Goal: Contribute content: Add original content to the website for others to see

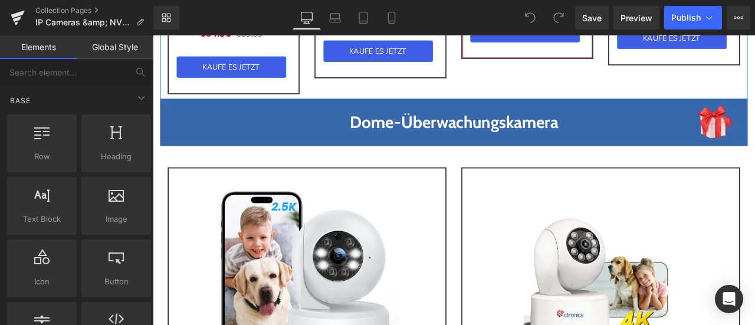
scroll to position [1770, 0]
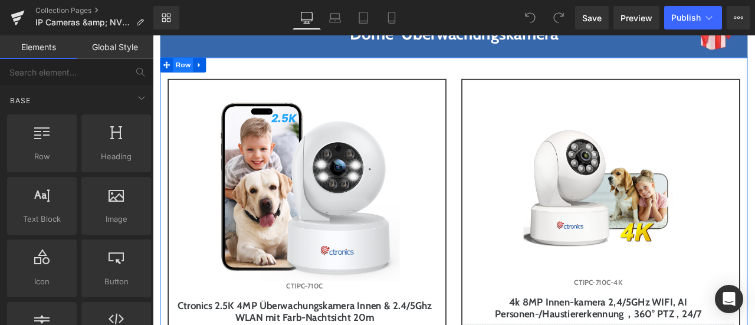
click at [187, 79] on span "Row" at bounding box center [189, 70] width 24 height 18
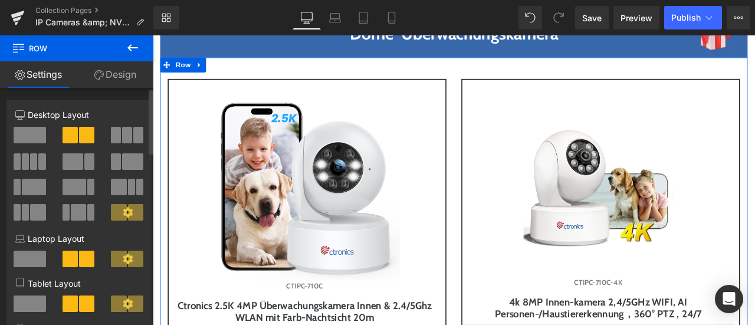
click at [122, 135] on span at bounding box center [127, 135] width 10 height 17
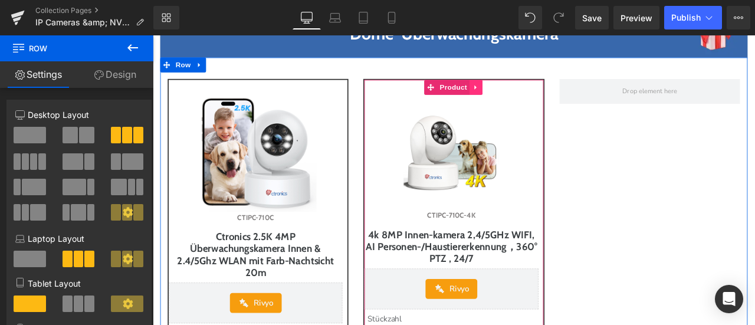
click at [533, 102] on icon at bounding box center [536, 97] width 8 height 9
click at [526, 101] on icon at bounding box center [529, 97] width 8 height 8
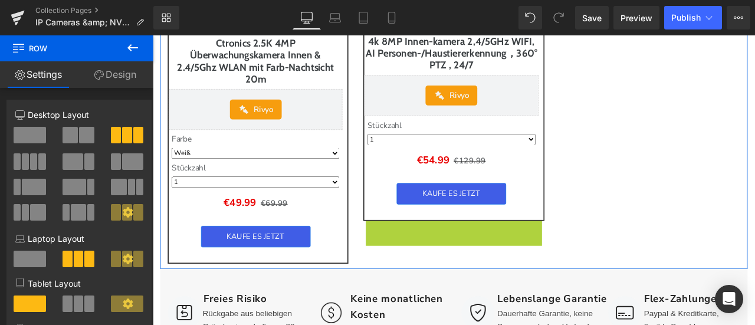
scroll to position [1777, 0]
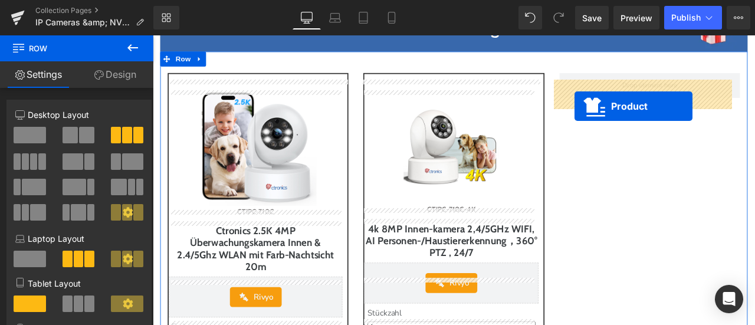
drag, startPoint x: 492, startPoint y: 210, endPoint x: 653, endPoint y: 119, distance: 184.8
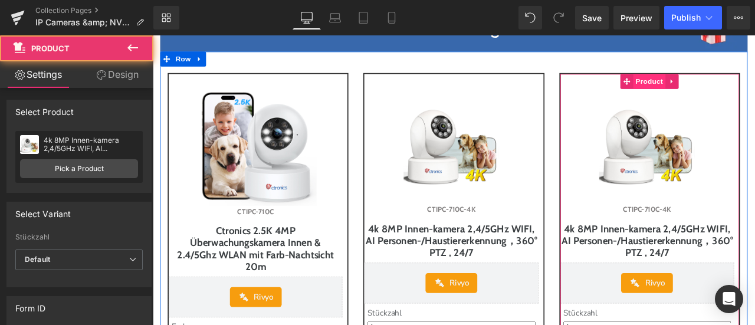
click at [724, 97] on span "Product" at bounding box center [741, 90] width 38 height 18
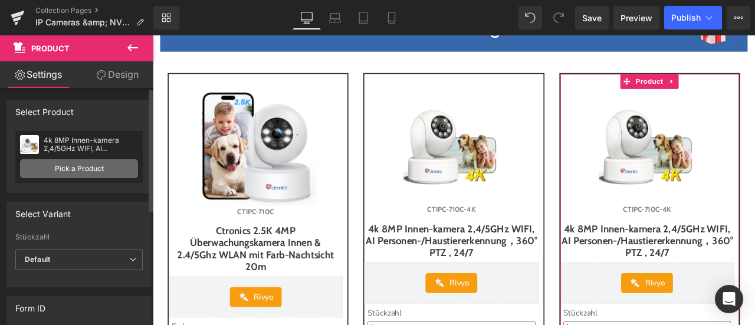
click at [94, 164] on link "Pick a Product" at bounding box center [79, 168] width 118 height 19
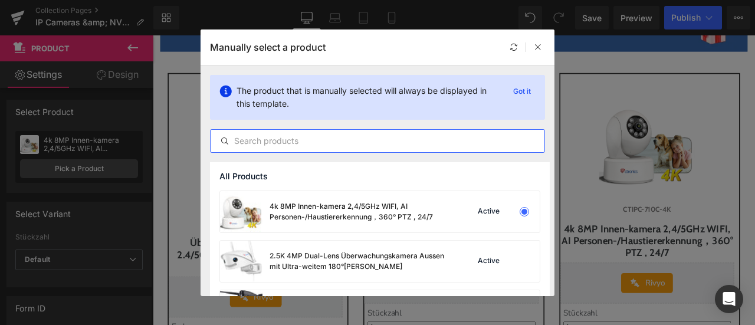
paste input "Ctronics 【Akku-Kabellos】 2.5K 4MP Überwachungskamera Innen WLAN, PTZ IP Kamera …"
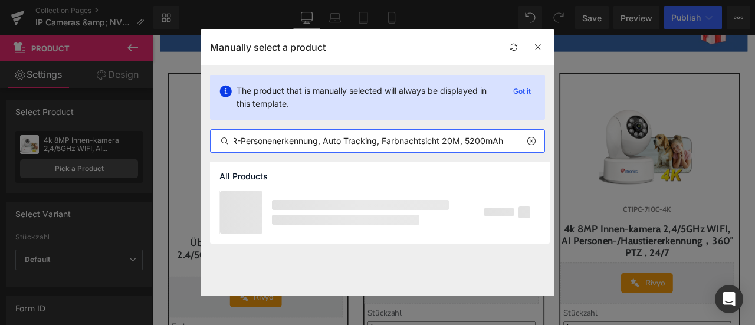
scroll to position [0, 408]
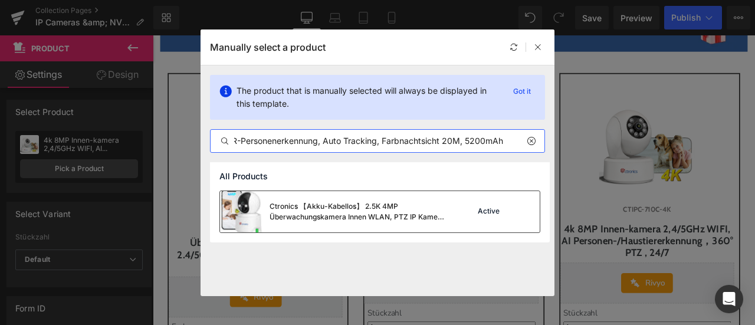
type input "Ctronics 【Akku-Kabellos】 2.5K 4MP Überwachungskamera Innen WLAN, PTZ IP Kamera …"
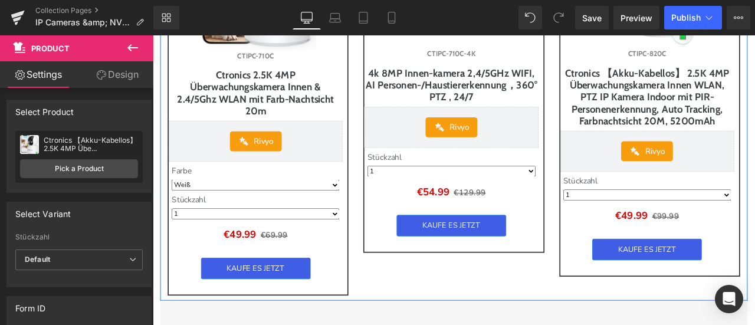
scroll to position [1895, 0]
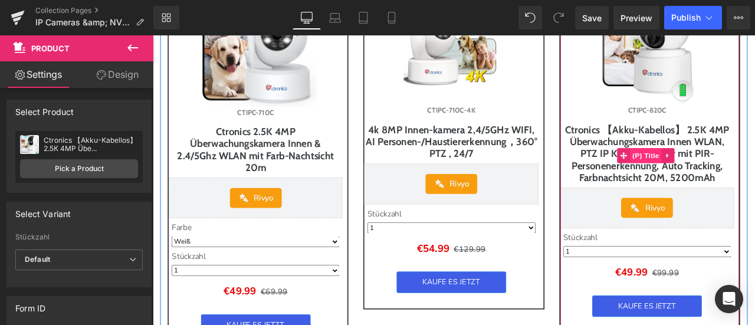
click at [729, 186] on span "(P) Title" at bounding box center [738, 178] width 38 height 18
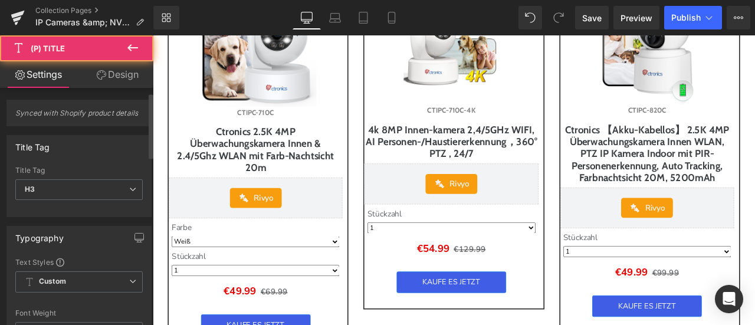
scroll to position [118, 0]
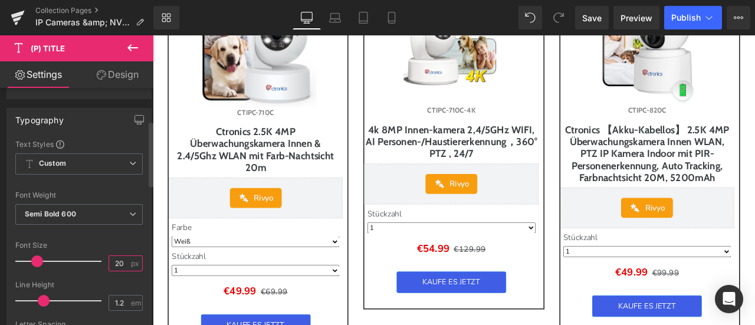
drag, startPoint x: 120, startPoint y: 260, endPoint x: 107, endPoint y: 261, distance: 13.0
click at [109, 261] on input "20" at bounding box center [119, 263] width 21 height 15
type input "18"
click at [120, 244] on div "Font Size" at bounding box center [78, 245] width 127 height 8
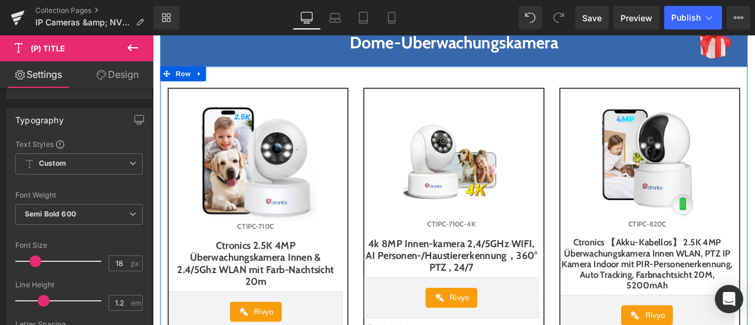
scroll to position [1659, 0]
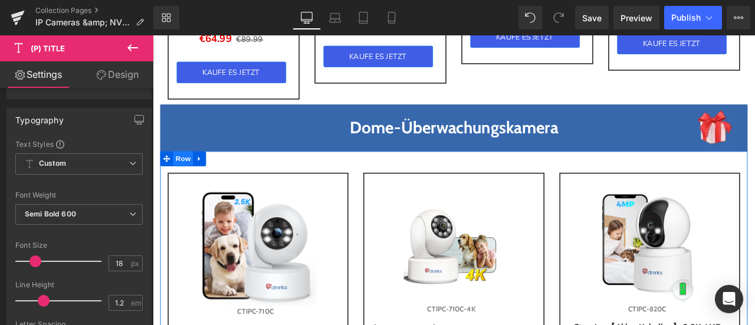
click at [187, 188] on span "Row" at bounding box center [189, 182] width 24 height 18
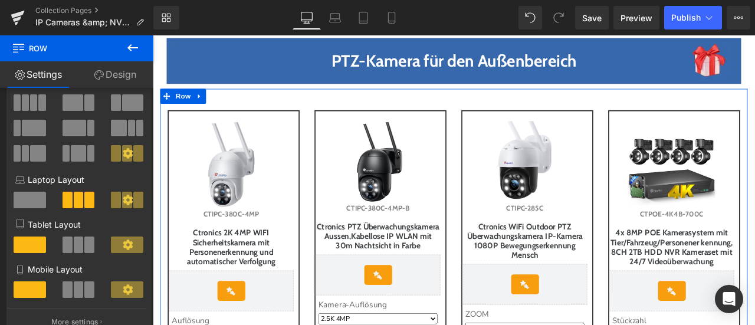
scroll to position [1246, 0]
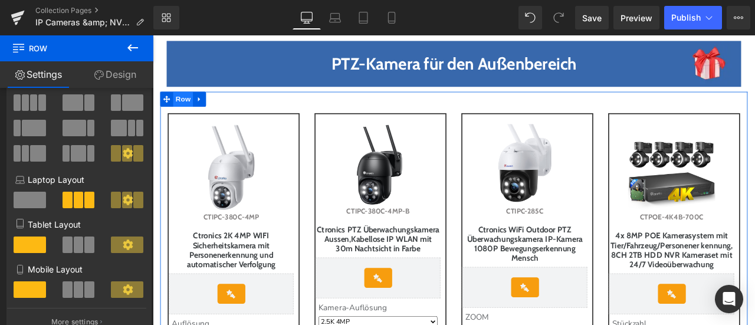
click at [179, 120] on span "Row" at bounding box center [189, 111] width 24 height 18
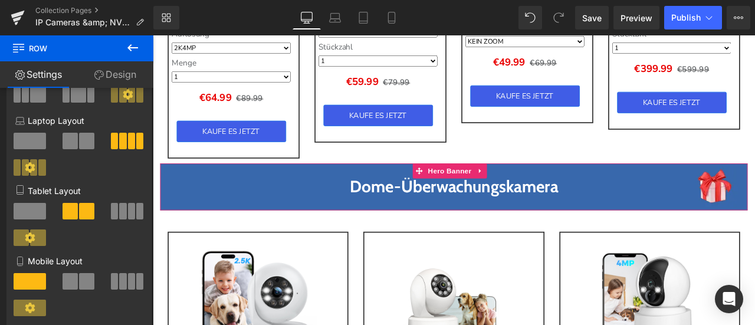
scroll to position [1600, 0]
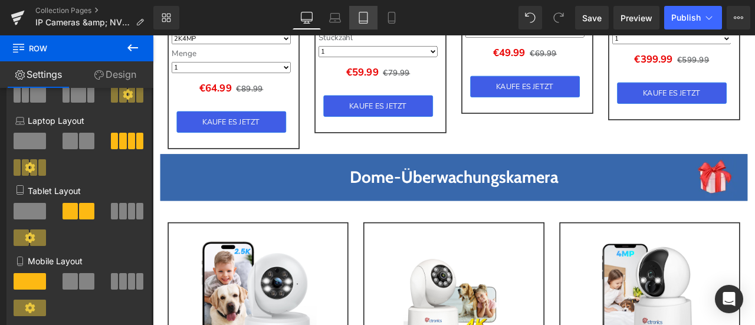
click at [362, 16] on icon at bounding box center [364, 18] width 12 height 12
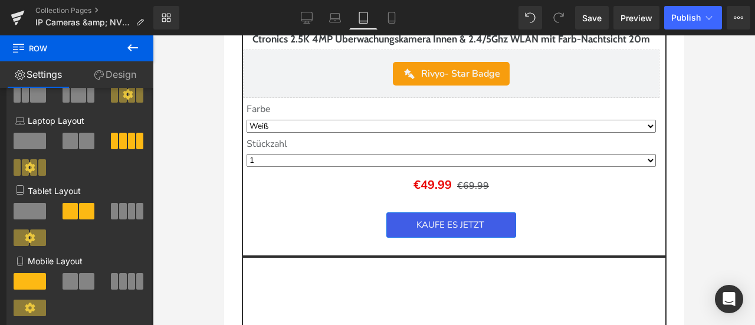
scroll to position [3333, 0]
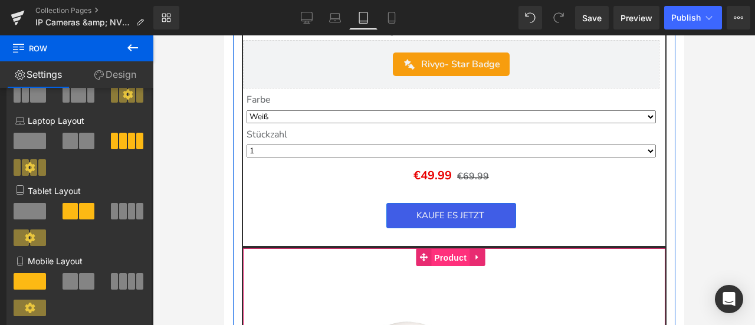
click at [421, 253] on link "Product" at bounding box center [442, 257] width 54 height 18
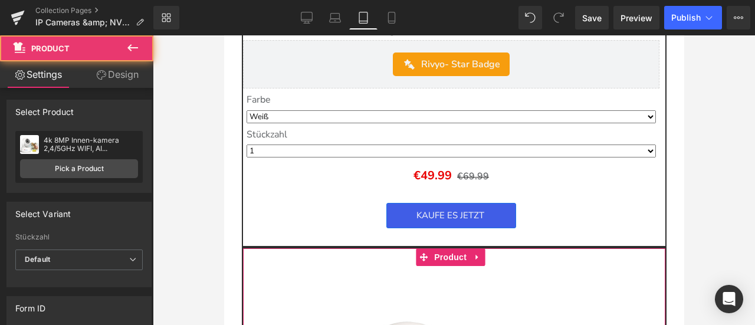
click at [117, 74] on link "Design" at bounding box center [117, 74] width 77 height 27
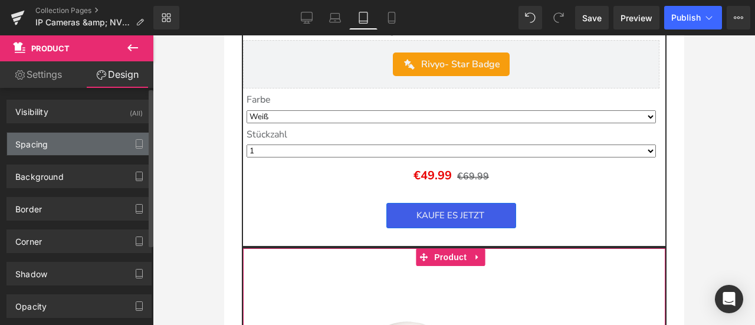
click at [70, 143] on div "Spacing" at bounding box center [79, 144] width 144 height 22
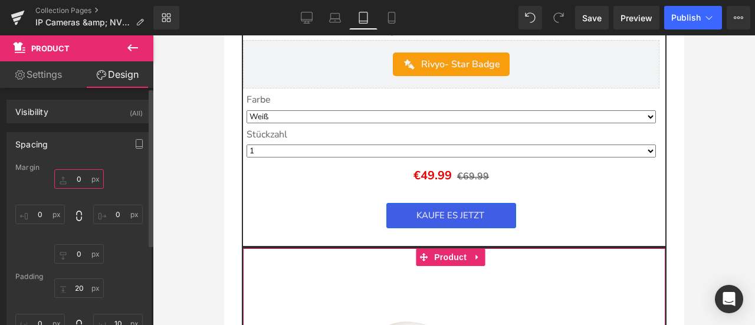
click at [82, 178] on input "0" at bounding box center [79, 178] width 50 height 19
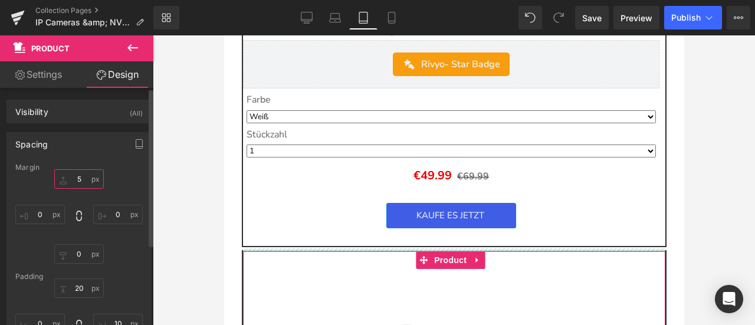
click at [83, 176] on input "5" at bounding box center [79, 178] width 50 height 19
drag, startPoint x: 68, startPoint y: 178, endPoint x: 83, endPoint y: 178, distance: 14.8
click at [83, 178] on input "5" at bounding box center [79, 178] width 50 height 19
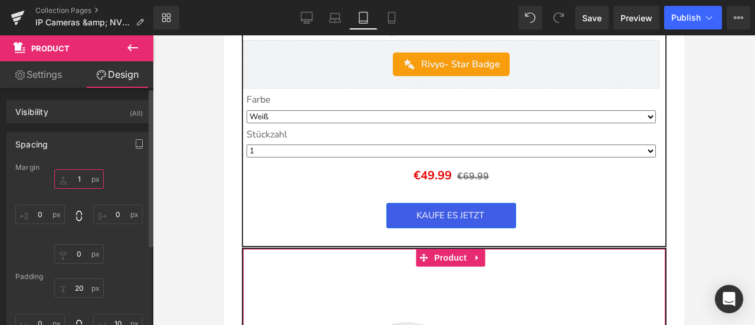
type input "10"
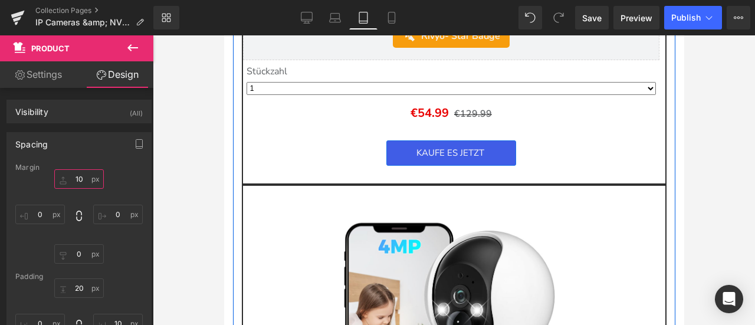
scroll to position [3923, 0]
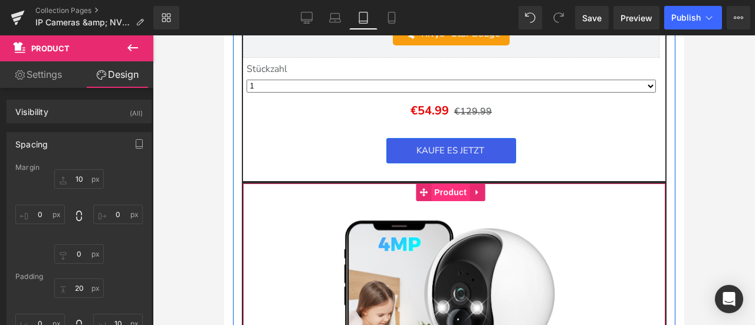
click at [433, 184] on span "Product" at bounding box center [450, 193] width 38 height 18
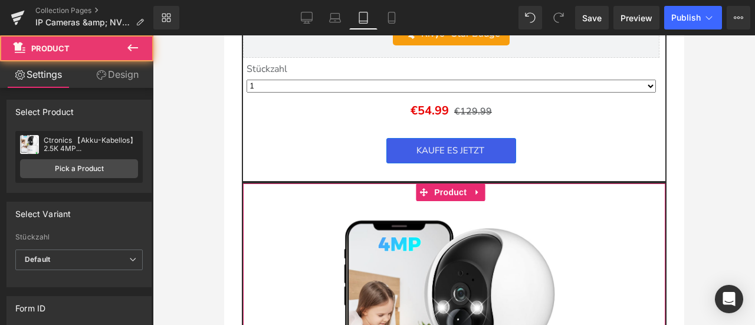
click at [123, 76] on link "Design" at bounding box center [117, 74] width 77 height 27
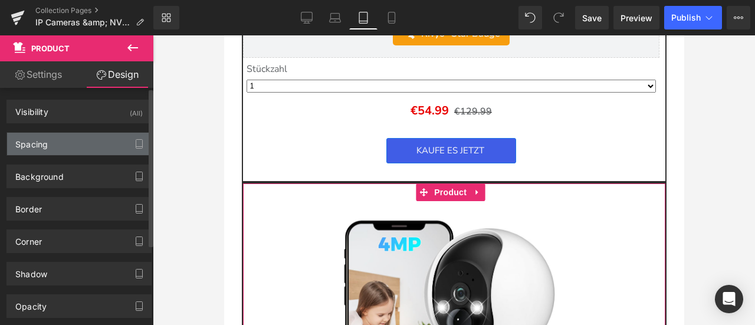
click at [72, 143] on div "Spacing" at bounding box center [79, 144] width 144 height 22
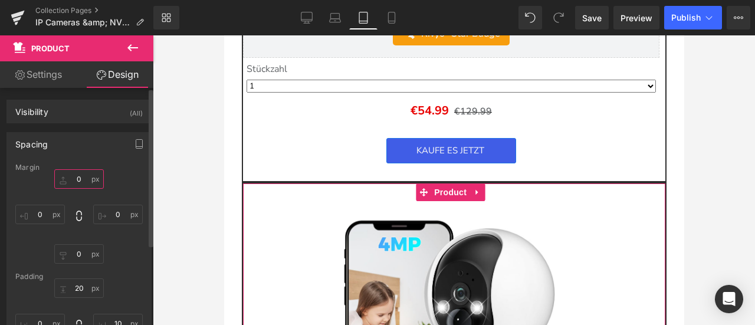
click at [86, 182] on input "0" at bounding box center [79, 178] width 50 height 19
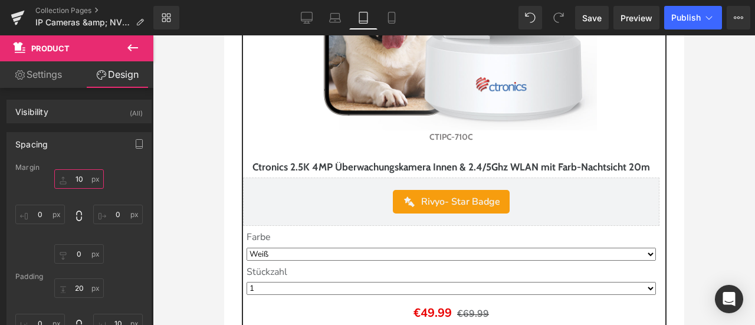
scroll to position [3156, 0]
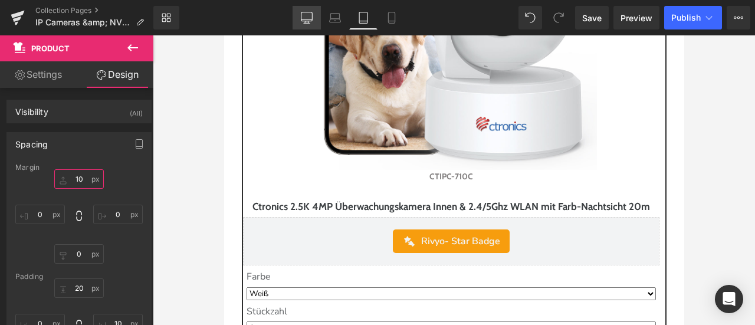
type input "10"
click at [302, 17] on icon at bounding box center [307, 18] width 12 height 12
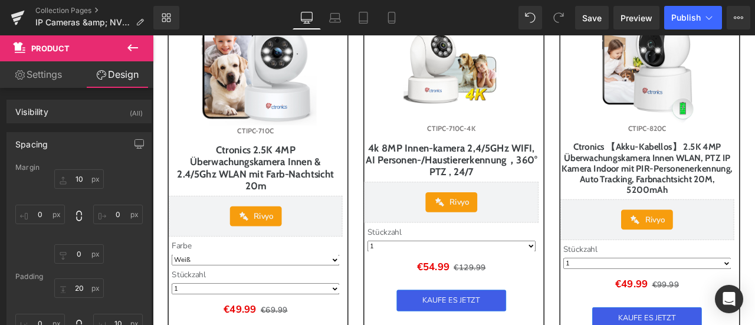
scroll to position [1922, 0]
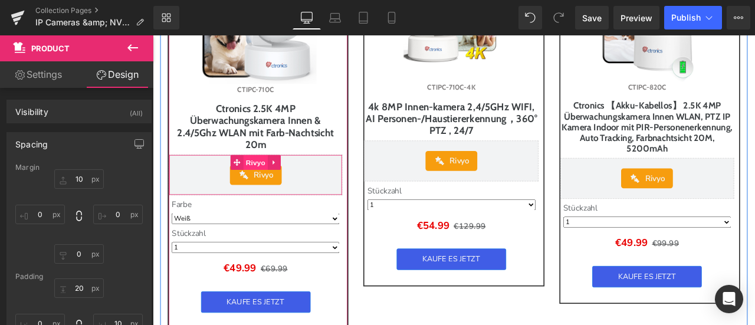
click at [262, 189] on span "Rivyo" at bounding box center [275, 186] width 30 height 18
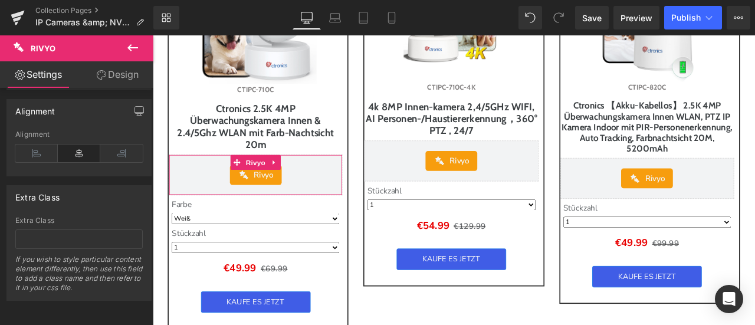
scroll to position [39, 0]
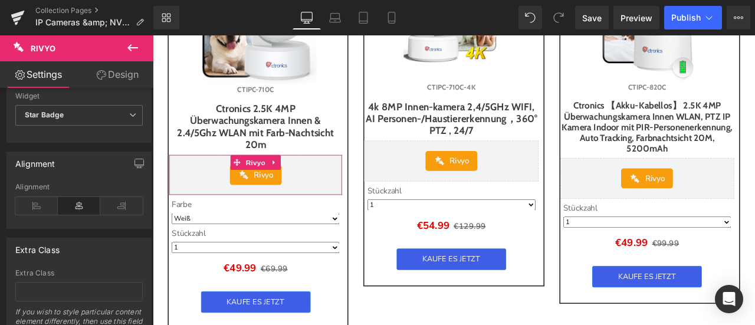
click at [78, 204] on icon at bounding box center [79, 206] width 42 height 18
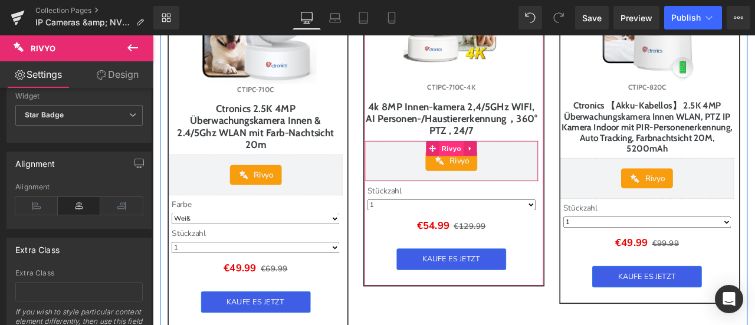
click at [498, 178] on span "Rivyo" at bounding box center [507, 170] width 30 height 18
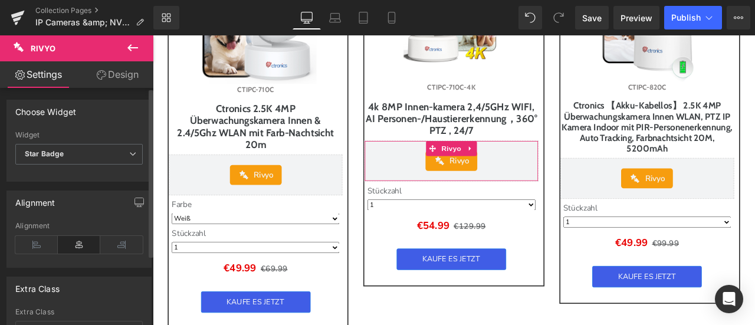
click at [70, 244] on icon at bounding box center [79, 245] width 42 height 18
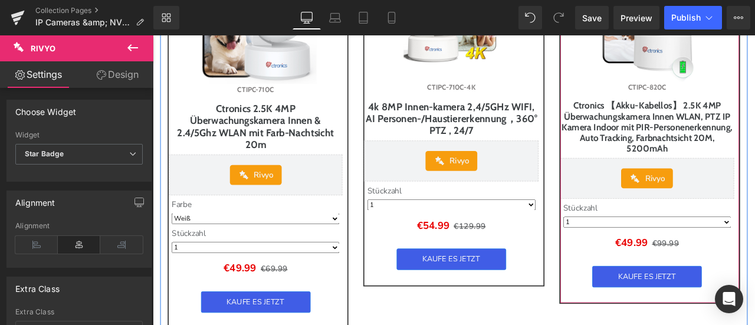
click at [726, 181] on h3 "Ctronics 【Akku-Kabellos】 2.5K 4MP Überwachungskamera Innen WLAN, PTZ IP Kamera …" at bounding box center [739, 147] width 204 height 68
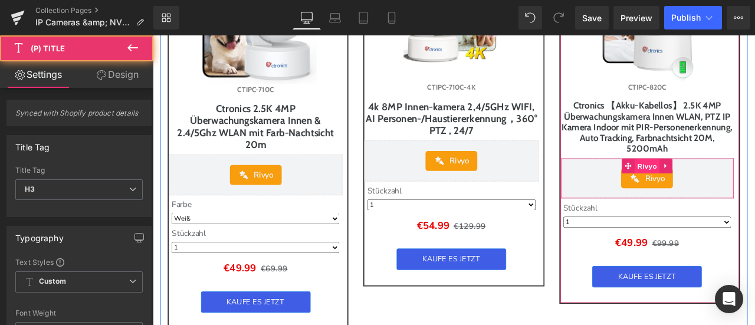
click at [725, 194] on span "Rivyo" at bounding box center [740, 191] width 30 height 18
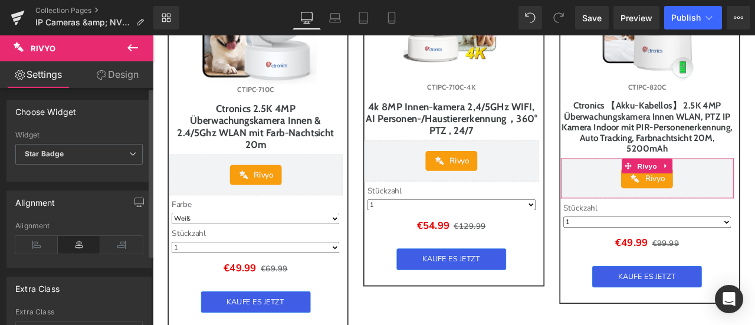
click at [83, 245] on icon at bounding box center [79, 245] width 42 height 18
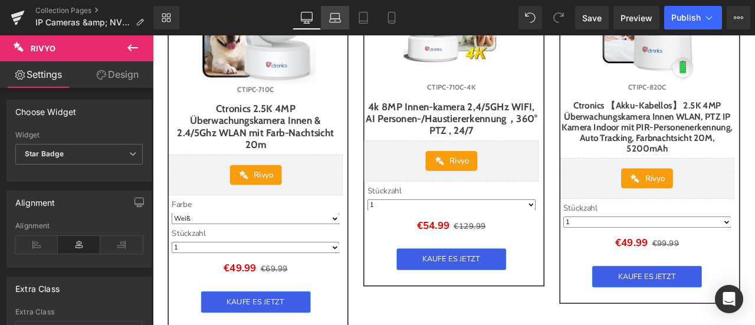
click at [333, 18] on icon at bounding box center [335, 18] width 12 height 12
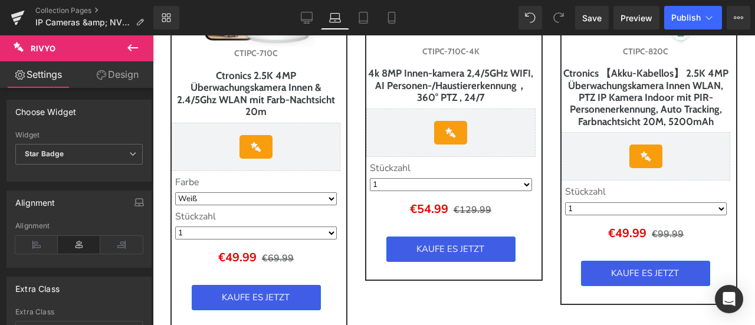
scroll to position [1891, 0]
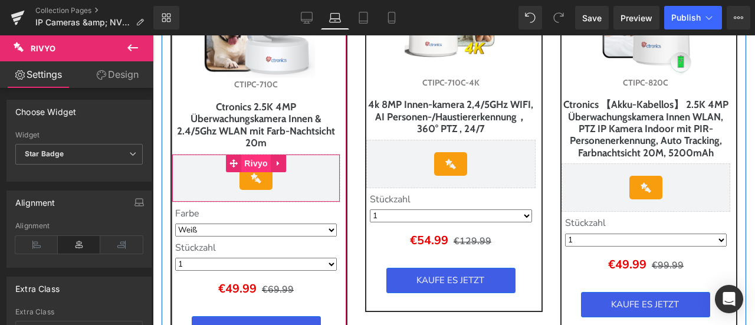
click at [254, 155] on span "Rivyo" at bounding box center [256, 164] width 30 height 18
click at [251, 162] on span "Rivyo" at bounding box center [256, 164] width 30 height 18
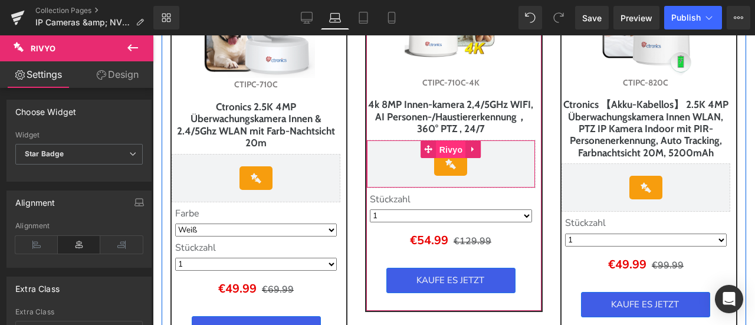
click at [449, 156] on span "Rivyo" at bounding box center [452, 150] width 30 height 18
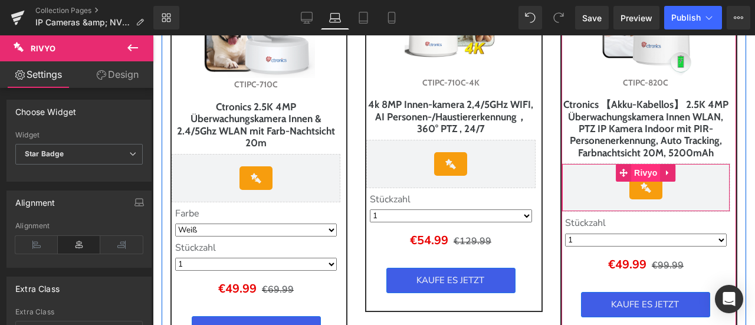
click at [636, 182] on span "Rivyo" at bounding box center [646, 173] width 30 height 18
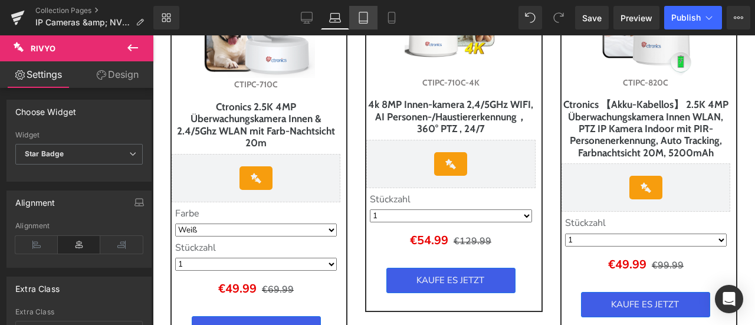
click at [362, 17] on icon at bounding box center [364, 18] width 12 height 12
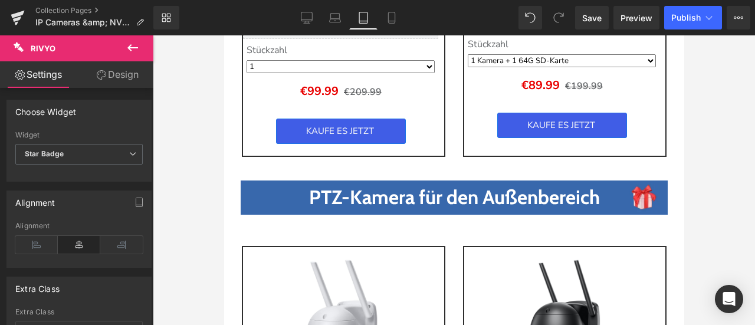
scroll to position [4271, 0]
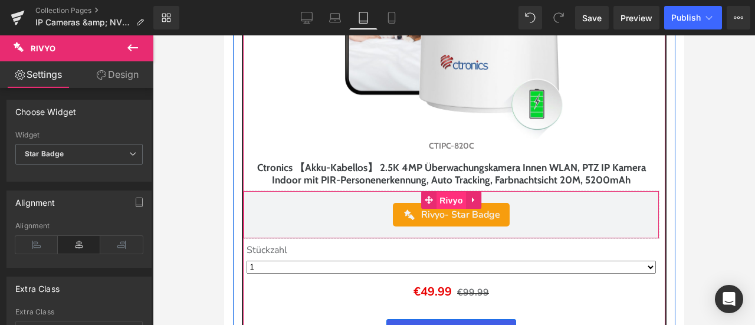
click at [441, 193] on span "Rivyo" at bounding box center [451, 201] width 30 height 18
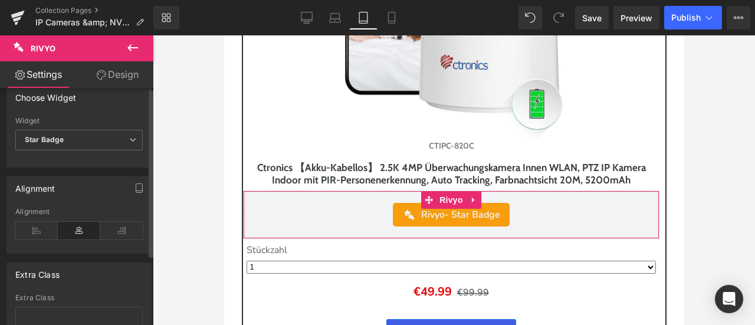
scroll to position [0, 0]
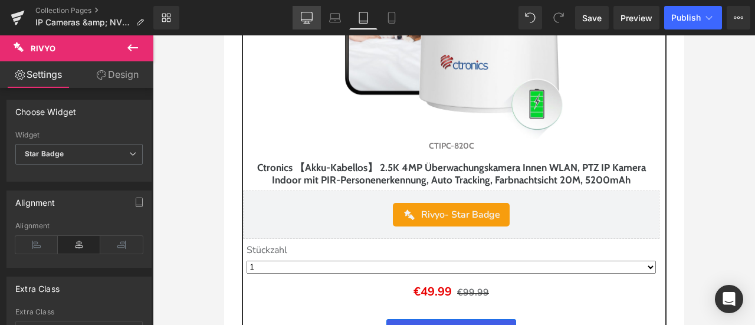
click at [312, 18] on icon at bounding box center [307, 18] width 12 height 12
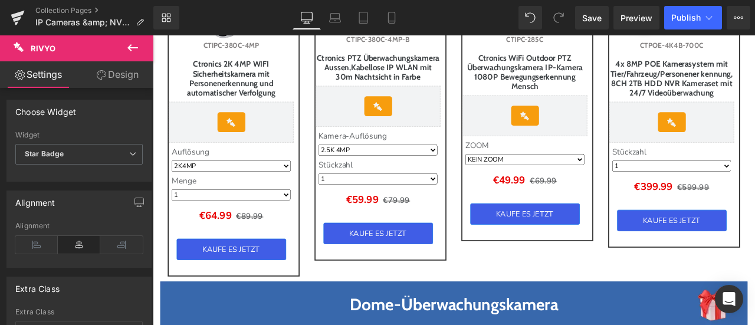
scroll to position [1685, 0]
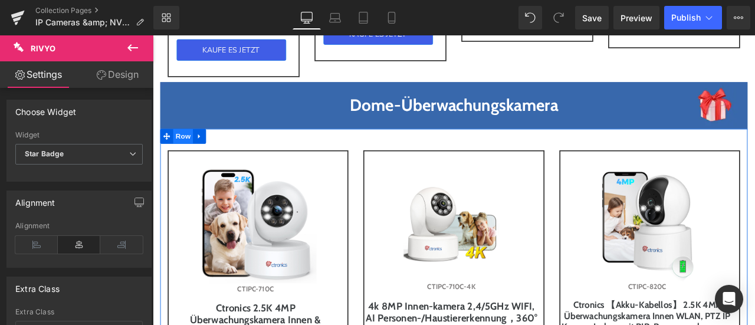
click at [187, 158] on span "Row" at bounding box center [189, 155] width 24 height 18
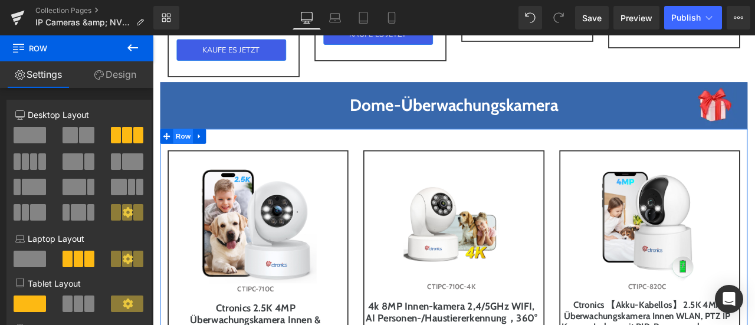
click at [191, 159] on span "Row" at bounding box center [189, 155] width 24 height 18
click at [41, 160] on span at bounding box center [41, 161] width 7 height 17
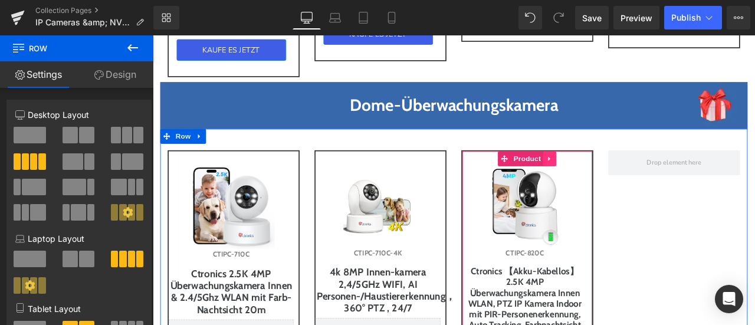
click at [620, 186] on icon at bounding box center [624, 182] width 8 height 9
click at [612, 186] on icon at bounding box center [616, 182] width 8 height 8
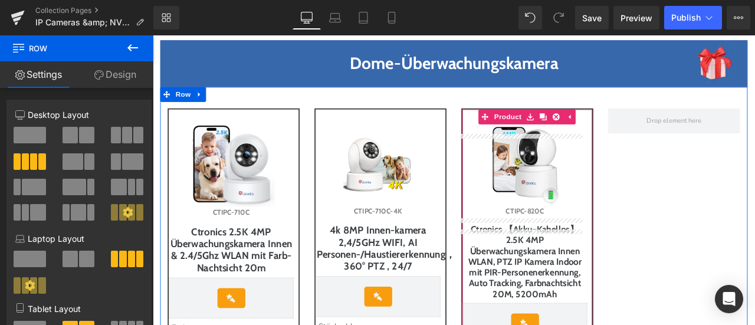
scroll to position [1724, 0]
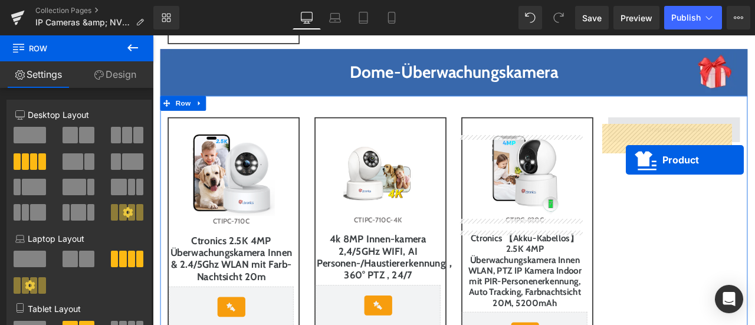
drag, startPoint x: 595, startPoint y: 327, endPoint x: 716, endPoint y: 169, distance: 198.8
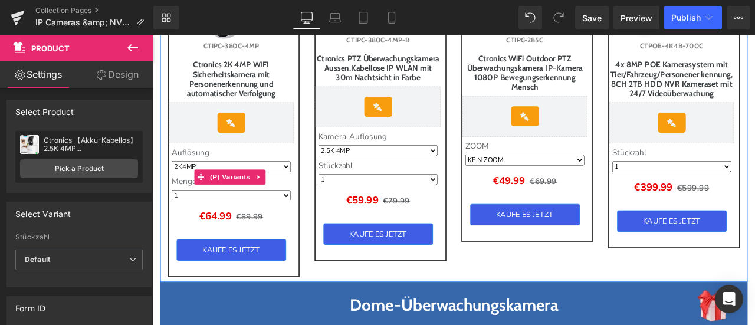
scroll to position [1429, 0]
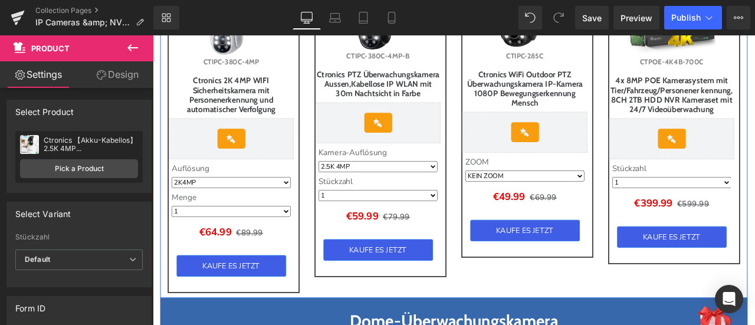
click at [240, 114] on div "Ctronics 2K 4MP WIFI Sicherheitskamera mit Personenerkennung und automatischer …" at bounding box center [246, 108] width 146 height 50
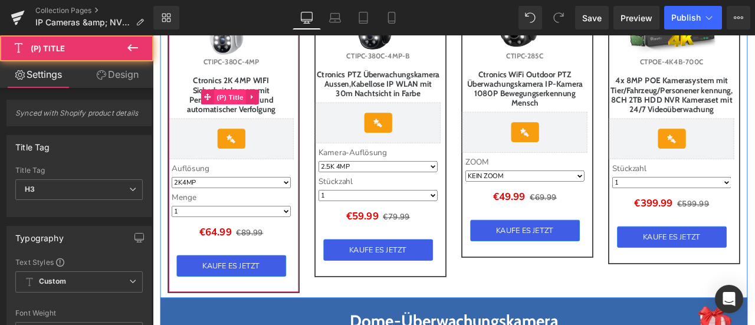
click at [240, 114] on span "(P) Title" at bounding box center [245, 109] width 38 height 18
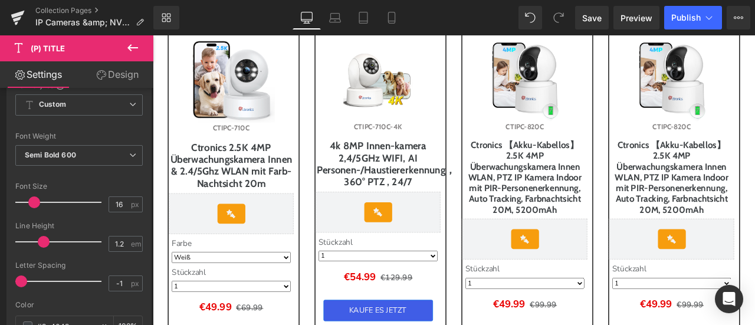
scroll to position [1842, 0]
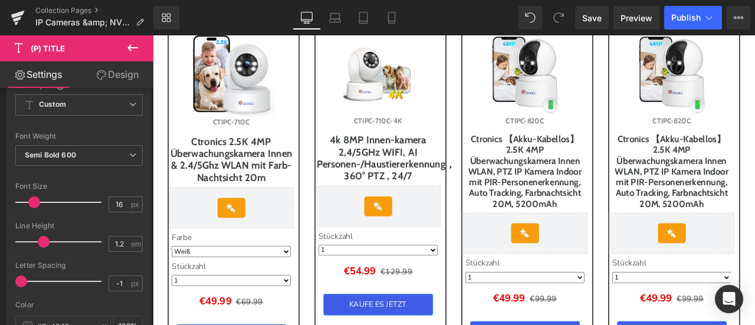
click at [247, 185] on link "Ctronics 2.5K 4MP Überwachungskamera Innen & 2.4/5Ghz WLAN mit Farb-Nachtsicht …" at bounding box center [246, 182] width 146 height 57
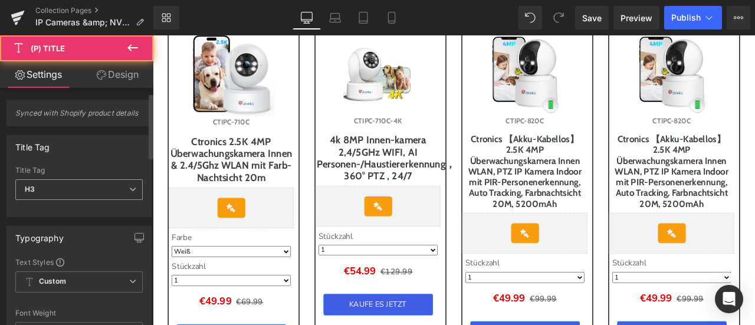
scroll to position [177, 0]
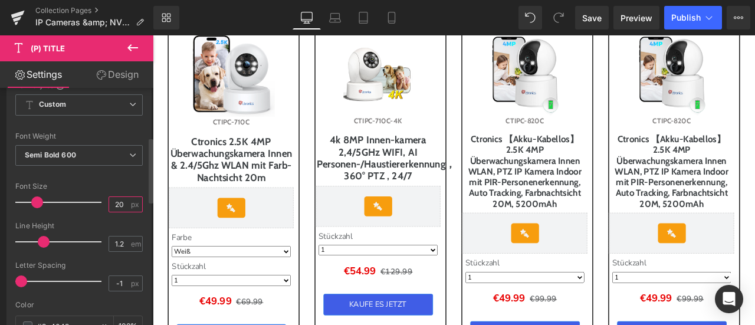
drag, startPoint x: 122, startPoint y: 201, endPoint x: 91, endPoint y: 201, distance: 30.7
click at [91, 201] on div "Font Size 20 px" at bounding box center [78, 202] width 127 height 40
type input "16"
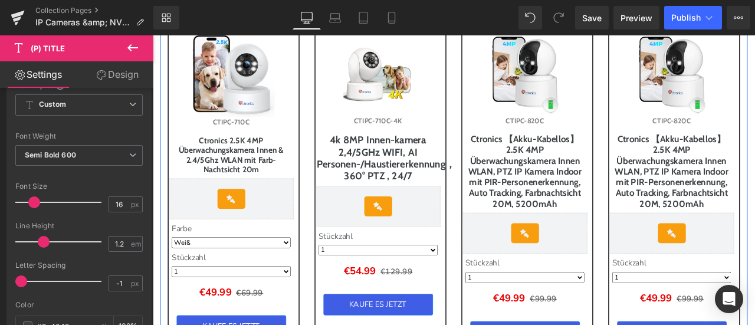
click at [333, 191] on div "Sale Off (P) Image CTIPC-710C (P) SKU Ctronics 2.5K 4MP Überwachungskamera Inne…" at bounding box center [249, 217] width 174 height 404
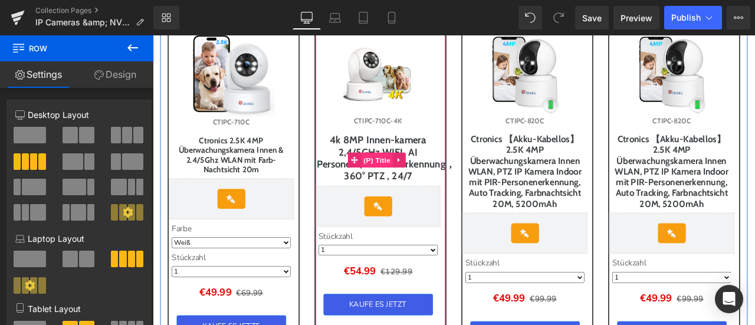
click at [420, 189] on span "(P) Title" at bounding box center [419, 183] width 38 height 18
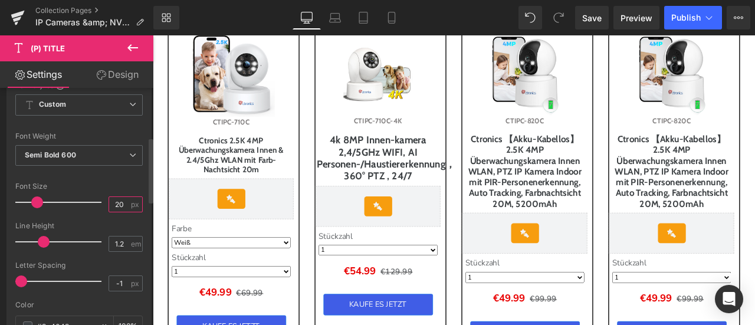
drag, startPoint x: 122, startPoint y: 199, endPoint x: 91, endPoint y: 199, distance: 30.7
click at [91, 199] on div "Font Size 20 px" at bounding box center [78, 202] width 127 height 40
type input "16"
click at [117, 182] on div "Font Size" at bounding box center [78, 186] width 127 height 8
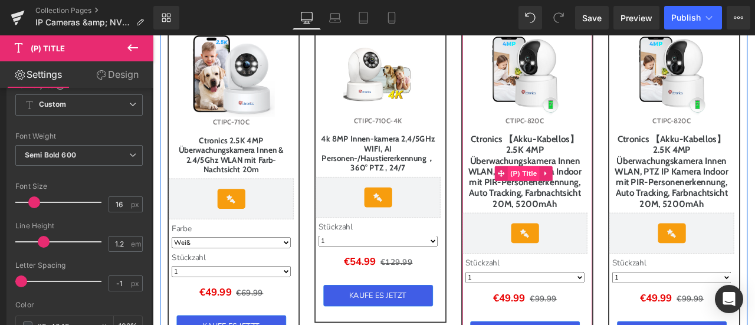
click at [582, 207] on span "(P) Title" at bounding box center [593, 199] width 38 height 18
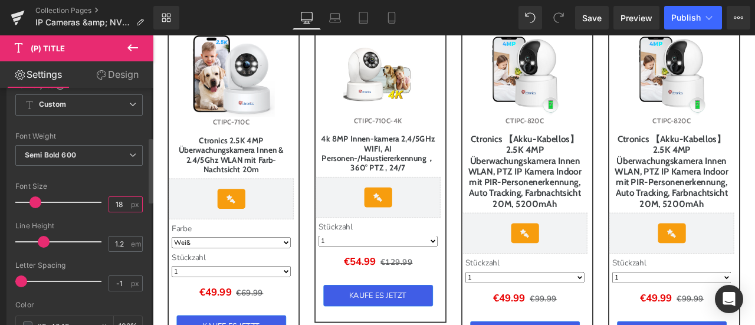
drag, startPoint x: 120, startPoint y: 202, endPoint x: 94, endPoint y: 202, distance: 26.0
click at [94, 202] on div "Font Size 18 px" at bounding box center [78, 202] width 127 height 40
type input "16"
click at [125, 179] on div "Font Default Default Default Open Font Manager" at bounding box center [78, 222] width 127 height 285
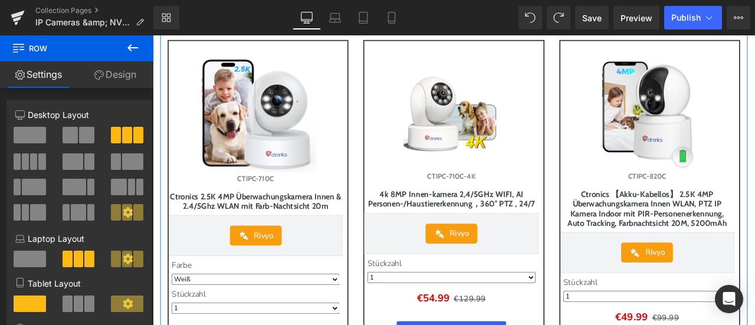
scroll to position [1824, 0]
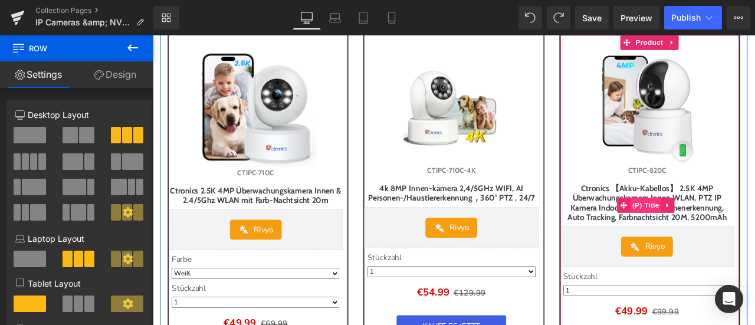
click at [735, 244] on span "(P) Title" at bounding box center [738, 237] width 38 height 18
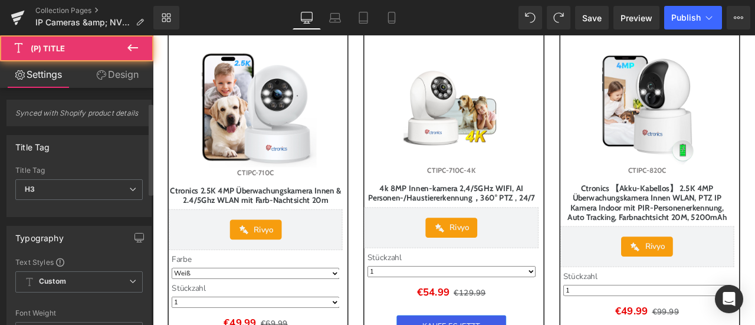
scroll to position [177, 0]
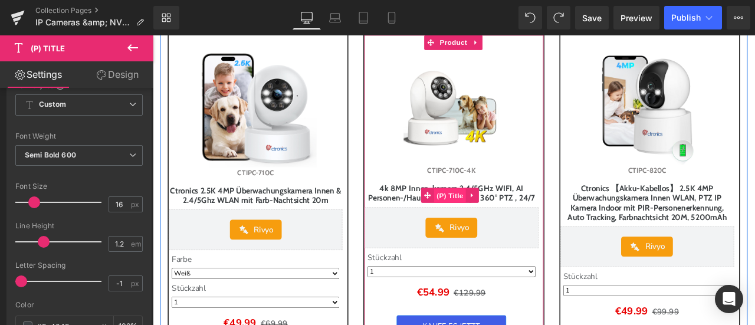
click at [491, 230] on span "(P) Title" at bounding box center [505, 226] width 38 height 18
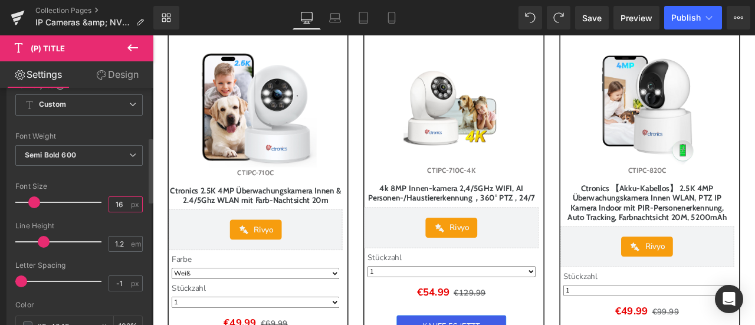
drag, startPoint x: 115, startPoint y: 202, endPoint x: 125, endPoint y: 204, distance: 9.6
click at [125, 204] on div "16 px" at bounding box center [126, 205] width 34 height 16
type input "18"
click at [116, 187] on div "Font Size" at bounding box center [78, 186] width 127 height 8
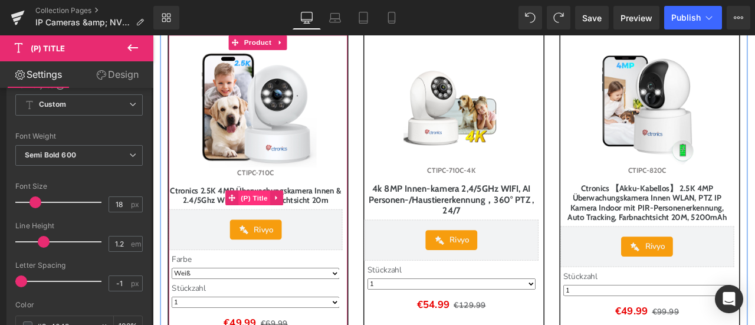
click at [276, 236] on span "(P) Title" at bounding box center [273, 229] width 38 height 18
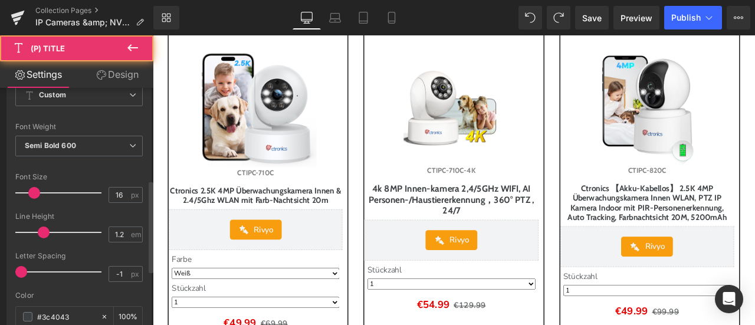
scroll to position [236, 0]
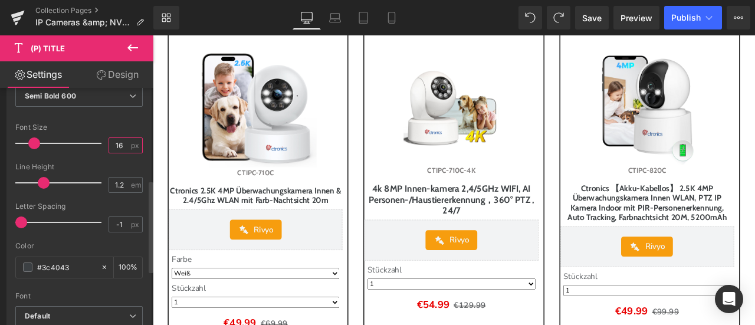
drag, startPoint x: 116, startPoint y: 140, endPoint x: 124, endPoint y: 142, distance: 8.3
click at [124, 142] on input "16" at bounding box center [119, 145] width 21 height 15
type input "18"
click at [125, 127] on div "Font Size" at bounding box center [78, 127] width 127 height 8
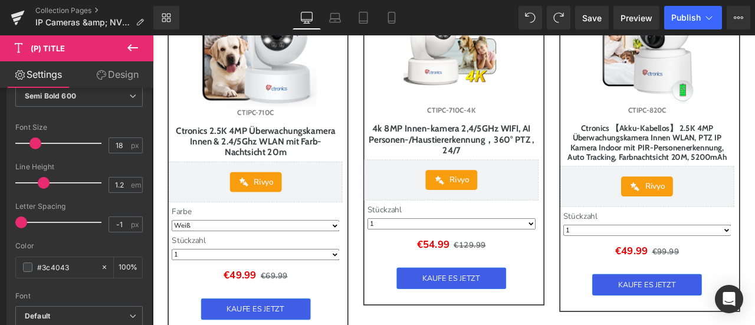
scroll to position [1942, 0]
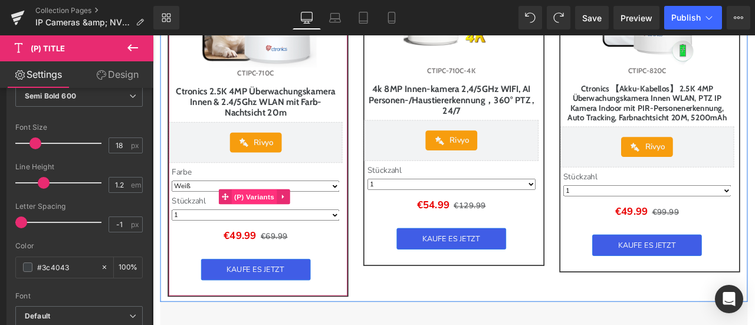
click at [269, 235] on span "(P) Variants" at bounding box center [274, 227] width 54 height 18
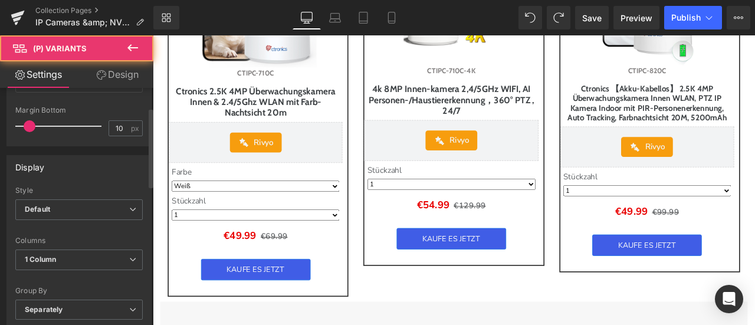
scroll to position [236, 0]
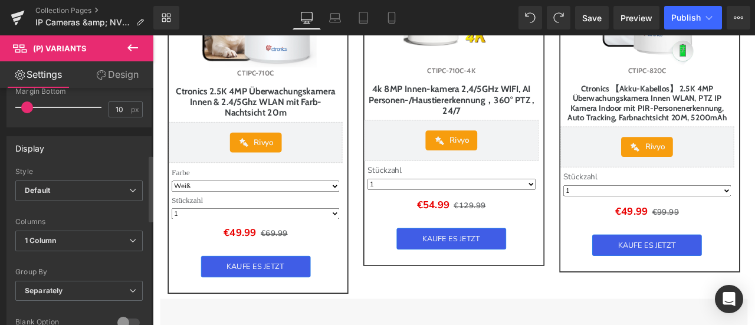
click at [27, 105] on span at bounding box center [27, 108] width 12 height 12
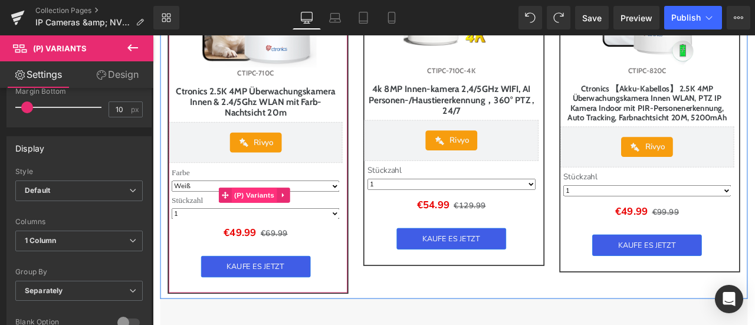
click at [254, 234] on span "(P) Variants" at bounding box center [274, 225] width 54 height 18
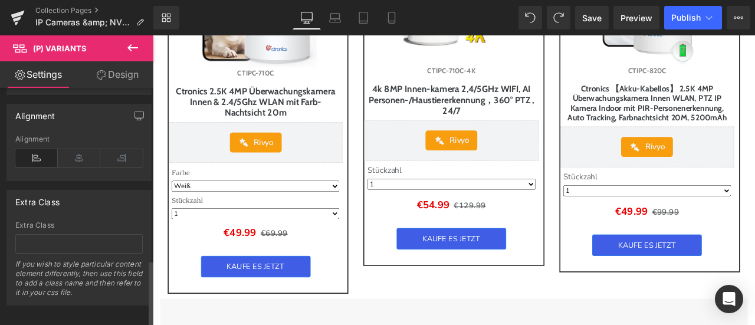
scroll to position [611, 0]
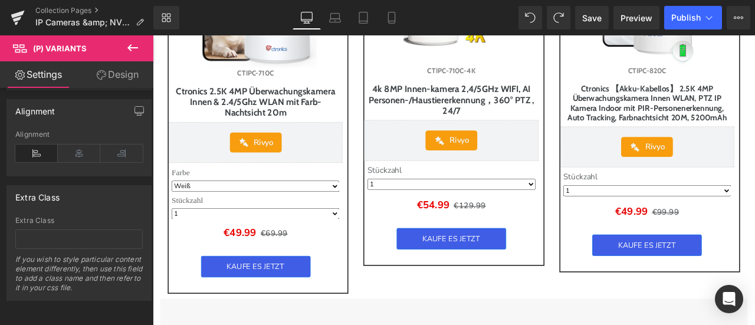
click at [108, 71] on link "Design" at bounding box center [117, 74] width 77 height 27
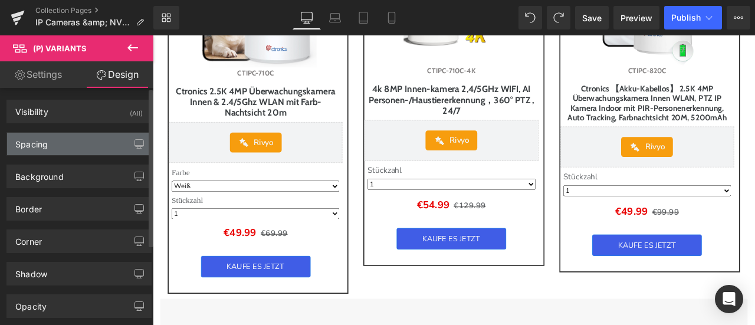
click at [50, 145] on div "Spacing" at bounding box center [79, 144] width 144 height 22
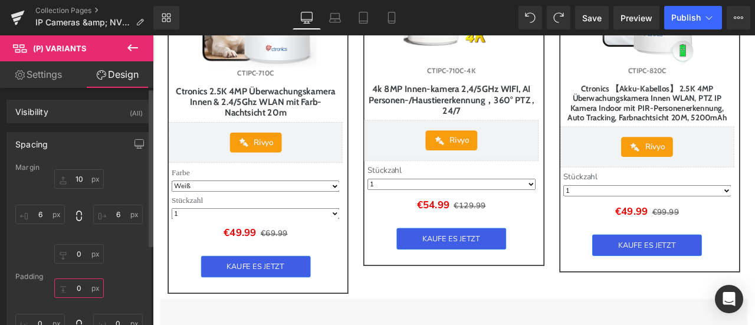
click at [75, 288] on input "0" at bounding box center [79, 288] width 50 height 19
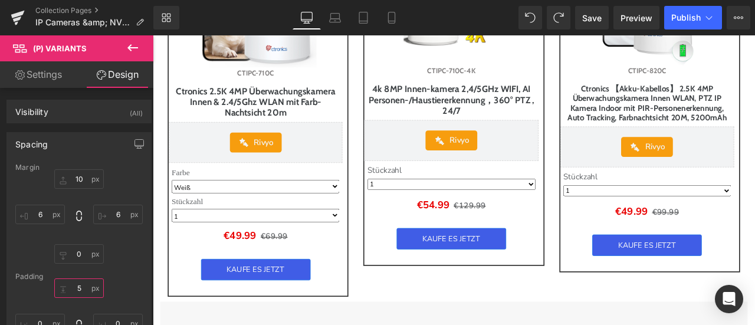
type input "5"
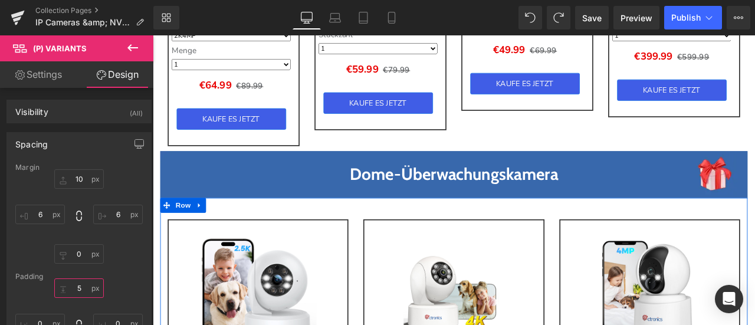
scroll to position [1587, 0]
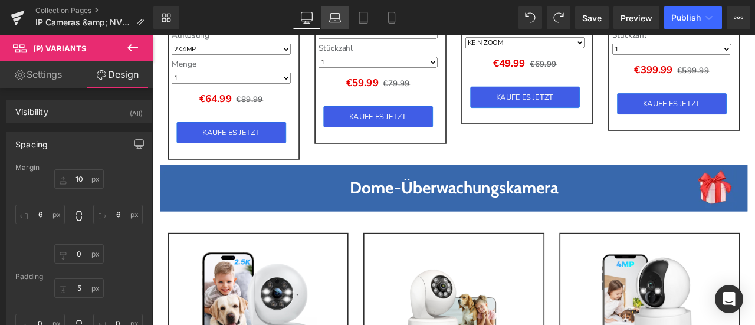
click at [343, 16] on link "Laptop" at bounding box center [335, 18] width 28 height 24
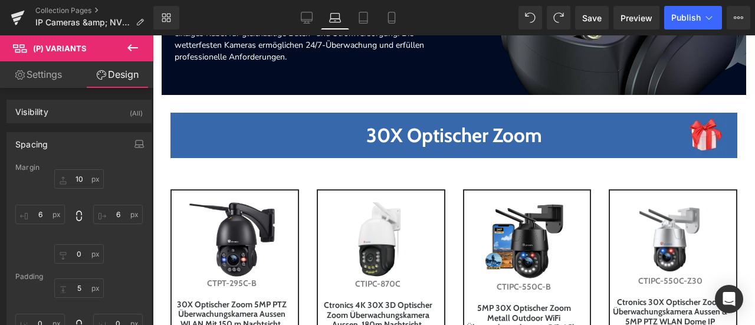
scroll to position [354, 0]
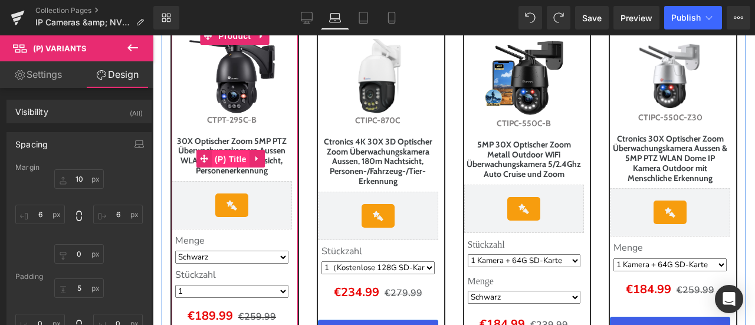
click at [228, 161] on span "(P) Title" at bounding box center [231, 159] width 38 height 18
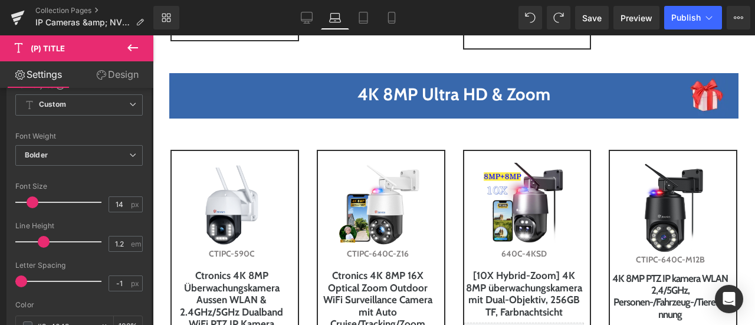
scroll to position [826, 0]
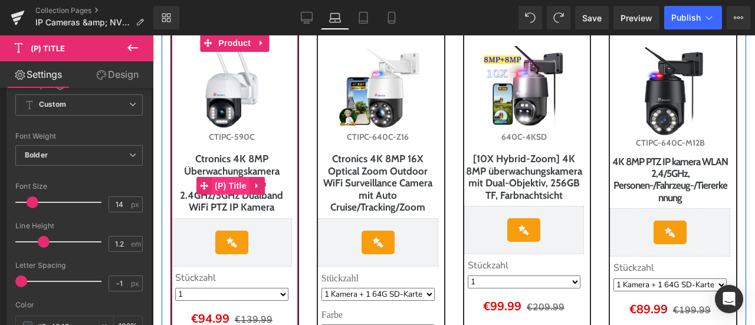
click at [229, 188] on span "(P) Title" at bounding box center [231, 186] width 38 height 18
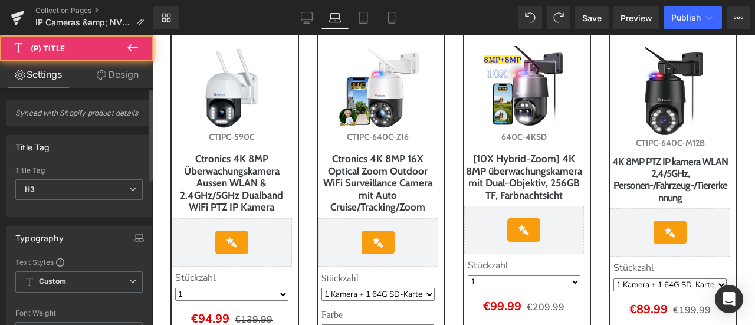
scroll to position [236, 0]
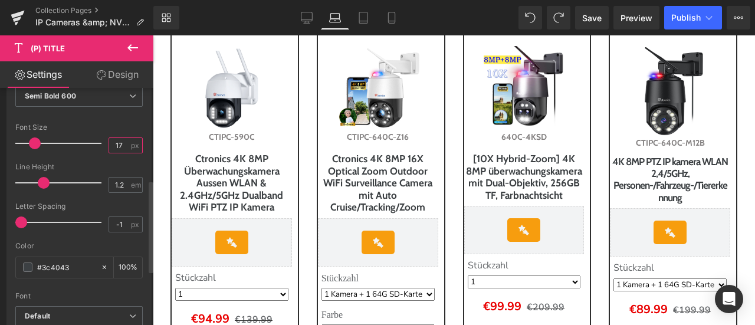
drag, startPoint x: 114, startPoint y: 140, endPoint x: 124, endPoint y: 143, distance: 10.5
click at [124, 143] on input "17" at bounding box center [119, 145] width 21 height 15
type input "14"
click at [120, 124] on div "Font Size" at bounding box center [78, 127] width 127 height 8
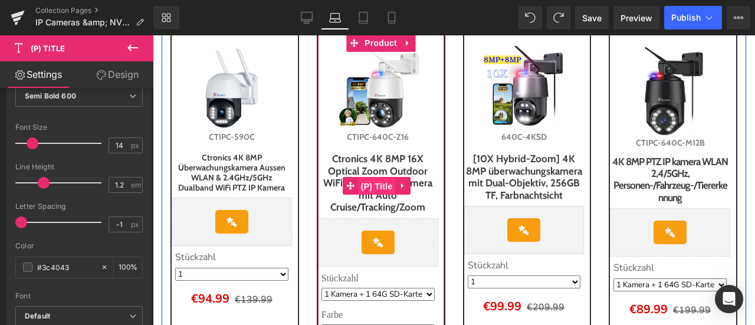
click at [381, 183] on span "(P) Title" at bounding box center [377, 187] width 38 height 18
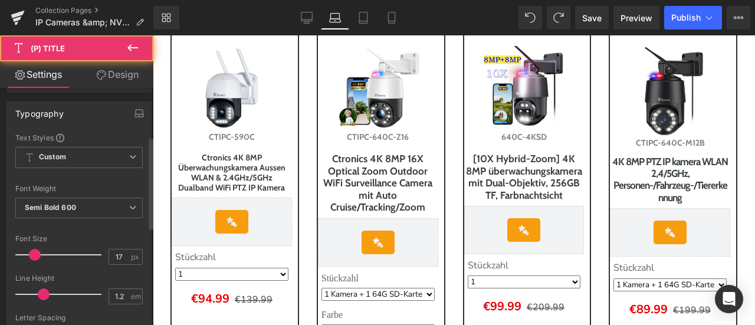
scroll to position [177, 0]
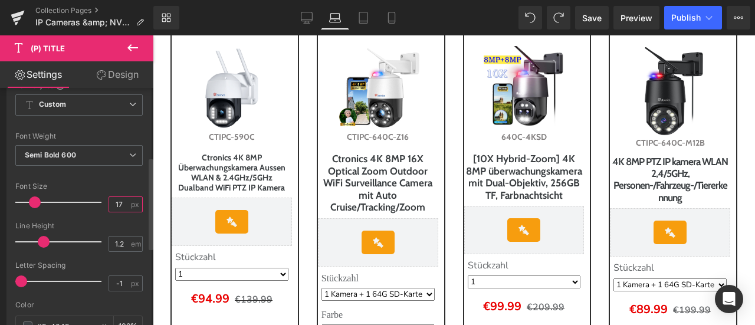
drag, startPoint x: 113, startPoint y: 201, endPoint x: 120, endPoint y: 202, distance: 7.2
click at [120, 202] on input "17" at bounding box center [119, 204] width 21 height 15
type input "14"
drag, startPoint x: 118, startPoint y: 183, endPoint x: 135, endPoint y: 177, distance: 18.1
click at [118, 183] on div "Font Size" at bounding box center [78, 186] width 127 height 8
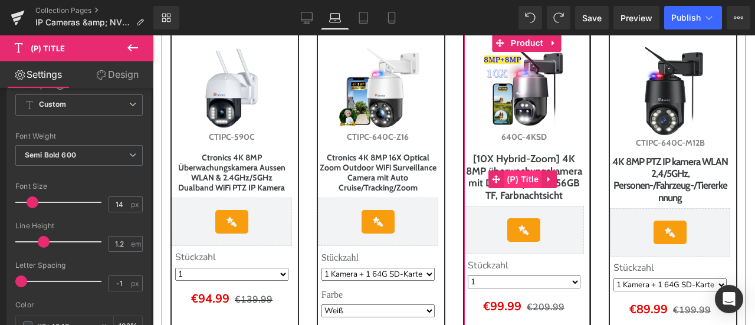
click at [514, 188] on span "(P) Title" at bounding box center [523, 180] width 38 height 18
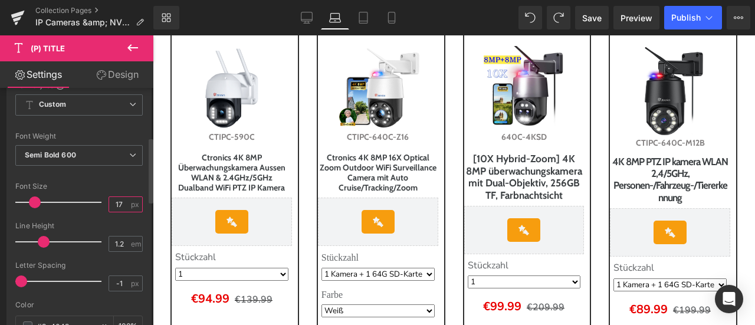
drag, startPoint x: 116, startPoint y: 198, endPoint x: 122, endPoint y: 200, distance: 6.7
click at [122, 200] on input "17" at bounding box center [119, 204] width 21 height 15
type input "14"
click at [119, 182] on div "Font Size" at bounding box center [78, 186] width 127 height 8
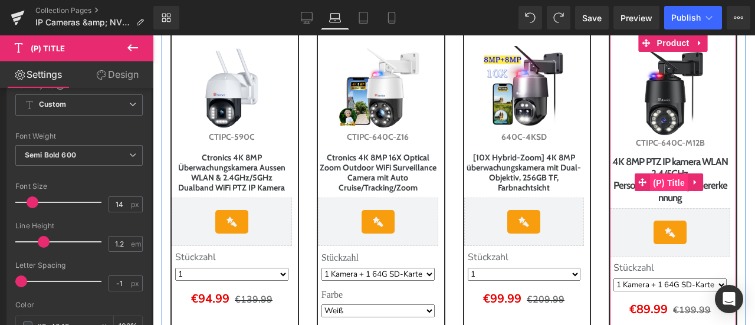
click at [660, 182] on span "(P) Title" at bounding box center [669, 183] width 38 height 18
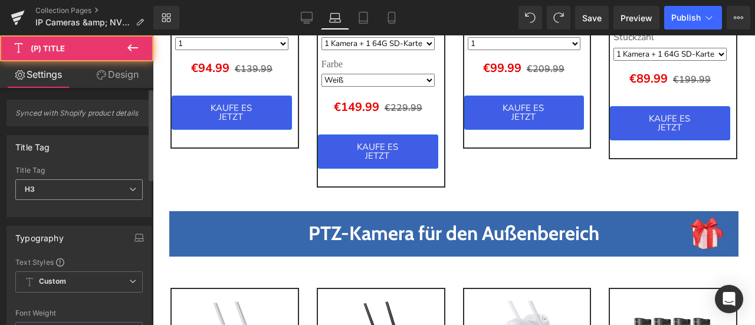
scroll to position [1062, 0]
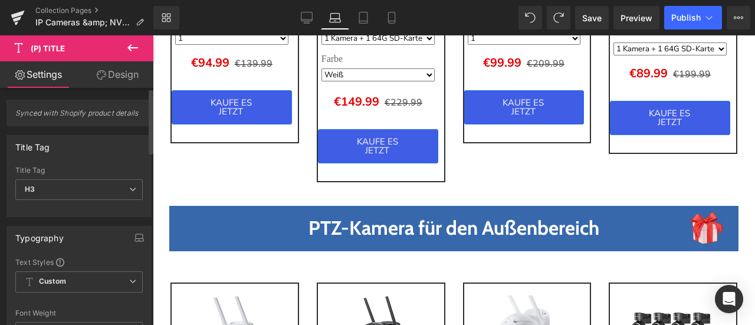
click at [118, 160] on div "Title Tag H1 H2 H3 H4 H5 H6 Paragraph Title Tag H3 H1 H2 H3 H4 H5 H6 Paragraph" at bounding box center [78, 176] width 145 height 82
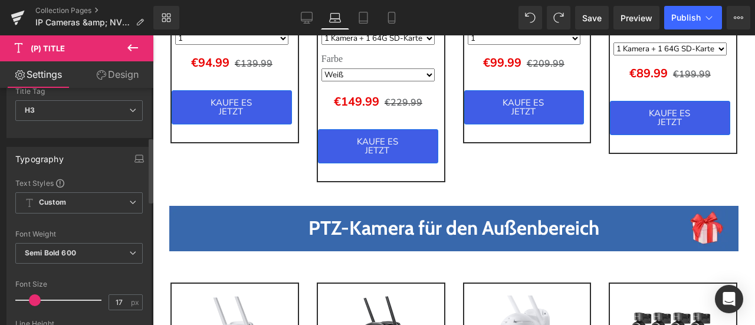
scroll to position [177, 0]
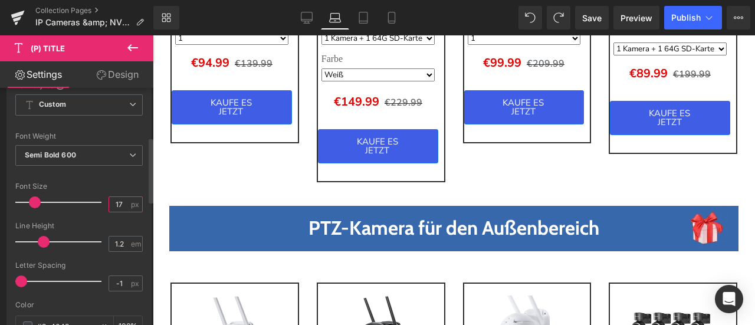
drag, startPoint x: 115, startPoint y: 201, endPoint x: 122, endPoint y: 201, distance: 6.5
click at [122, 201] on input "17" at bounding box center [119, 204] width 21 height 15
type input "14"
click at [121, 182] on div "Font Size" at bounding box center [78, 186] width 127 height 8
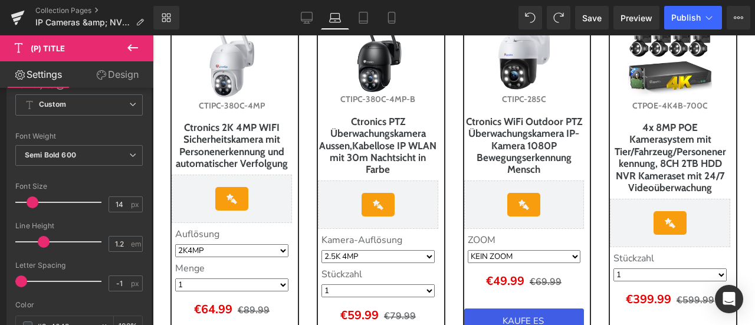
scroll to position [1357, 0]
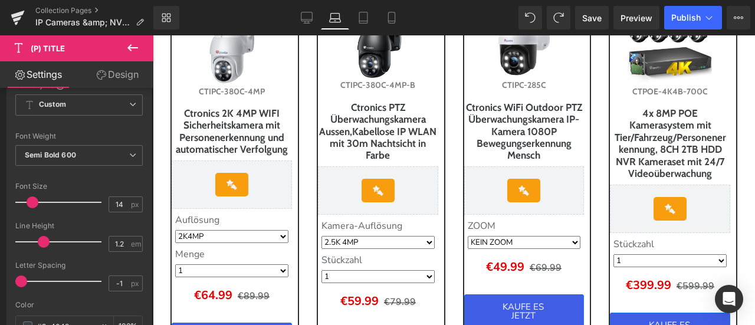
click at [227, 139] on div "Ctronics 2K 4MP WIFI Sicherheitskamera mit Personenerkennung und automatischer …" at bounding box center [232, 133] width 118 height 53
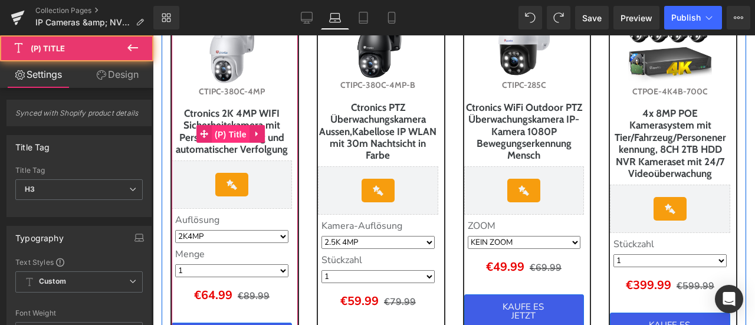
drag, startPoint x: 230, startPoint y: 148, endPoint x: 281, endPoint y: 207, distance: 77.8
click at [230, 143] on span "(P) Title" at bounding box center [231, 135] width 38 height 18
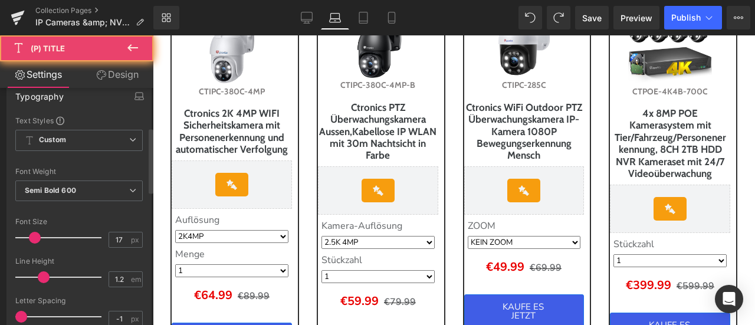
scroll to position [236, 0]
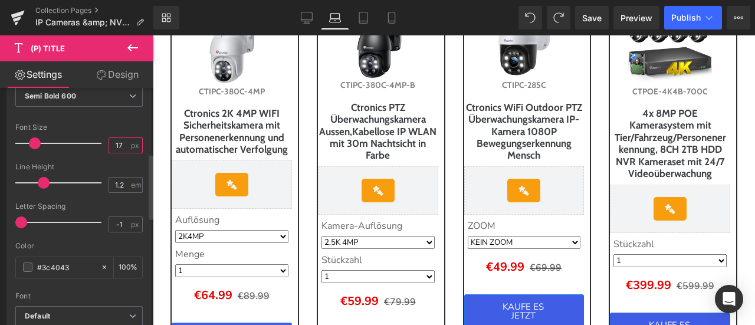
drag, startPoint x: 114, startPoint y: 141, endPoint x: 123, endPoint y: 141, distance: 8.3
click at [123, 142] on input "17" at bounding box center [119, 145] width 21 height 15
type input "14"
click at [123, 127] on div "Font Size" at bounding box center [78, 127] width 127 height 8
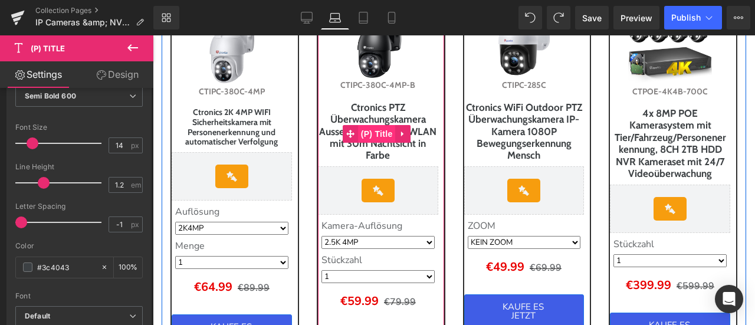
click at [384, 141] on span "(P) Title" at bounding box center [377, 134] width 38 height 18
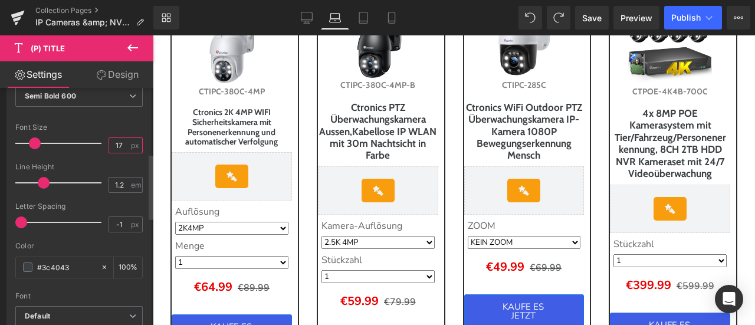
drag, startPoint x: 115, startPoint y: 142, endPoint x: 122, endPoint y: 142, distance: 6.5
click at [122, 142] on input "17" at bounding box center [119, 145] width 21 height 15
type input "14"
click at [119, 129] on div "Font Size 14 px" at bounding box center [78, 143] width 127 height 40
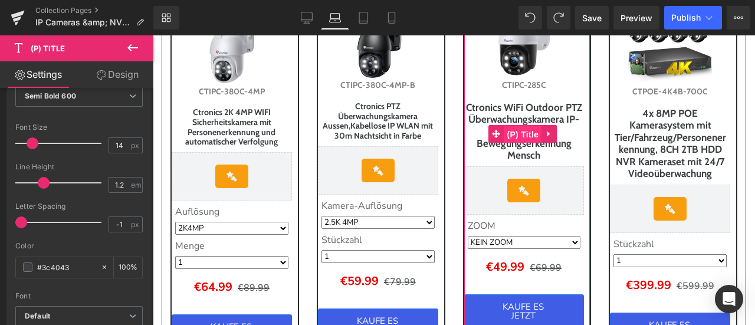
click at [522, 143] on span "(P) Title" at bounding box center [523, 135] width 38 height 18
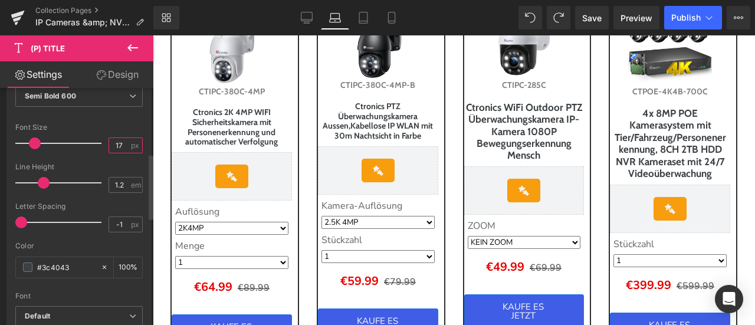
drag, startPoint x: 113, startPoint y: 142, endPoint x: 123, endPoint y: 143, distance: 9.5
click at [123, 143] on input "17" at bounding box center [119, 145] width 21 height 15
type input "14"
click at [120, 128] on div "Font Size" at bounding box center [78, 127] width 127 height 8
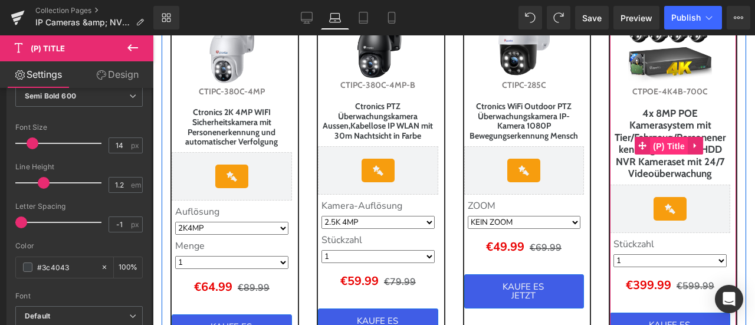
click at [663, 155] on span "(P) Title" at bounding box center [669, 147] width 38 height 18
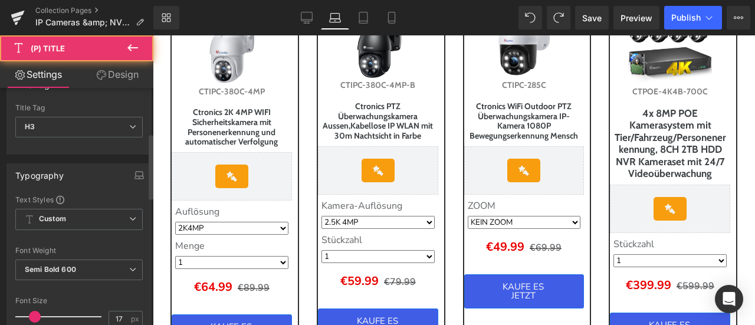
scroll to position [177, 0]
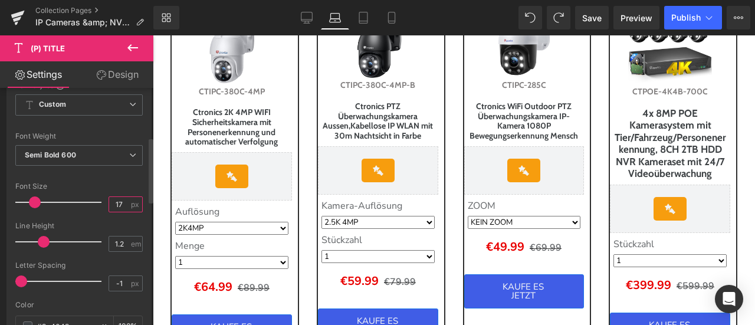
drag, startPoint x: 113, startPoint y: 201, endPoint x: 119, endPoint y: 201, distance: 6.5
click at [119, 201] on input "17" at bounding box center [119, 204] width 21 height 15
type input "14"
click at [119, 182] on div "Font Size" at bounding box center [78, 186] width 127 height 8
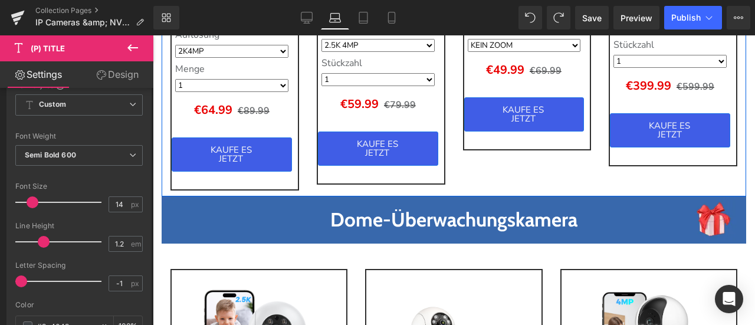
scroll to position [1711, 0]
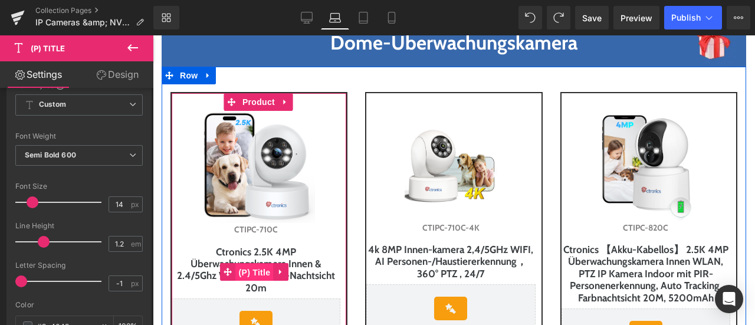
click at [250, 281] on span "(P) Title" at bounding box center [255, 273] width 38 height 18
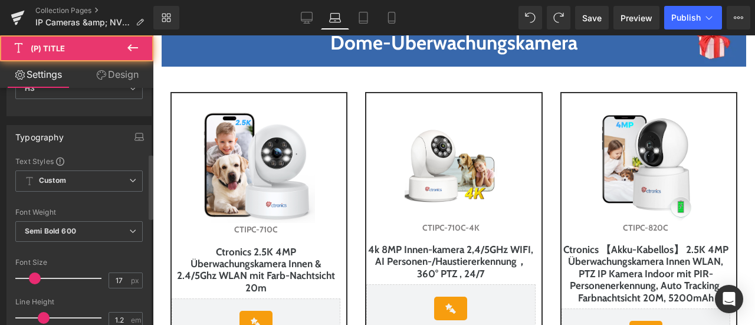
scroll to position [236, 0]
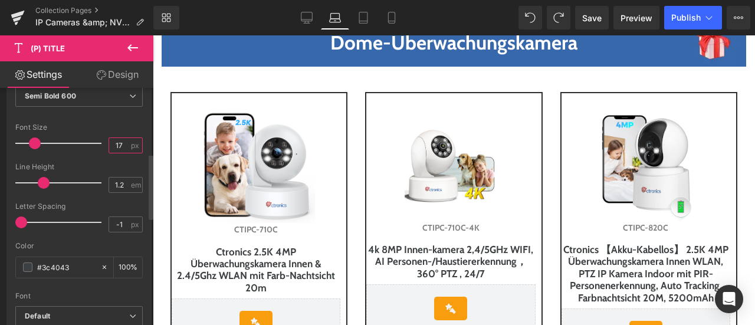
drag, startPoint x: 116, startPoint y: 140, endPoint x: 122, endPoint y: 142, distance: 6.6
click at [122, 142] on input "17" at bounding box center [119, 145] width 21 height 15
type input "14"
click at [122, 130] on div "Font Size 14 px" at bounding box center [78, 143] width 127 height 40
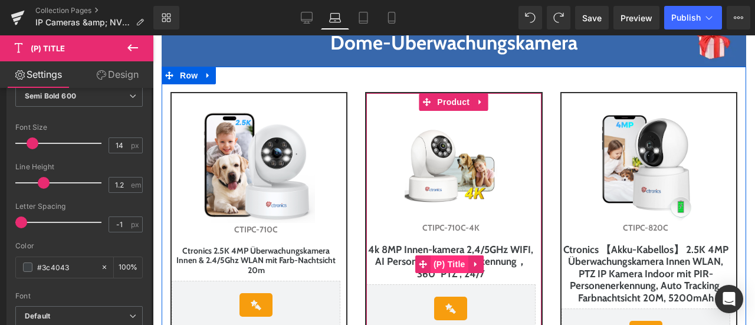
click at [453, 273] on span "(P) Title" at bounding box center [450, 265] width 38 height 18
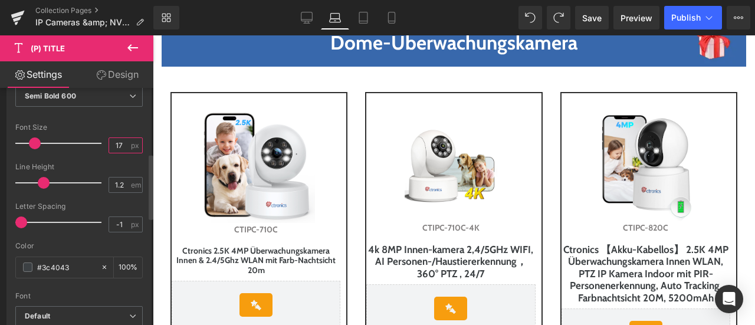
drag, startPoint x: 113, startPoint y: 145, endPoint x: 122, endPoint y: 145, distance: 8.3
click at [122, 145] on input "17" at bounding box center [119, 145] width 21 height 15
type input "14"
click at [120, 123] on div "Font Size" at bounding box center [78, 127] width 127 height 8
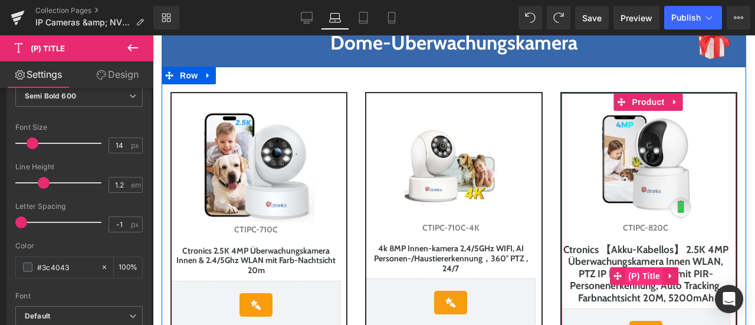
click at [641, 285] on span "(P) Title" at bounding box center [645, 276] width 38 height 18
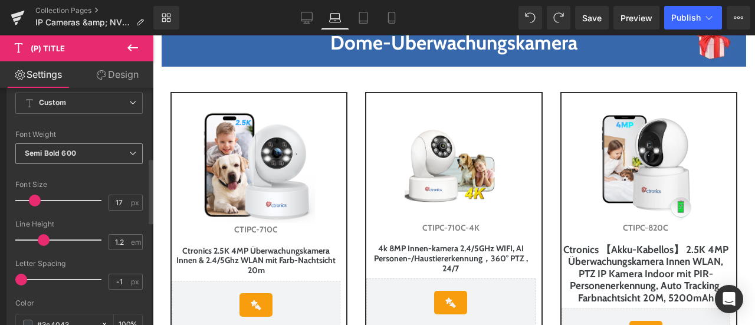
scroll to position [177, 0]
click at [119, 202] on input "17" at bounding box center [119, 204] width 21 height 15
type input "14"
click at [116, 179] on div "Font Default Default Default Open Font Manager" at bounding box center [78, 222] width 127 height 285
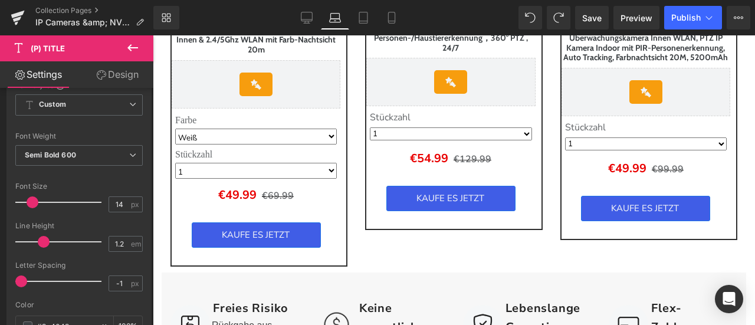
scroll to position [1947, 0]
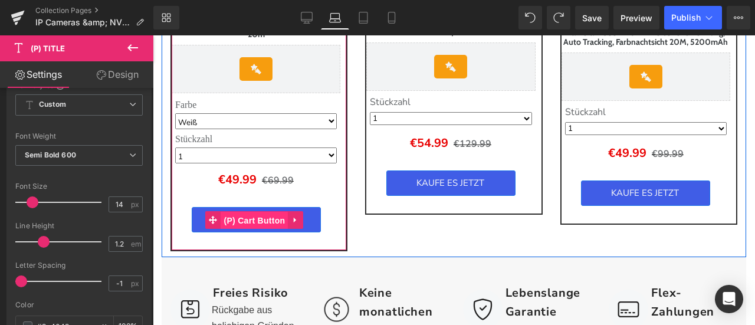
click at [256, 230] on span "(P) Cart Button" at bounding box center [254, 221] width 67 height 18
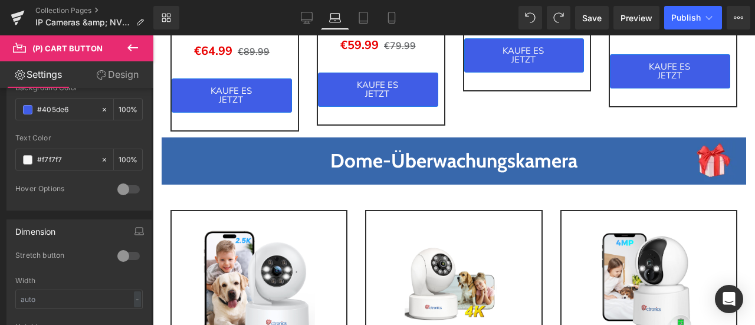
scroll to position [1534, 0]
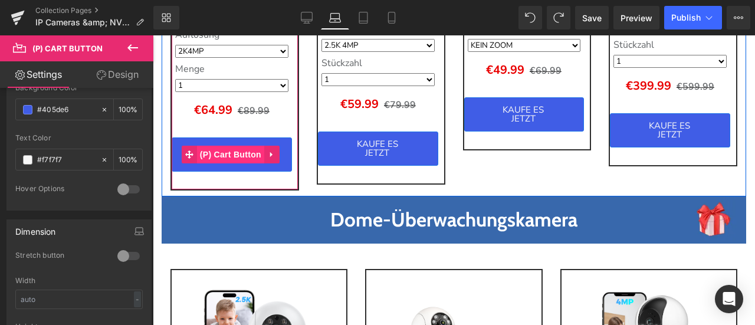
click at [234, 162] on span "(P) Cart Button" at bounding box center [230, 155] width 67 height 18
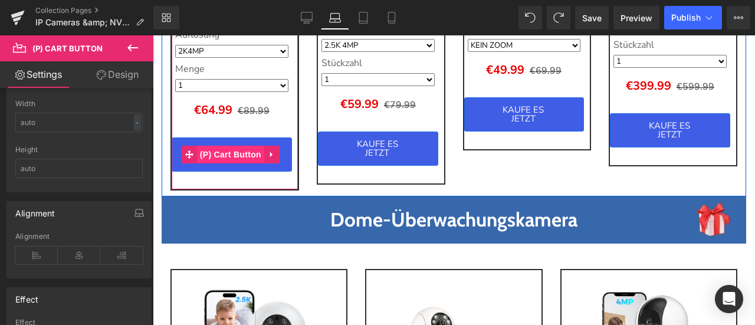
click at [237, 161] on span "(P) Cart Button" at bounding box center [230, 155] width 67 height 18
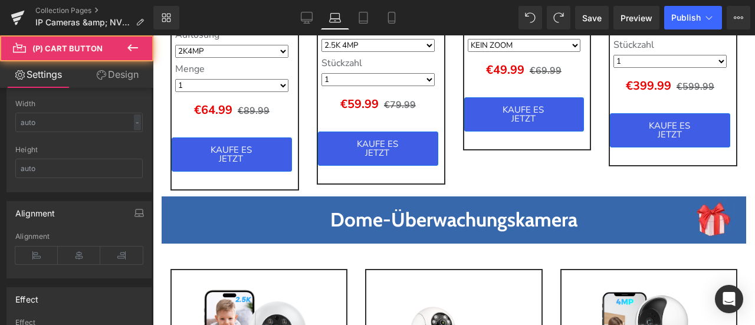
click at [122, 71] on link "Design" at bounding box center [117, 74] width 77 height 27
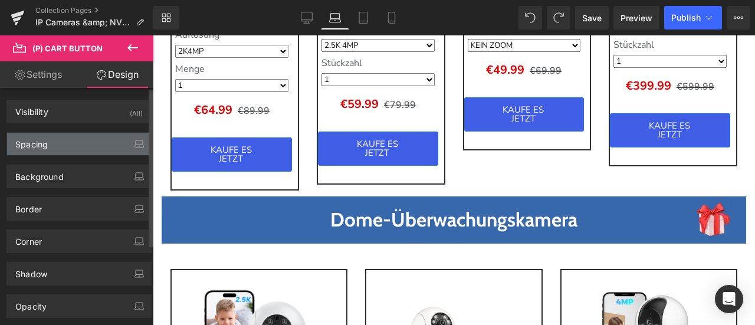
click at [68, 146] on div "Spacing" at bounding box center [79, 144] width 144 height 22
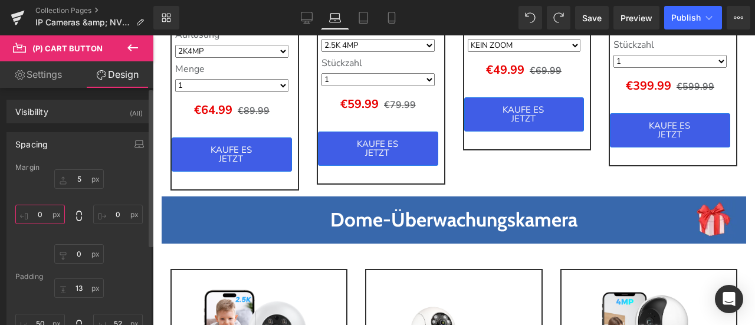
click at [44, 212] on input "text" at bounding box center [40, 214] width 50 height 19
type input "5"
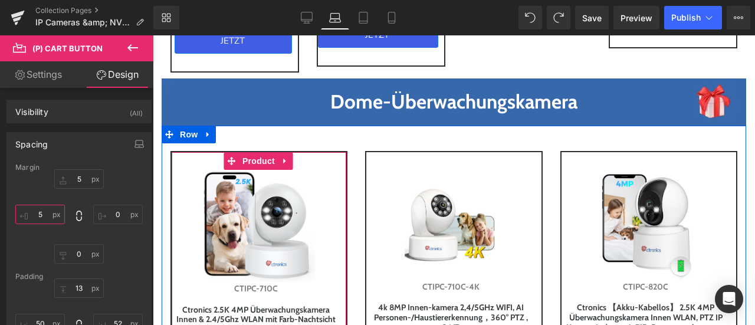
scroll to position [1593, 0]
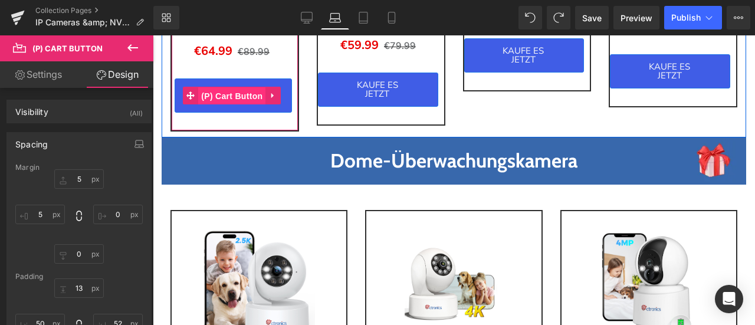
click at [232, 101] on span "(P) Cart Button" at bounding box center [231, 96] width 67 height 18
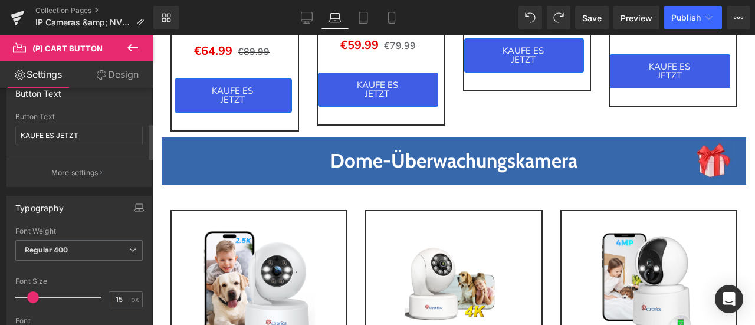
scroll to position [177, 0]
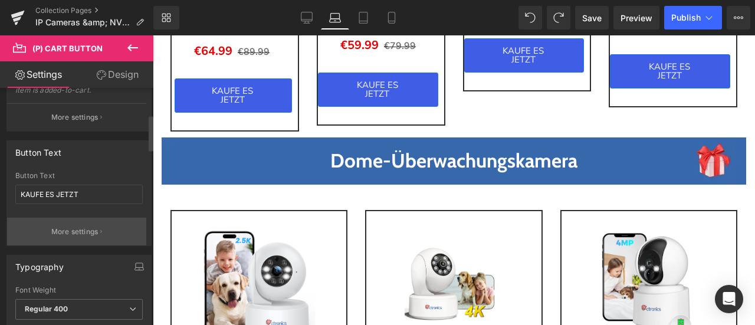
click at [95, 228] on p "More settings" at bounding box center [74, 232] width 47 height 11
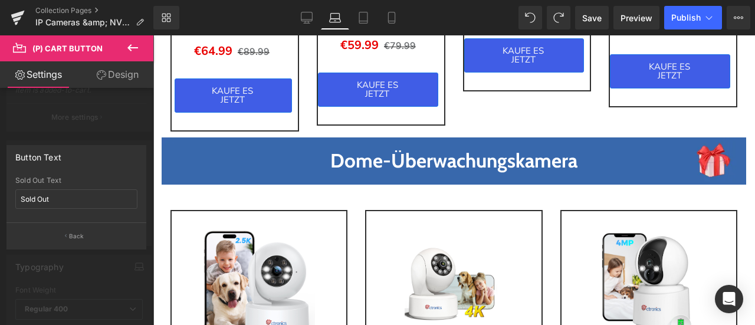
click at [100, 263] on div at bounding box center [77, 183] width 154 height 296
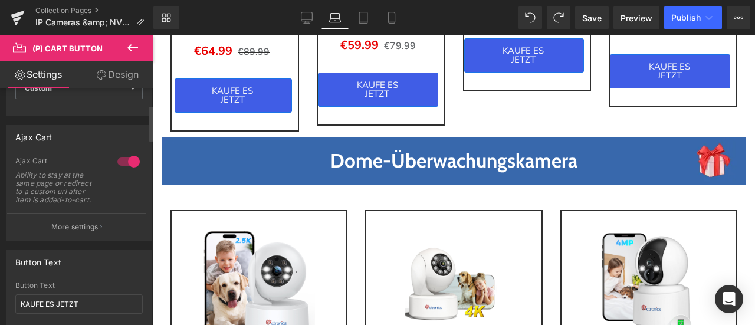
scroll to position [118, 0]
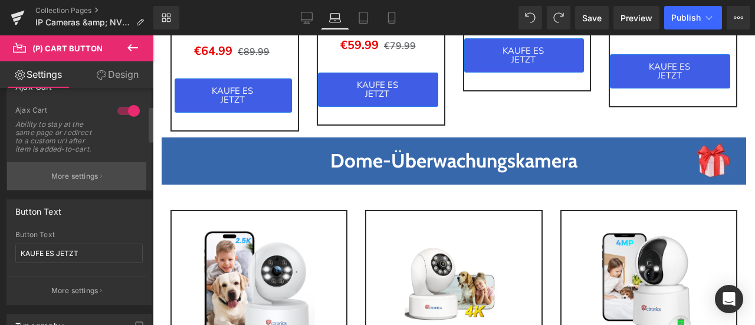
click at [100, 177] on icon "button" at bounding box center [101, 177] width 2 height 6
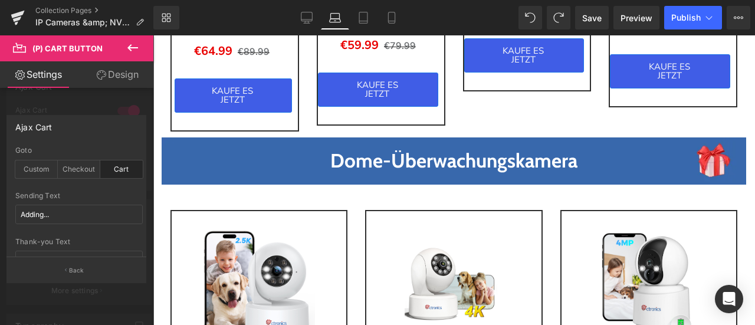
click at [102, 97] on div at bounding box center [77, 183] width 154 height 296
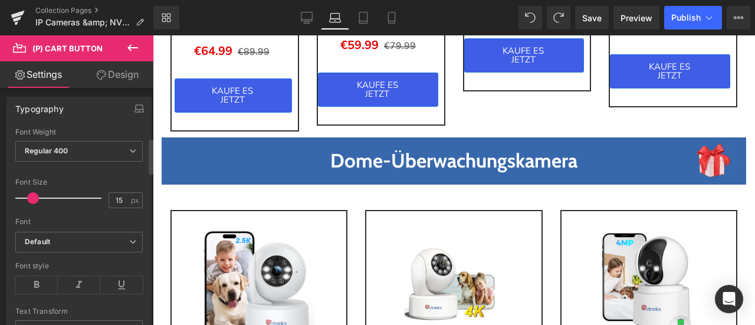
scroll to position [354, 0]
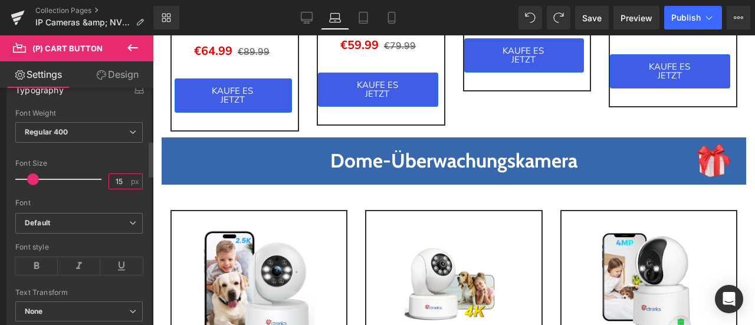
drag, startPoint x: 114, startPoint y: 176, endPoint x: 122, endPoint y: 176, distance: 7.1
click at [122, 176] on input "15" at bounding box center [119, 181] width 21 height 15
click at [110, 162] on div "Font Size" at bounding box center [78, 163] width 127 height 8
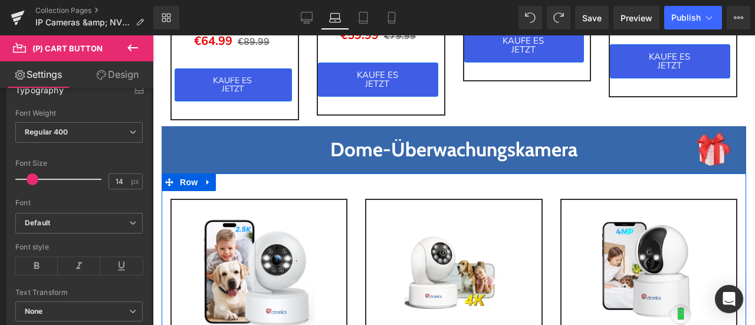
scroll to position [1593, 0]
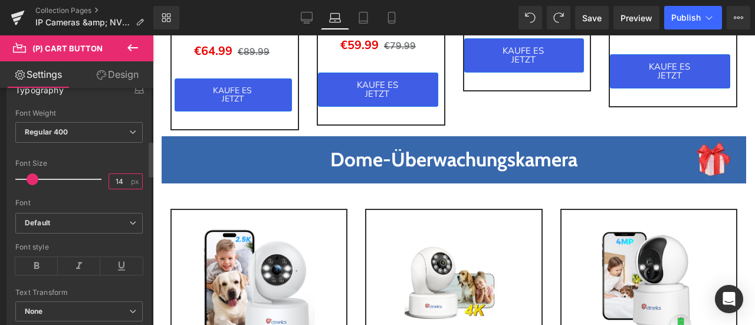
drag, startPoint x: 115, startPoint y: 175, endPoint x: 122, endPoint y: 176, distance: 6.6
click at [122, 176] on input "14" at bounding box center [119, 181] width 21 height 15
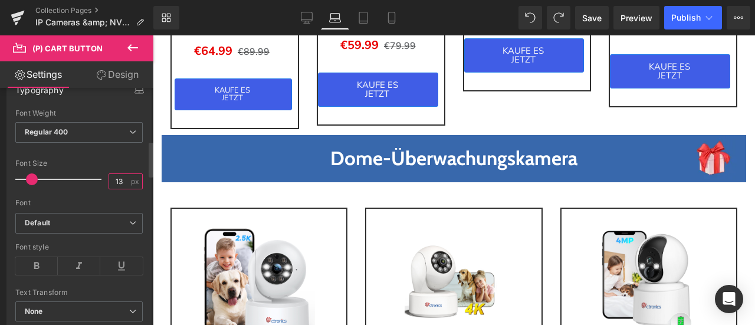
click at [120, 177] on input "13" at bounding box center [119, 181] width 21 height 15
type input "15"
click at [112, 163] on div "Font Size" at bounding box center [78, 163] width 127 height 8
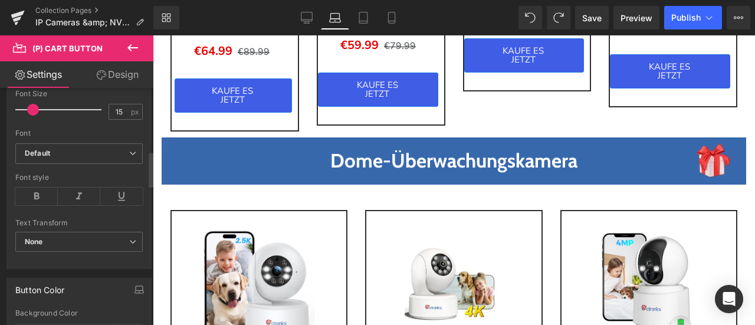
scroll to position [354, 0]
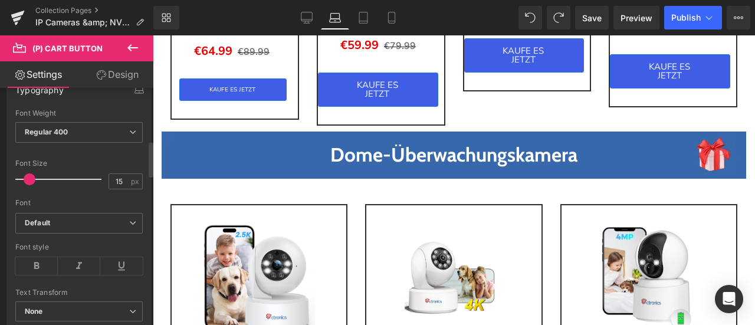
click at [27, 176] on span at bounding box center [30, 180] width 12 height 12
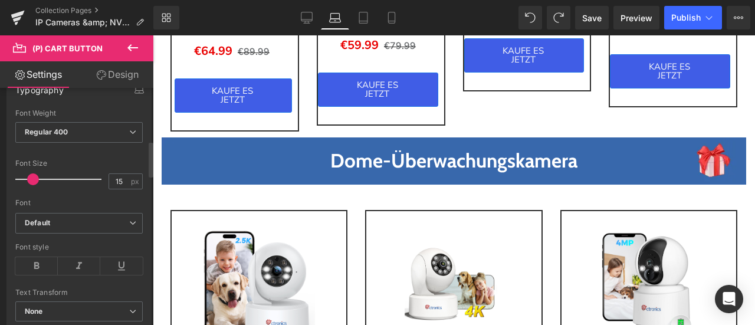
click at [33, 176] on span at bounding box center [33, 180] width 12 height 12
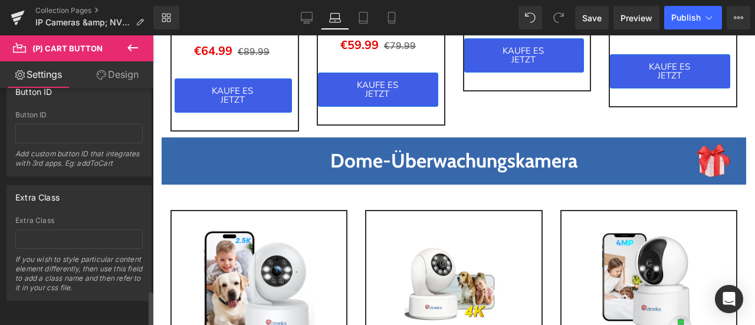
scroll to position [1371, 0]
click at [120, 74] on link "Design" at bounding box center [117, 74] width 77 height 27
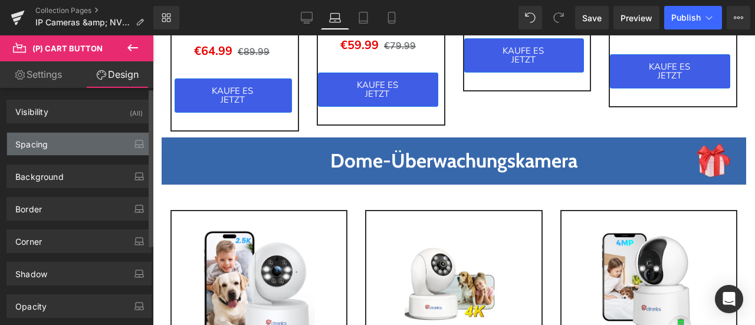
click at [77, 143] on div "Spacing" at bounding box center [79, 144] width 144 height 22
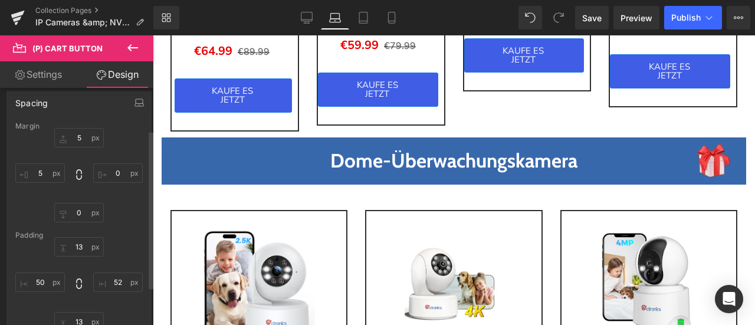
scroll to position [118, 0]
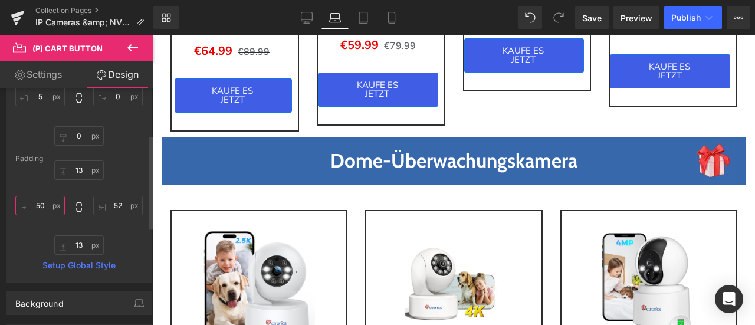
click at [46, 209] on input "50" at bounding box center [40, 205] width 50 height 19
click at [112, 207] on input "52" at bounding box center [118, 205] width 50 height 19
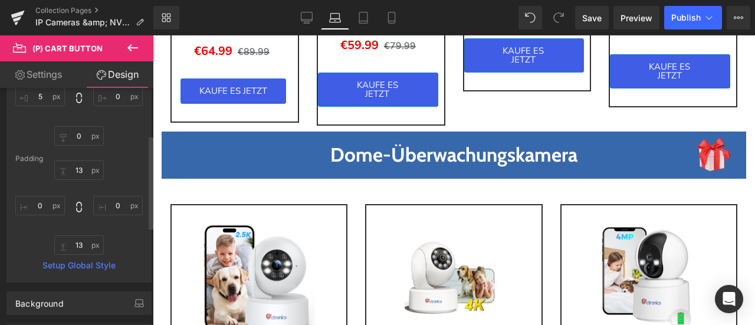
click at [122, 232] on div "13 13" at bounding box center [78, 208] width 127 height 94
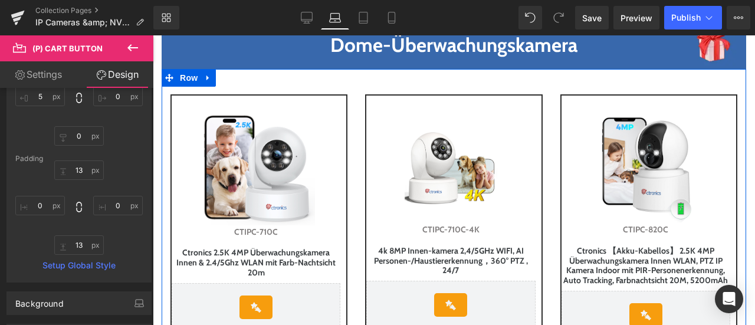
scroll to position [1593, 0]
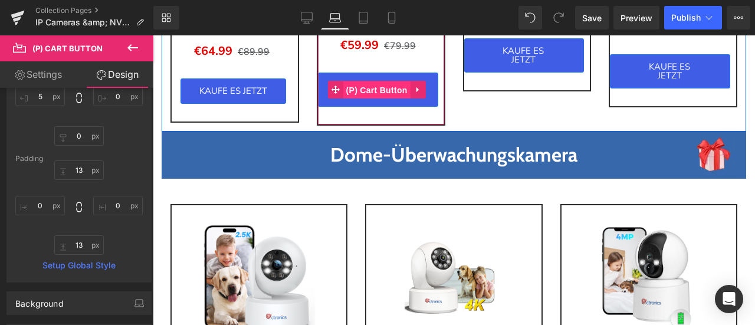
click at [375, 99] on span "(P) Cart Button" at bounding box center [376, 90] width 67 height 18
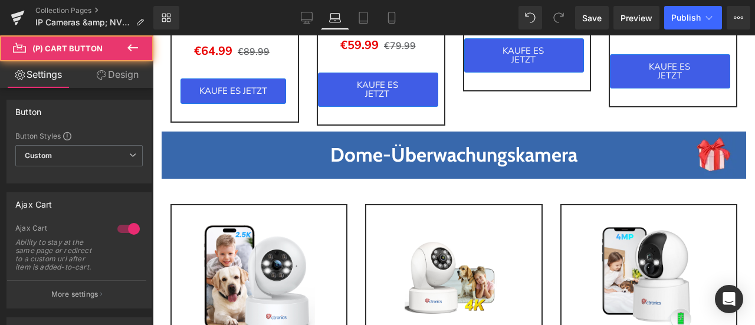
click at [124, 73] on link "Design" at bounding box center [117, 74] width 77 height 27
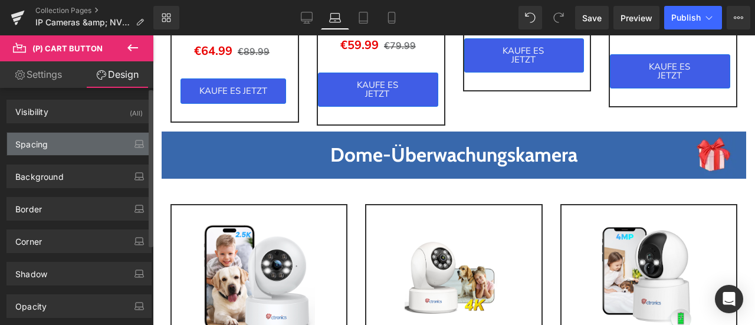
click at [78, 145] on div "Spacing" at bounding box center [79, 144] width 144 height 22
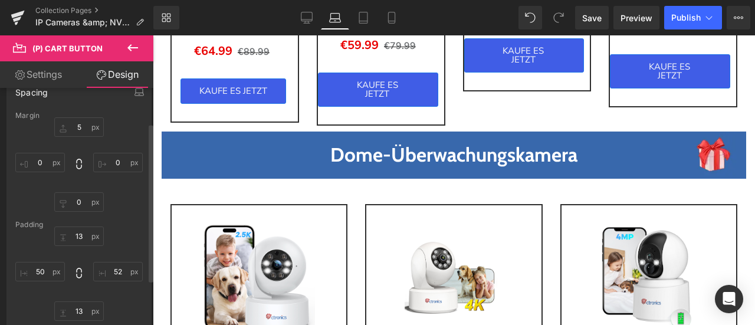
scroll to position [118, 0]
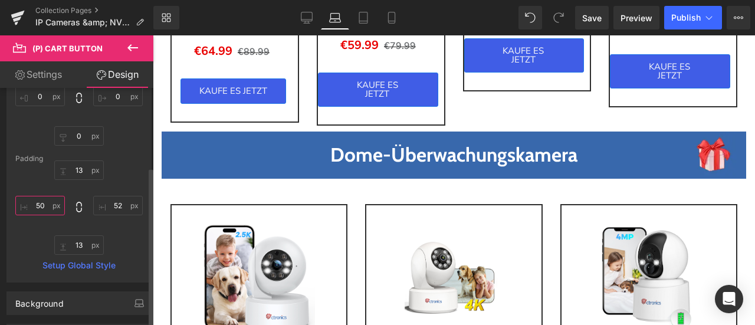
click at [46, 208] on input "50" at bounding box center [40, 205] width 50 height 19
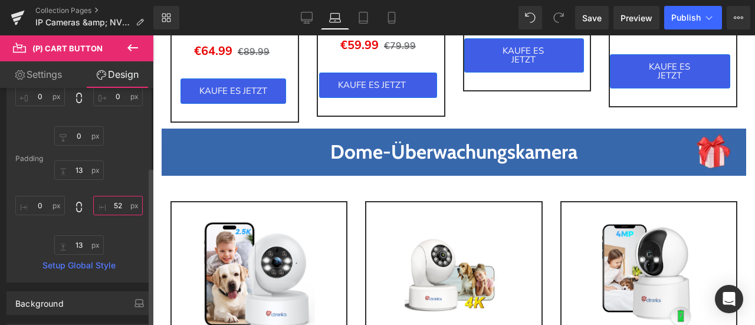
click at [114, 208] on input "52" at bounding box center [118, 205] width 50 height 19
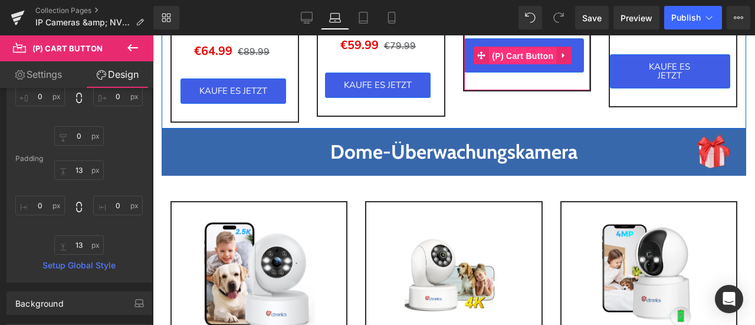
click at [522, 65] on span "(P) Cart Button" at bounding box center [522, 56] width 67 height 18
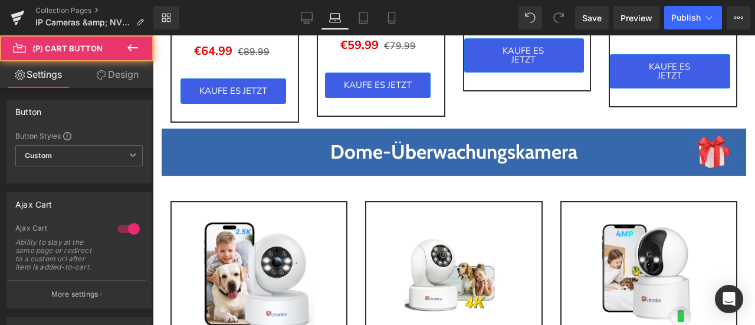
click at [112, 75] on link "Design" at bounding box center [117, 74] width 77 height 27
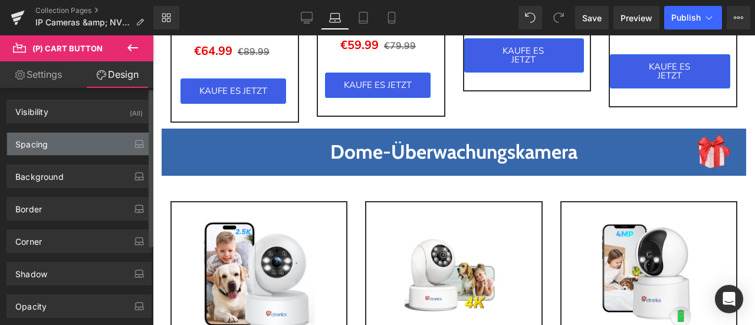
click at [50, 145] on div "Spacing" at bounding box center [79, 144] width 144 height 22
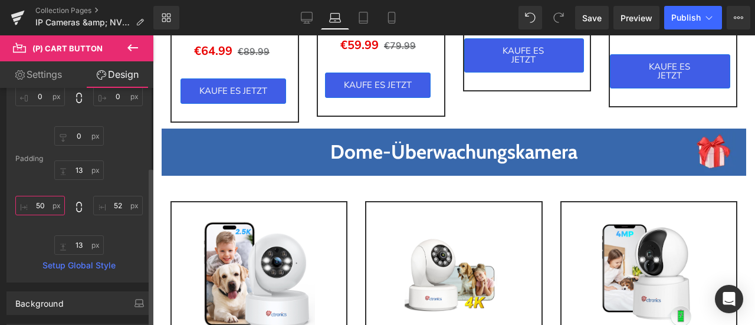
click at [44, 212] on input "50" at bounding box center [40, 205] width 50 height 19
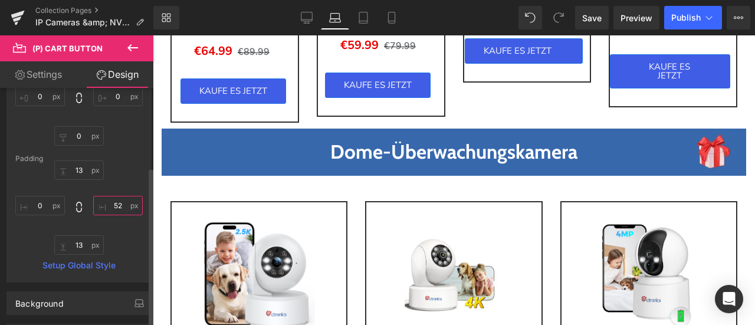
click at [116, 208] on input "52" at bounding box center [118, 205] width 50 height 19
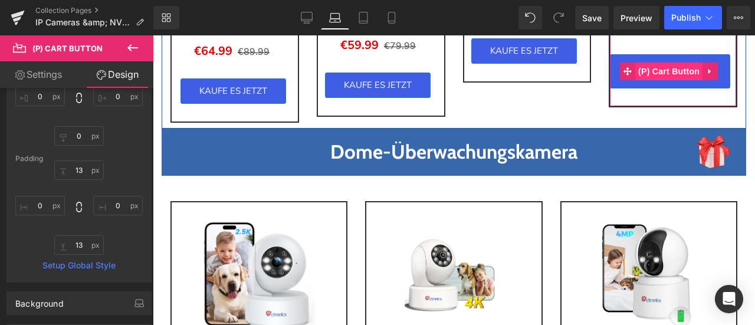
click at [662, 80] on span "(P) Cart Button" at bounding box center [669, 72] width 67 height 18
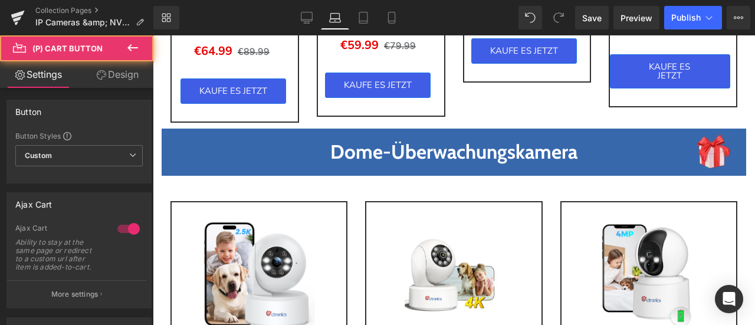
click at [106, 75] on link "Design" at bounding box center [117, 74] width 77 height 27
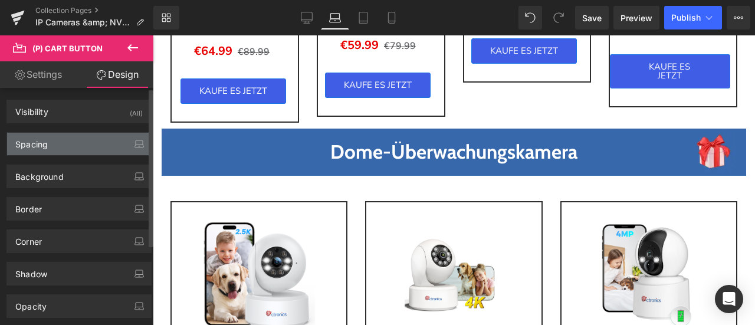
click at [71, 143] on div "Spacing" at bounding box center [79, 144] width 144 height 22
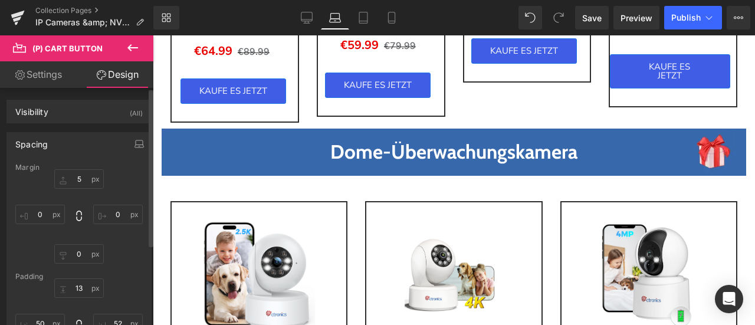
scroll to position [59, 0]
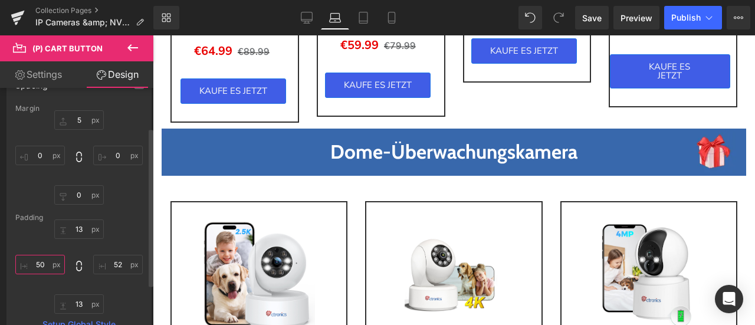
click at [42, 260] on input "50" at bounding box center [40, 264] width 50 height 19
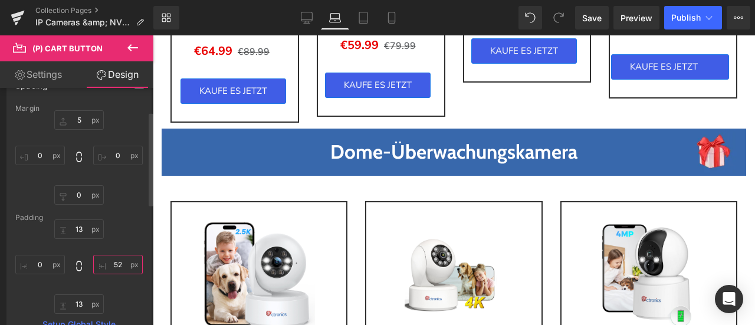
click at [110, 266] on input "52" at bounding box center [118, 264] width 50 height 19
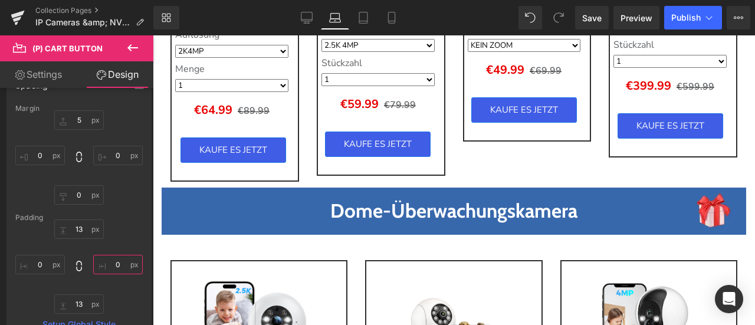
scroll to position [1357, 0]
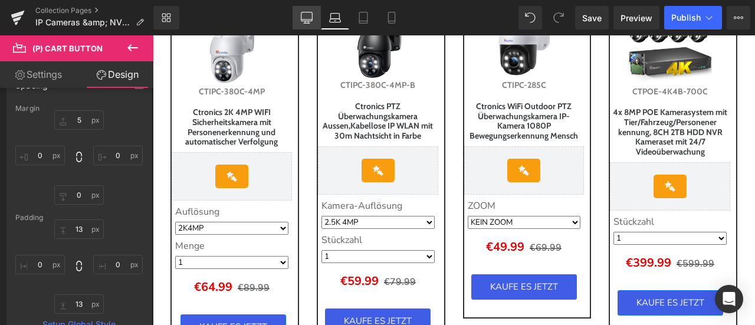
click at [306, 23] on icon at bounding box center [307, 23] width 6 height 0
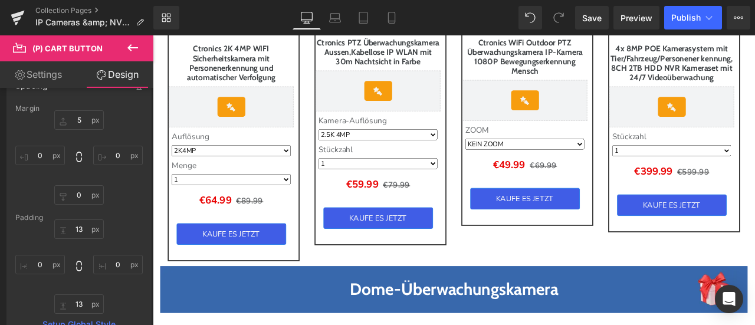
scroll to position [1580, 0]
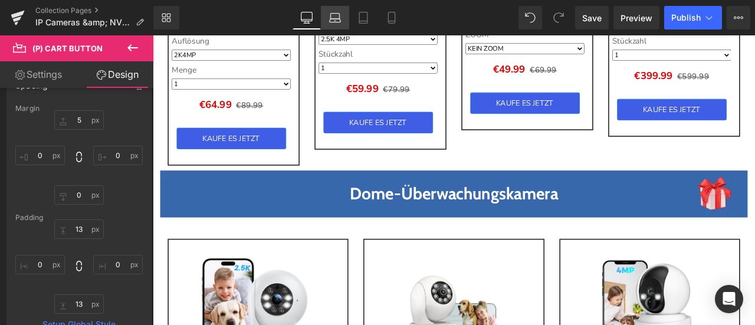
click at [340, 15] on icon at bounding box center [335, 18] width 12 height 12
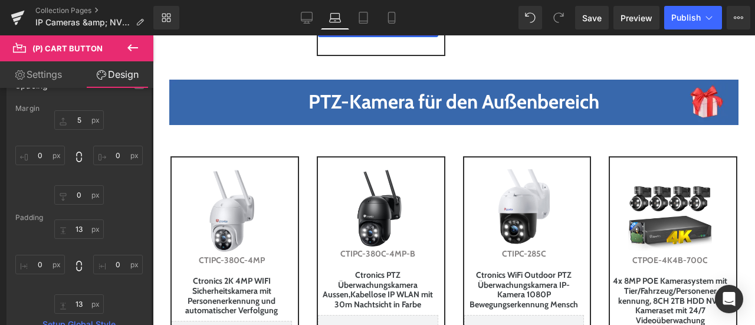
scroll to position [1003, 0]
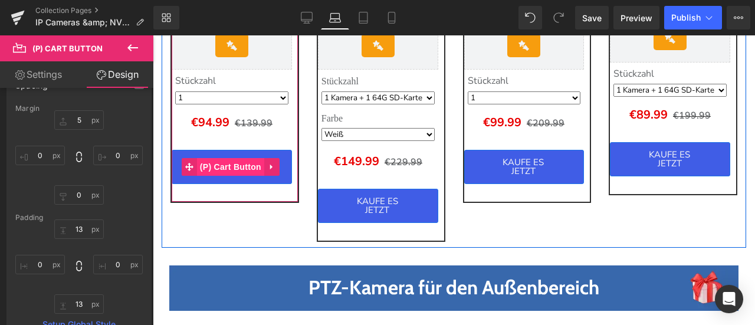
click at [228, 176] on span "(P) Cart Button" at bounding box center [230, 167] width 67 height 18
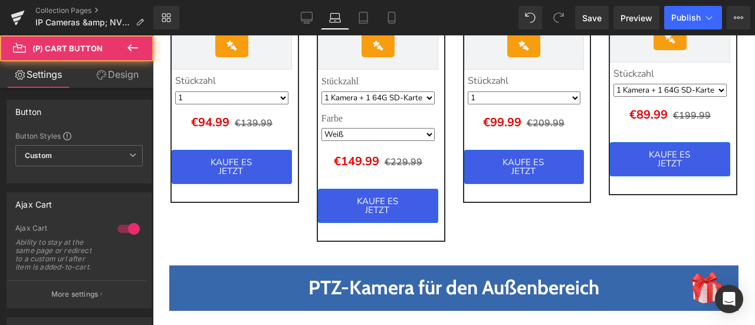
click at [107, 70] on link "Design" at bounding box center [117, 74] width 77 height 27
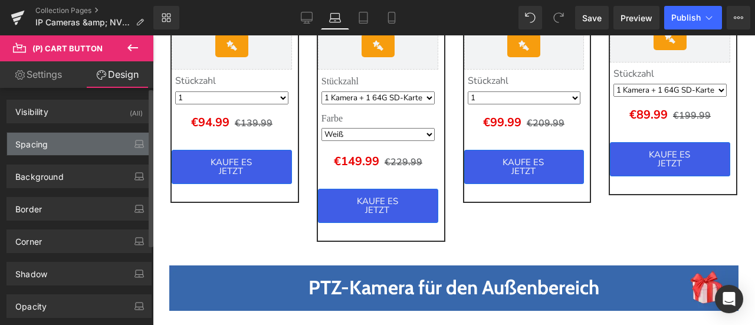
click at [71, 141] on div "Spacing" at bounding box center [79, 144] width 144 height 22
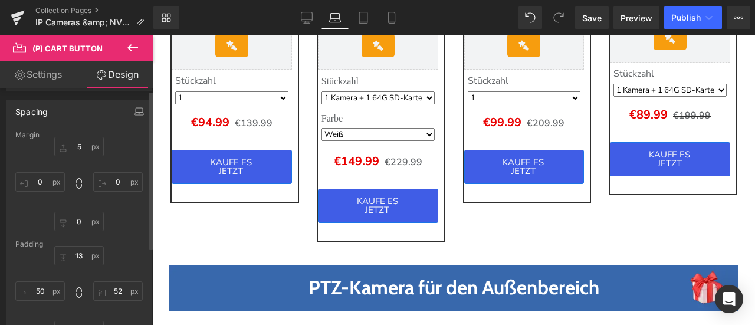
scroll to position [59, 0]
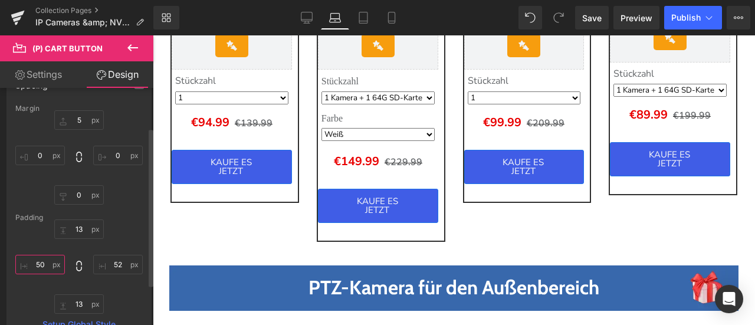
click at [45, 263] on input "50" at bounding box center [40, 264] width 50 height 19
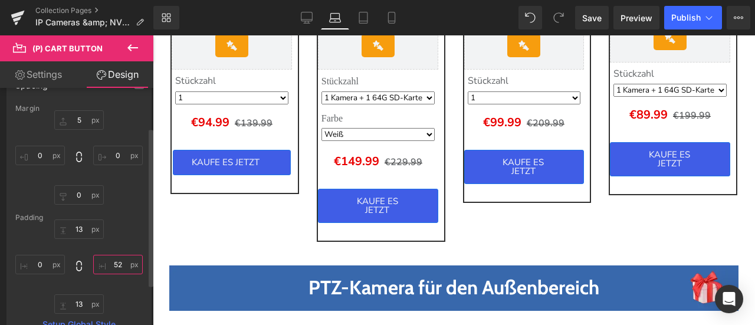
click at [105, 266] on input "52" at bounding box center [118, 264] width 50 height 19
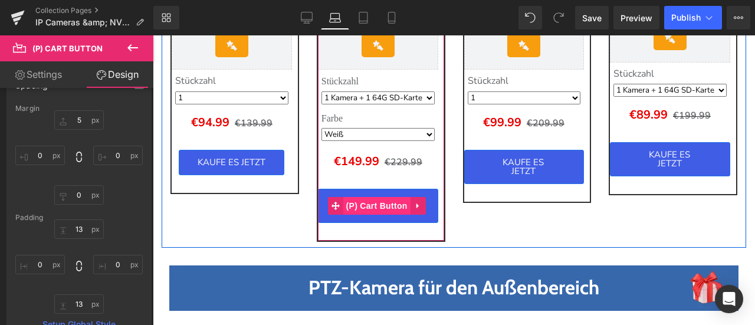
click at [361, 215] on span "(P) Cart Button" at bounding box center [376, 206] width 67 height 18
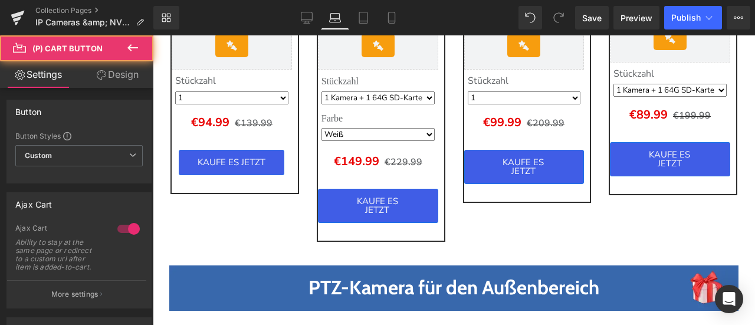
click at [113, 73] on link "Design" at bounding box center [117, 74] width 77 height 27
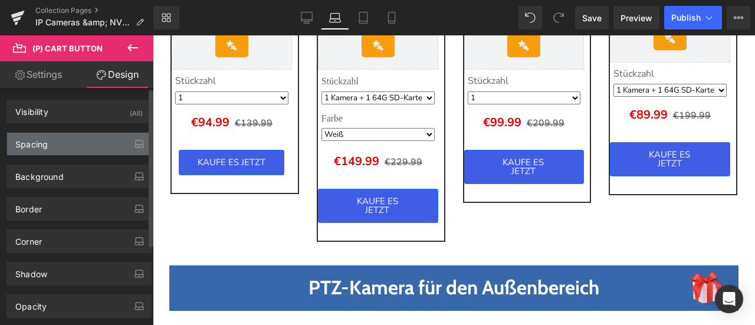
click at [62, 143] on div "Spacing" at bounding box center [79, 144] width 144 height 22
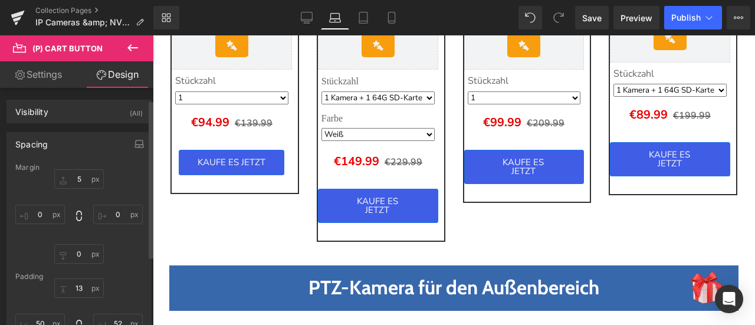
scroll to position [118, 0]
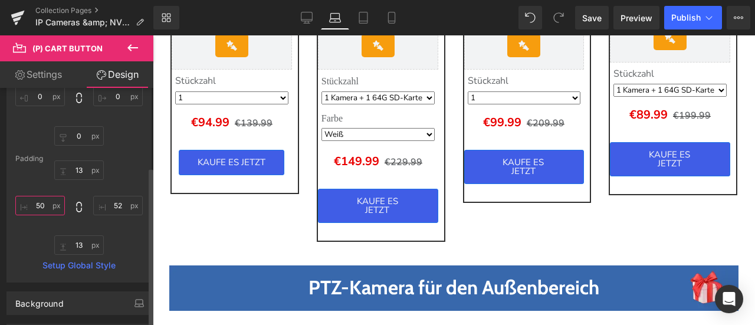
click at [39, 209] on input "text" at bounding box center [40, 205] width 50 height 19
type input "50"
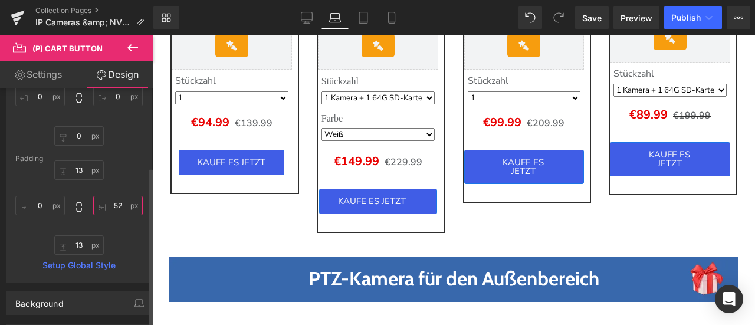
click at [113, 204] on input "text" at bounding box center [118, 205] width 50 height 19
type input "52"
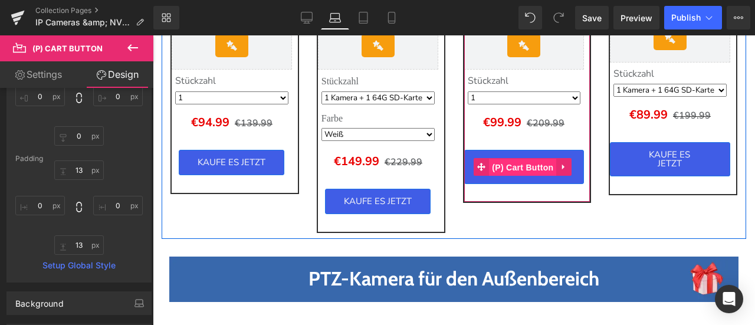
click at [515, 167] on span "(P) Cart Button" at bounding box center [522, 168] width 67 height 18
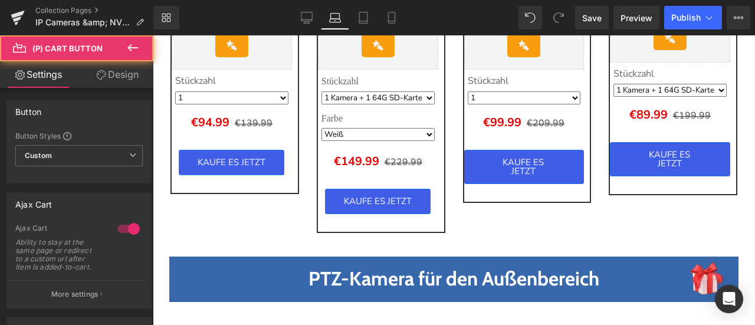
click at [114, 73] on link "Design" at bounding box center [117, 74] width 77 height 27
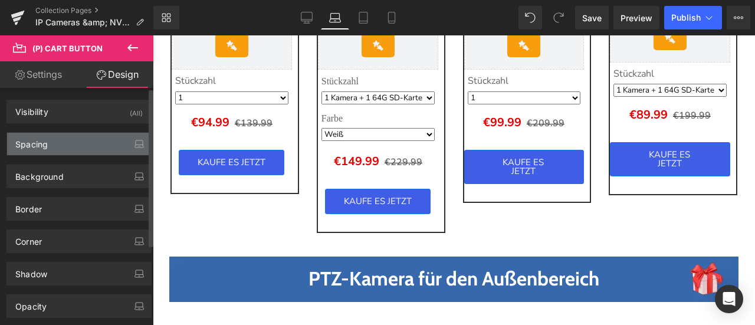
click at [64, 141] on div "Spacing" at bounding box center [79, 144] width 144 height 22
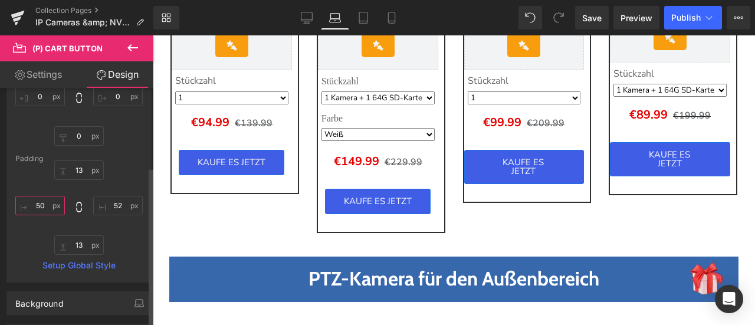
click at [40, 208] on input "text" at bounding box center [40, 205] width 50 height 19
type input "50"
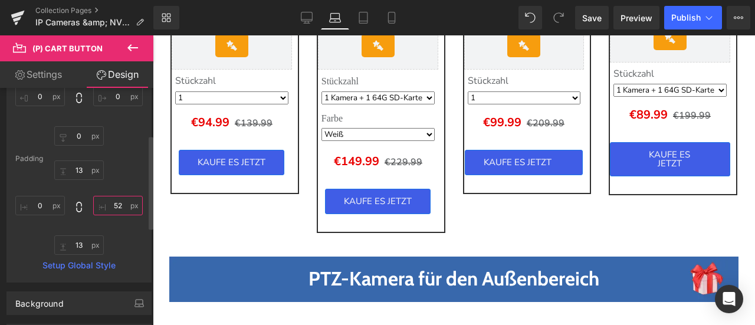
click at [107, 206] on input "text" at bounding box center [118, 205] width 50 height 19
type input "52"
click at [656, 166] on span "(P) Cart Button" at bounding box center [671, 159] width 54 height 14
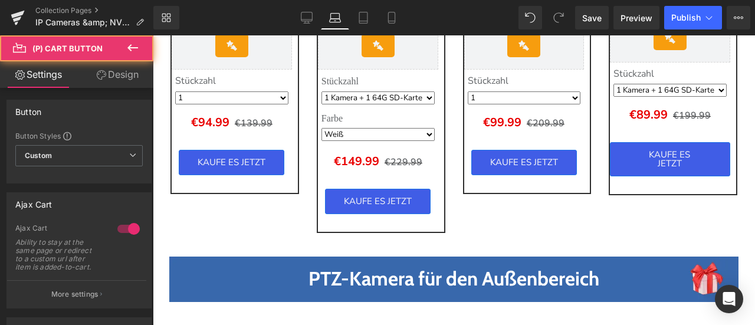
click at [123, 74] on link "Design" at bounding box center [117, 74] width 77 height 27
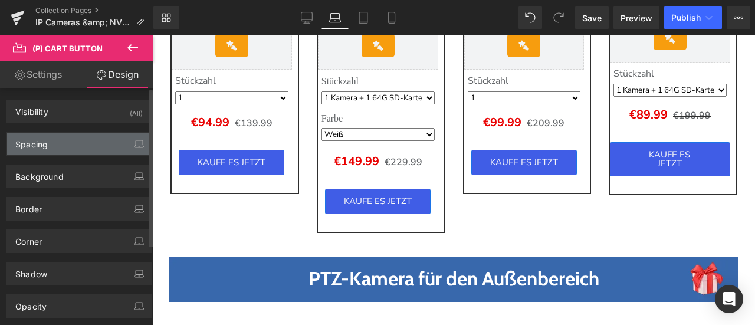
click at [63, 142] on div "Spacing" at bounding box center [79, 144] width 144 height 22
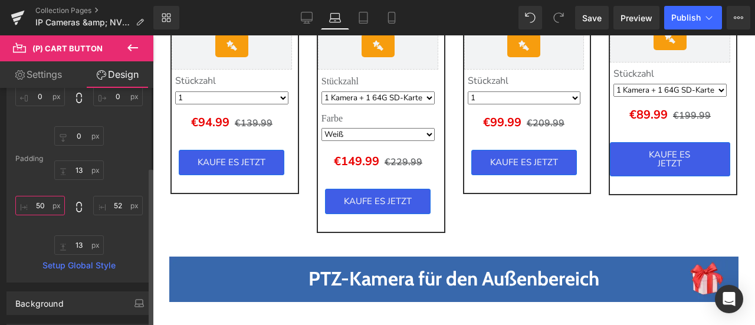
click at [39, 210] on input "50" at bounding box center [40, 205] width 50 height 19
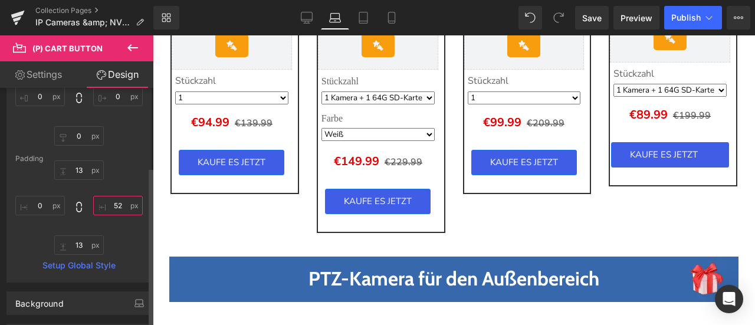
click at [120, 207] on input "52" at bounding box center [118, 205] width 50 height 19
click at [127, 227] on div "13 13" at bounding box center [78, 208] width 127 height 94
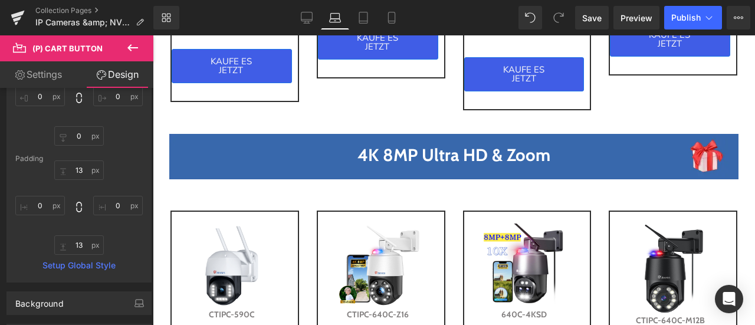
scroll to position [590, 0]
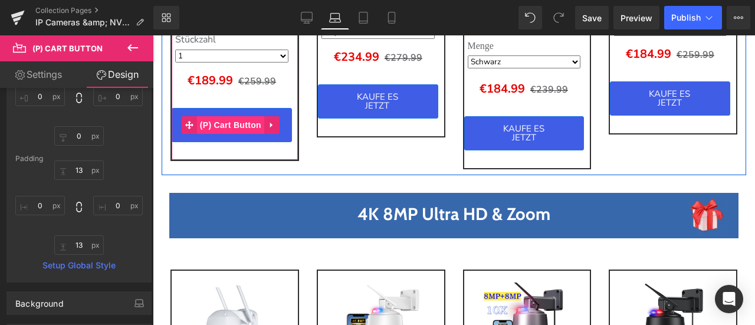
click at [230, 127] on span "(P) Cart Button" at bounding box center [230, 125] width 67 height 18
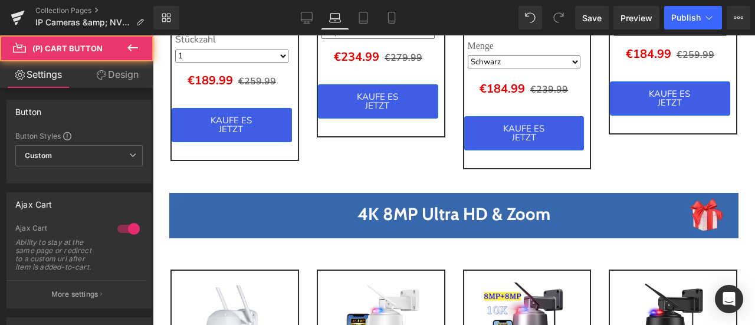
click at [116, 71] on link "Design" at bounding box center [117, 74] width 77 height 27
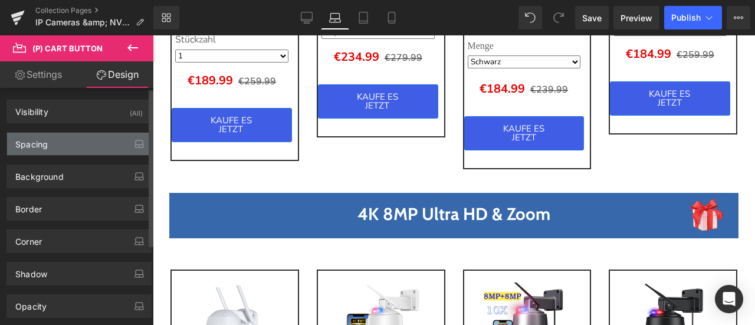
click at [72, 146] on div "Spacing" at bounding box center [79, 144] width 144 height 22
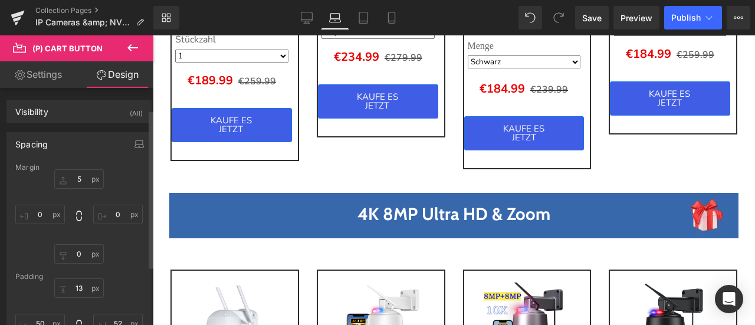
scroll to position [59, 0]
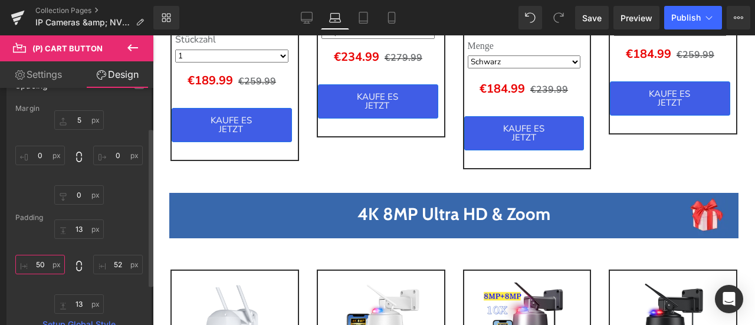
click at [42, 257] on input "text" at bounding box center [40, 264] width 50 height 19
type input "50"
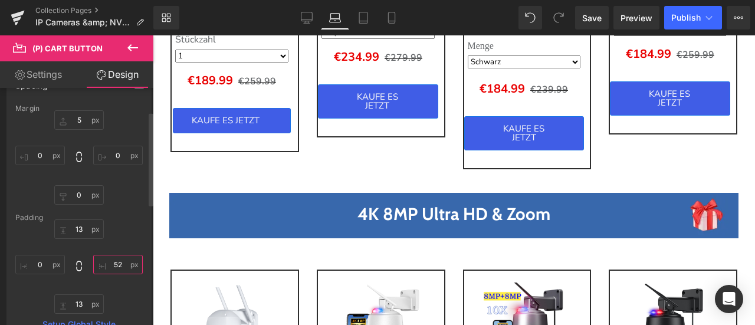
click at [111, 267] on input "text" at bounding box center [118, 264] width 50 height 19
type input "52"
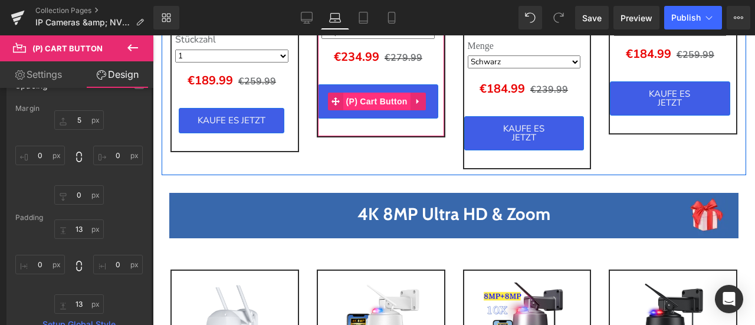
click at [381, 103] on span "(P) Cart Button" at bounding box center [376, 102] width 67 height 18
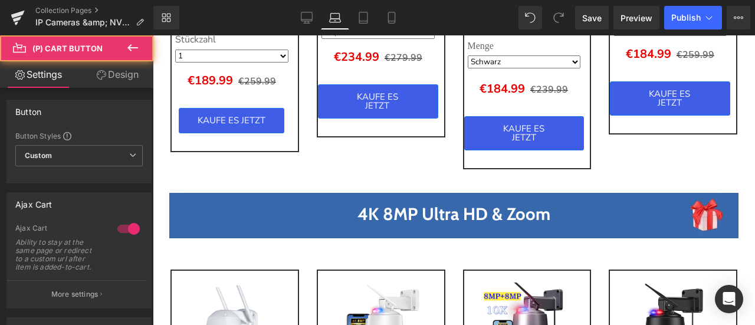
click at [104, 74] on icon at bounding box center [101, 74] width 9 height 9
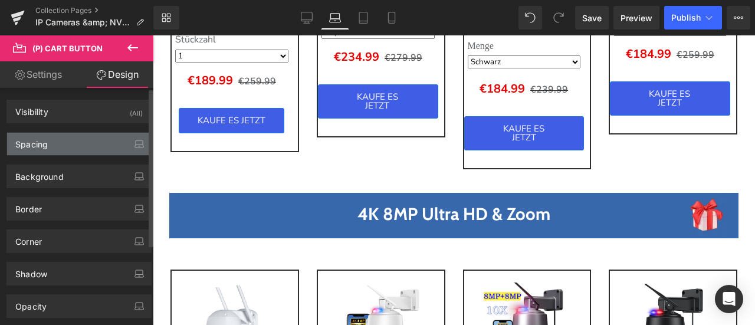
click at [45, 142] on div "Spacing" at bounding box center [31, 141] width 32 height 17
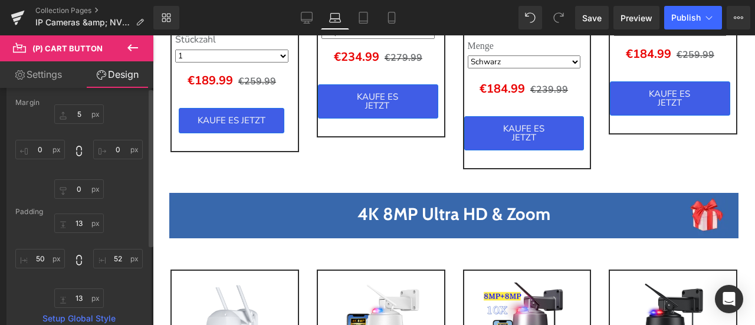
scroll to position [118, 0]
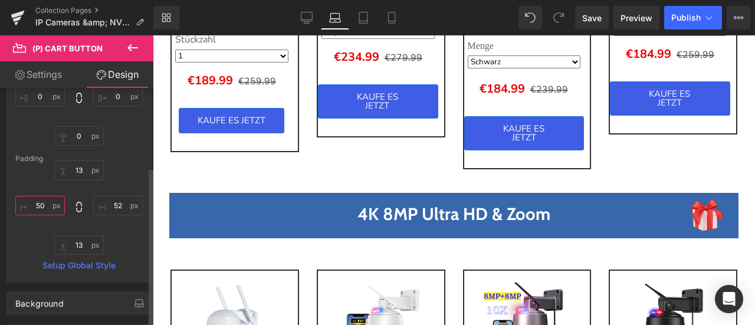
click at [38, 208] on input "50" at bounding box center [40, 205] width 50 height 19
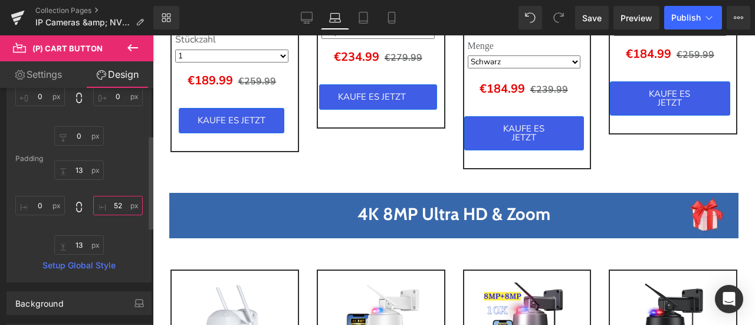
click at [109, 206] on input "52" at bounding box center [118, 205] width 50 height 19
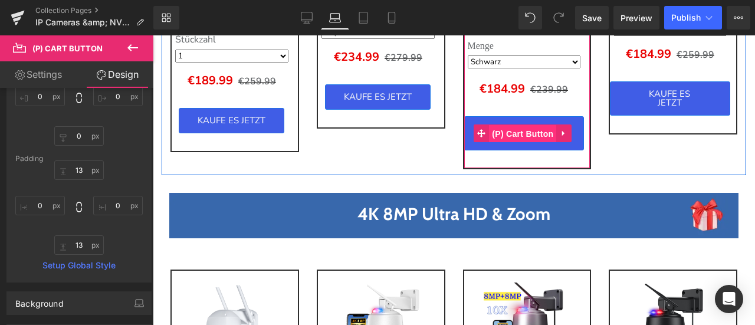
click at [521, 138] on span "(P) Cart Button" at bounding box center [522, 134] width 67 height 18
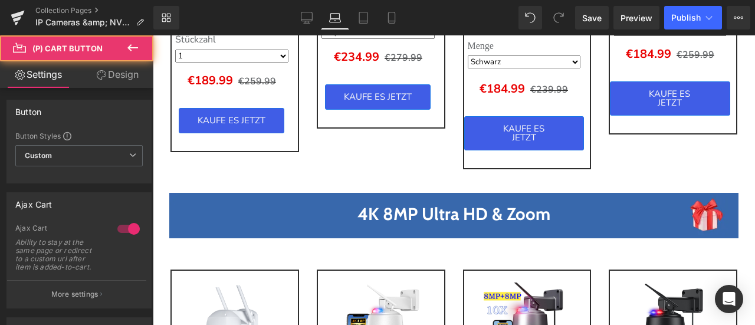
click at [124, 73] on link "Design" at bounding box center [117, 74] width 77 height 27
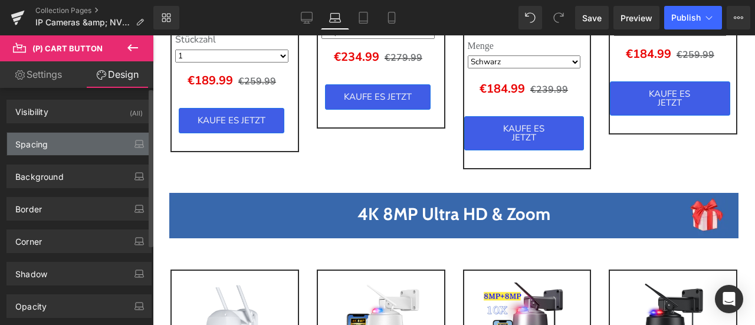
click at [60, 135] on div "Spacing" at bounding box center [79, 144] width 144 height 22
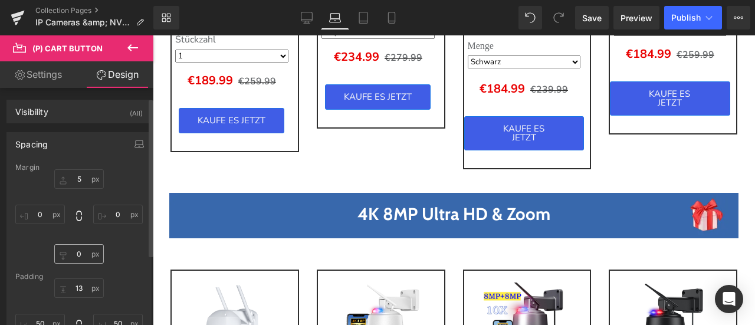
scroll to position [59, 0]
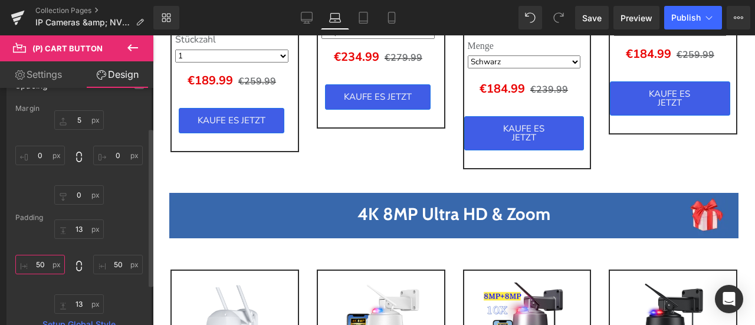
click at [48, 265] on input "text" at bounding box center [40, 264] width 50 height 19
type input "50"
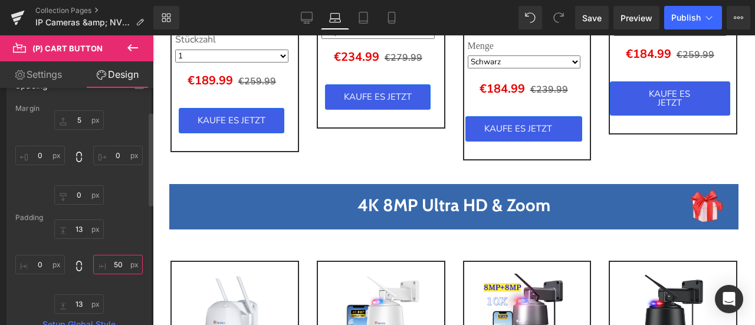
click at [112, 266] on input "text" at bounding box center [118, 264] width 50 height 19
type input "50"
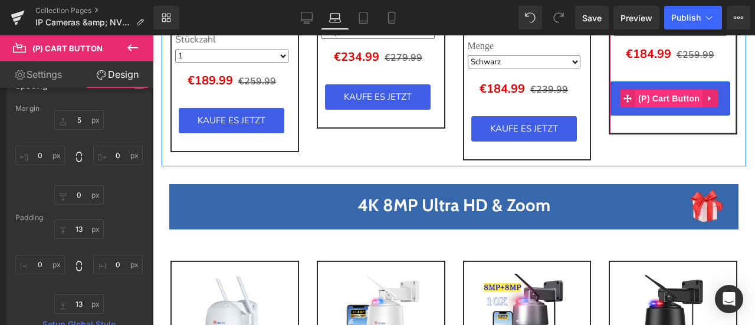
click at [646, 105] on span "(P) Cart Button" at bounding box center [669, 99] width 67 height 18
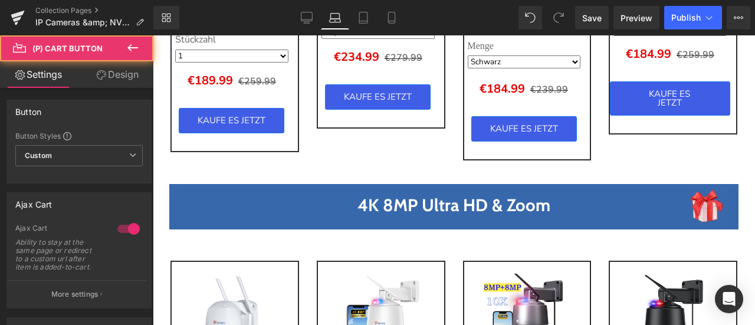
click at [138, 67] on link "Design" at bounding box center [117, 74] width 77 height 27
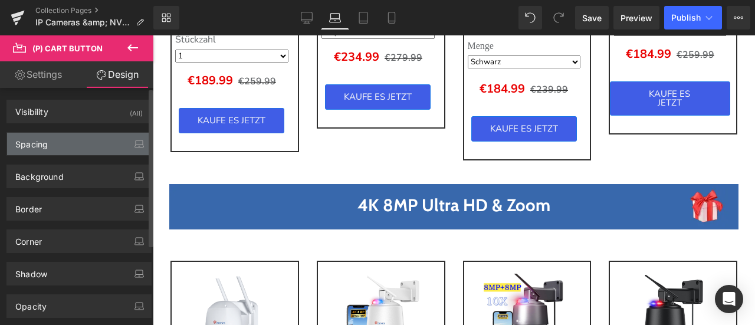
click at [68, 140] on div "Spacing" at bounding box center [79, 144] width 144 height 22
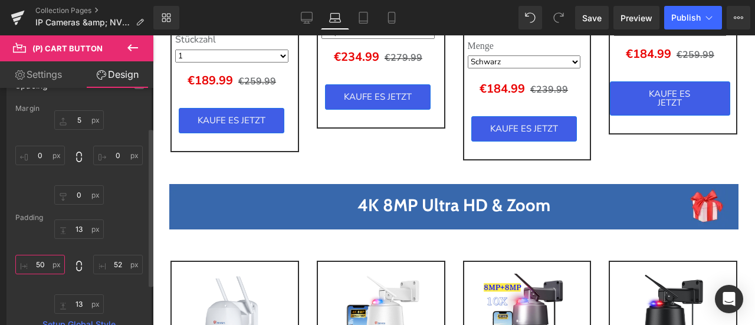
click at [50, 263] on input "50" at bounding box center [40, 264] width 50 height 19
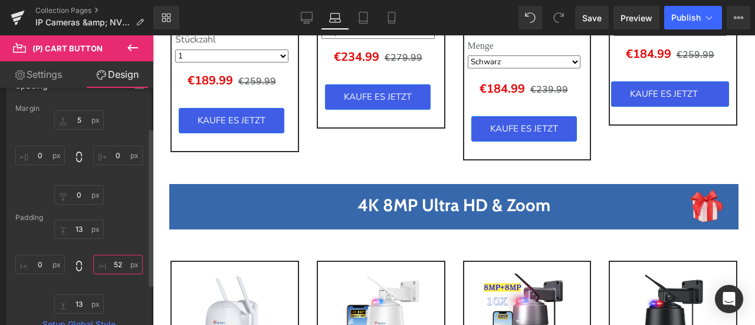
click at [110, 266] on input "52" at bounding box center [118, 264] width 50 height 19
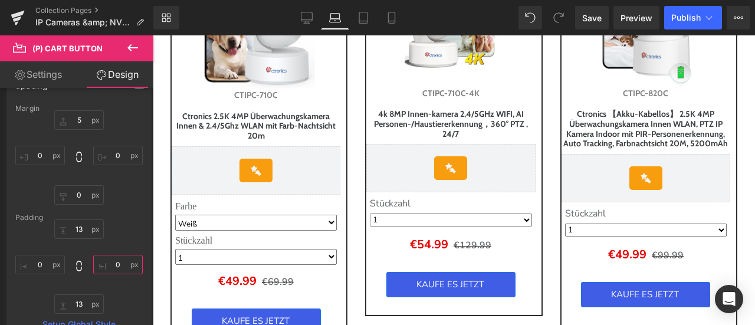
scroll to position [1888, 0]
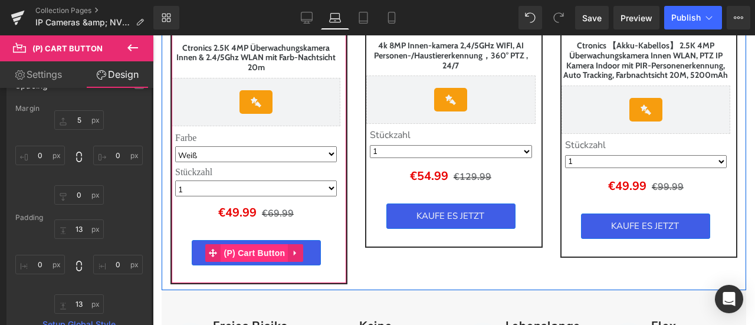
click at [261, 262] on span "(P) Cart Button" at bounding box center [254, 253] width 67 height 18
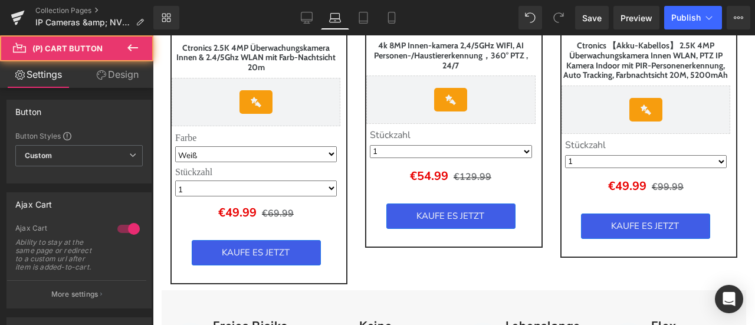
click at [131, 74] on link "Design" at bounding box center [117, 74] width 77 height 27
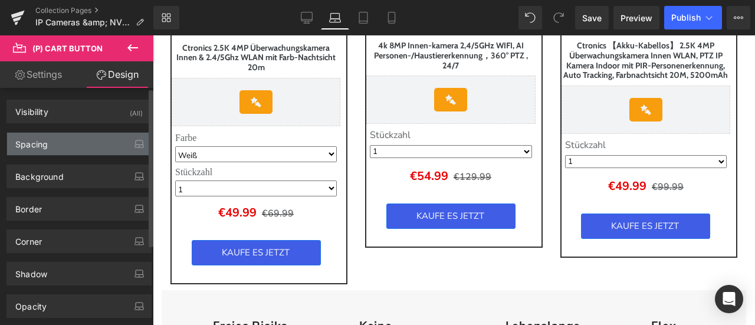
click at [71, 146] on div "Spacing" at bounding box center [79, 144] width 144 height 22
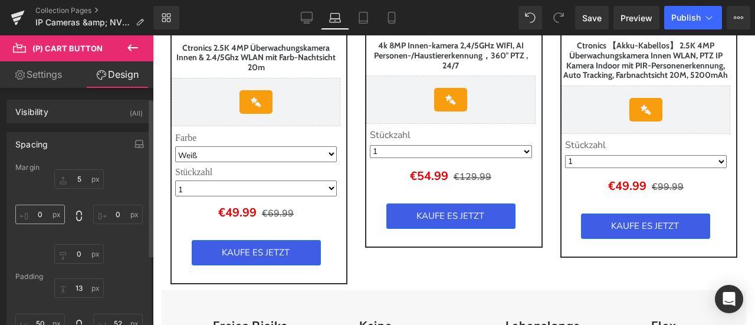
scroll to position [118, 0]
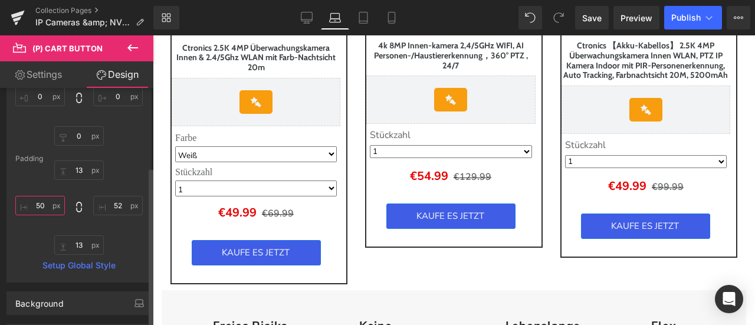
click at [48, 208] on input "text" at bounding box center [40, 205] width 50 height 19
type input "0"
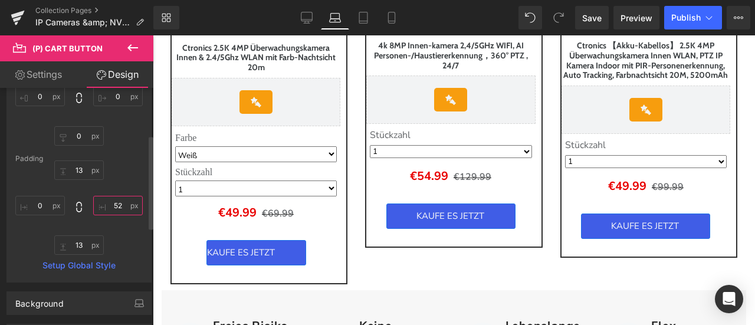
click at [122, 204] on input "text" at bounding box center [118, 205] width 50 height 19
click at [137, 232] on div "0 0" at bounding box center [78, 208] width 127 height 94
type input "52"
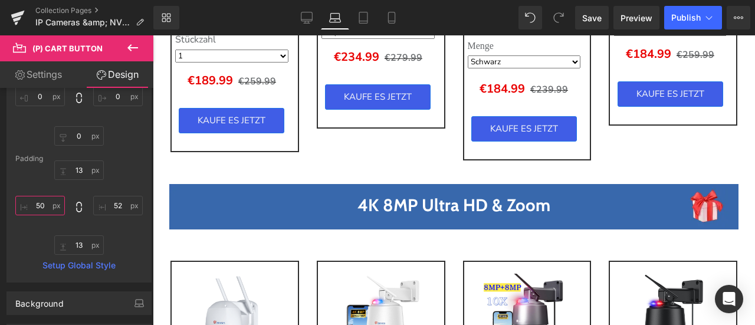
scroll to position [117, 0]
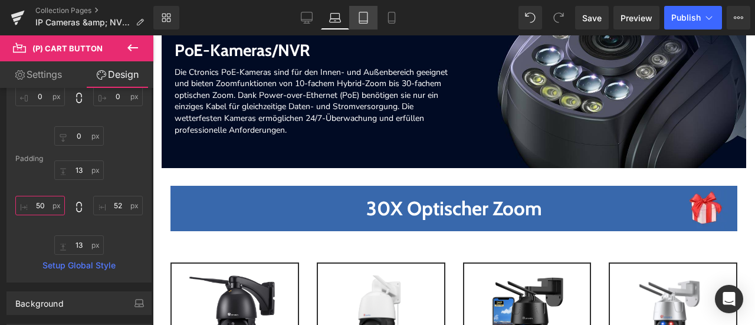
type input "50"
click at [364, 24] on link "Tablet" at bounding box center [363, 18] width 28 height 24
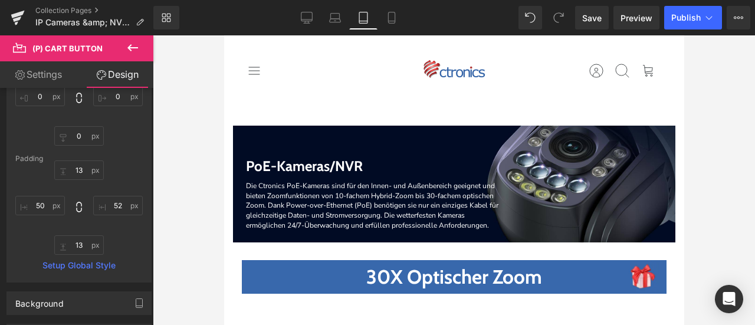
scroll to position [295, 0]
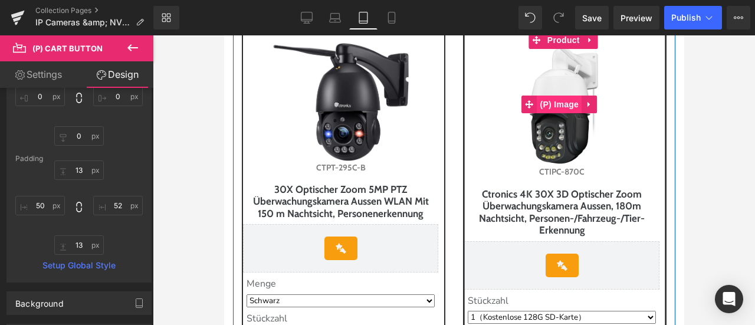
click at [546, 109] on span "(P) Image" at bounding box center [558, 105] width 45 height 18
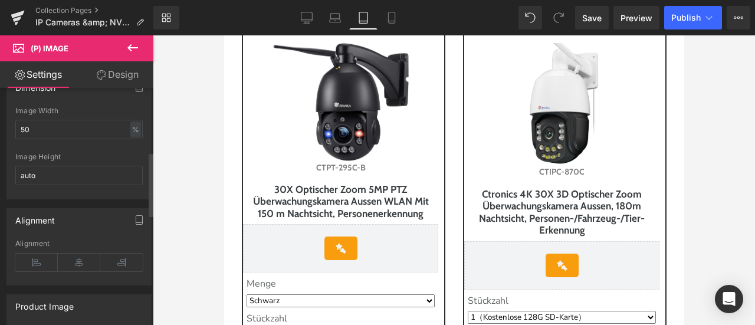
scroll to position [236, 0]
drag, startPoint x: 38, startPoint y: 125, endPoint x: 11, endPoint y: 125, distance: 27.7
click at [11, 125] on div "50% Image Width 50 % % px auto Image Height auto" at bounding box center [79, 149] width 144 height 92
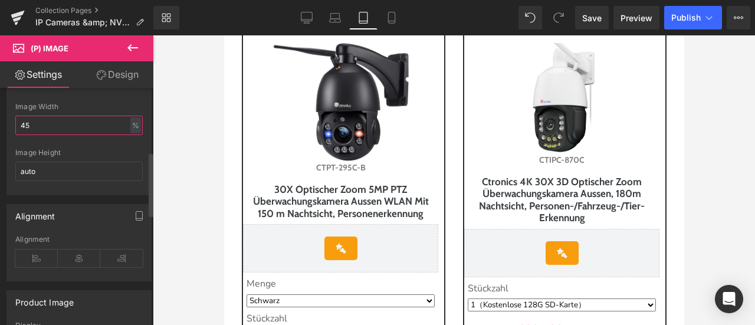
drag, startPoint x: 25, startPoint y: 121, endPoint x: 40, endPoint y: 123, distance: 15.5
click at [40, 123] on input "45" at bounding box center [78, 125] width 127 height 19
type input "48"
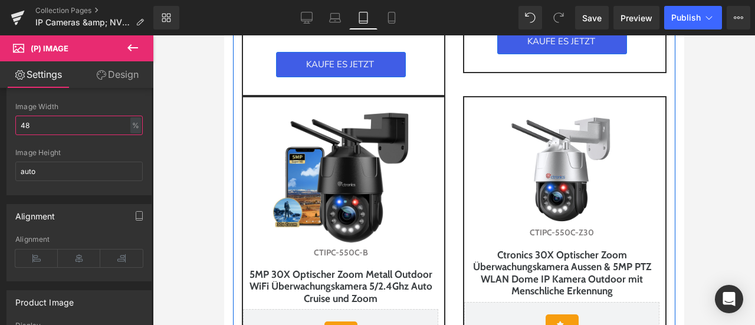
scroll to position [649, 0]
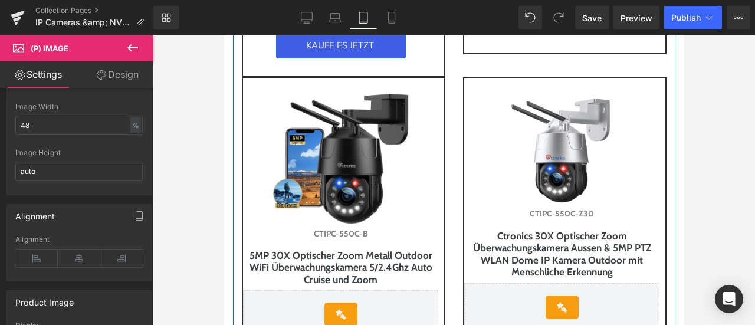
click at [553, 174] on img at bounding box center [561, 148] width 117 height 117
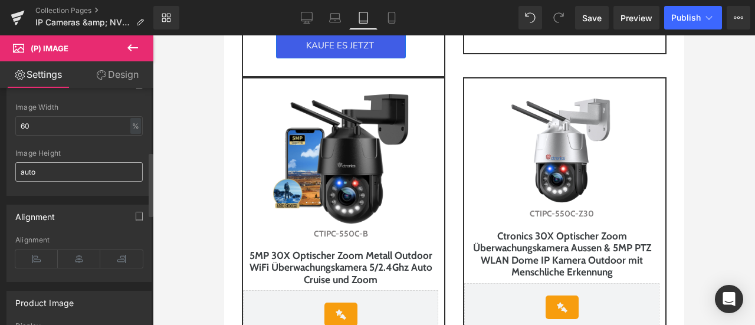
scroll to position [236, 0]
drag, startPoint x: 26, startPoint y: 122, endPoint x: 11, endPoint y: 122, distance: 15.3
click at [11, 122] on div "60% Image Width 60 % % px auto Image Height auto" at bounding box center [79, 149] width 144 height 92
type input "70"
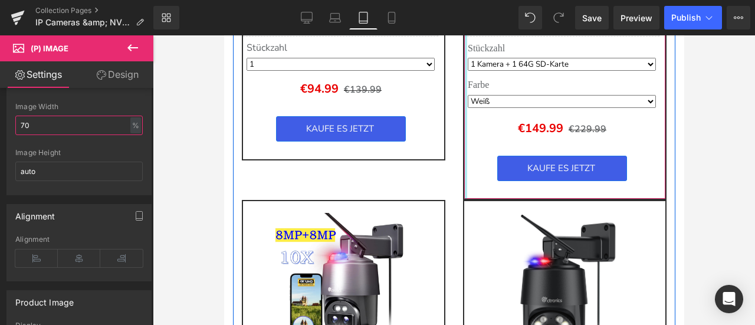
scroll to position [1475, 0]
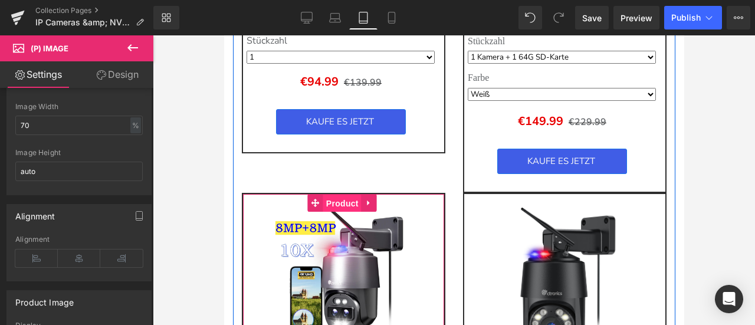
click at [336, 206] on span "Product" at bounding box center [342, 204] width 38 height 18
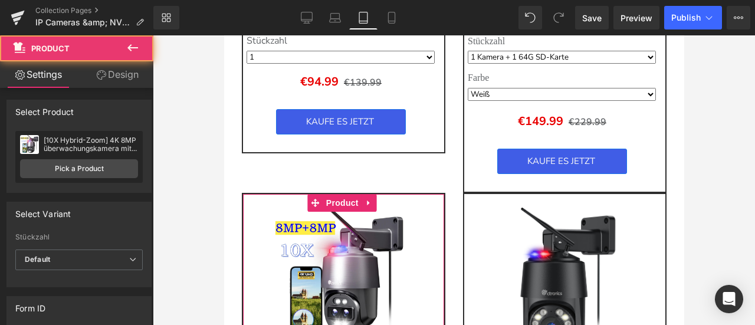
click at [129, 69] on link "Design" at bounding box center [117, 74] width 77 height 27
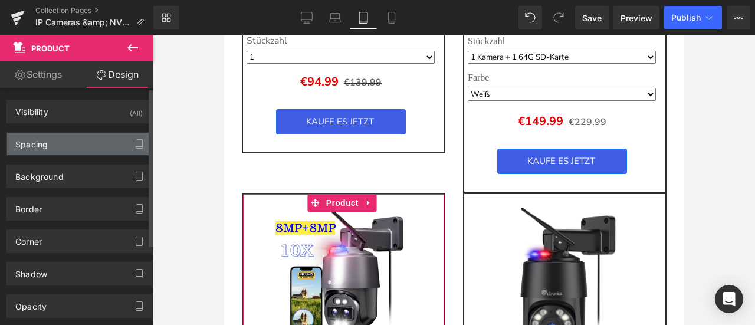
click at [88, 145] on div "Spacing" at bounding box center [79, 144] width 144 height 22
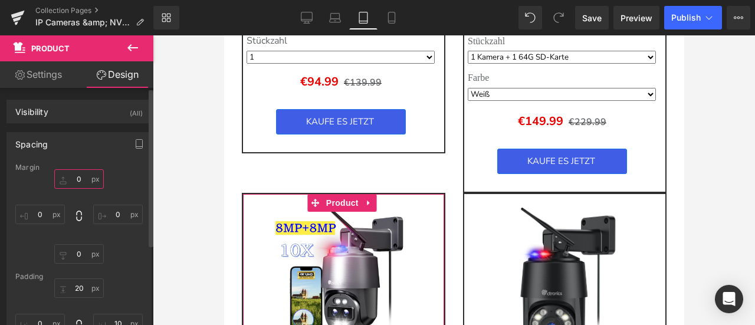
click at [77, 178] on input "0" at bounding box center [79, 178] width 50 height 19
type input "5"
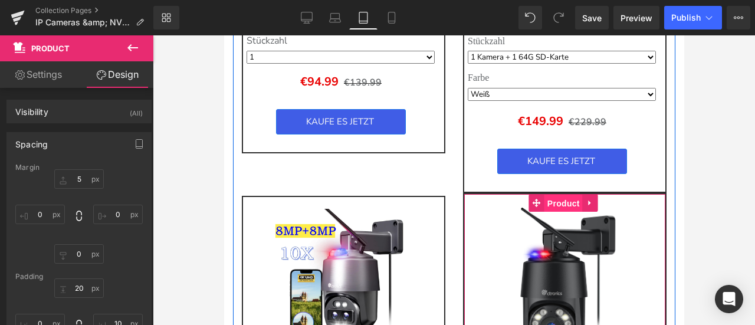
click at [548, 204] on span "Product" at bounding box center [563, 204] width 38 height 18
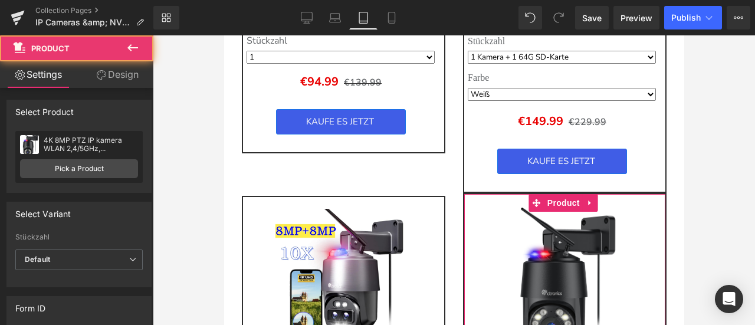
click at [116, 70] on link "Design" at bounding box center [117, 74] width 77 height 27
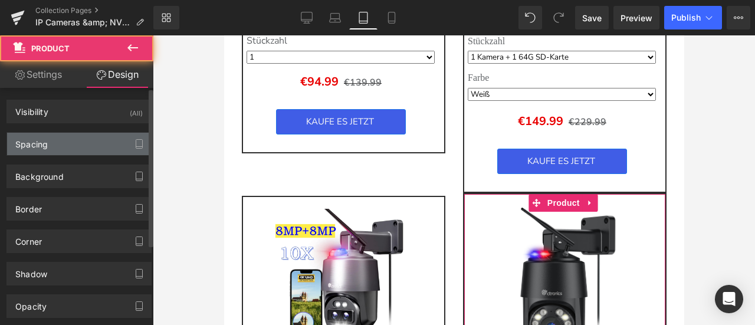
click at [57, 141] on div "Spacing" at bounding box center [79, 144] width 144 height 22
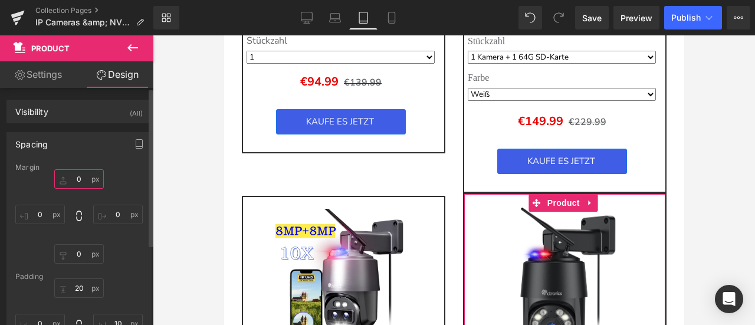
click at [74, 177] on input "0" at bounding box center [79, 178] width 50 height 19
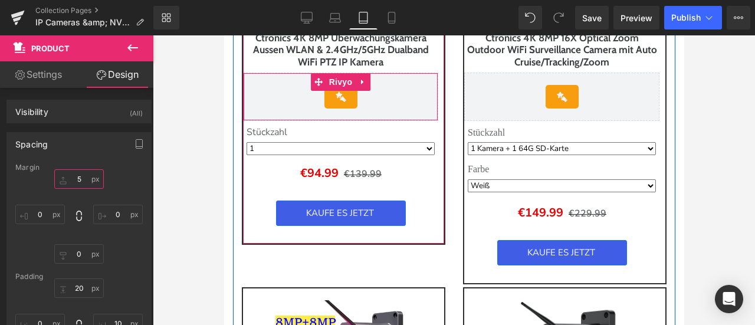
scroll to position [1534, 0]
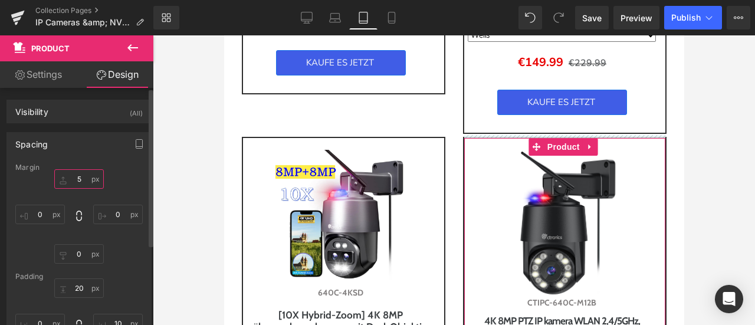
drag, startPoint x: 83, startPoint y: 174, endPoint x: 66, endPoint y: 174, distance: 16.5
click at [66, 174] on input "5" at bounding box center [79, 178] width 50 height 19
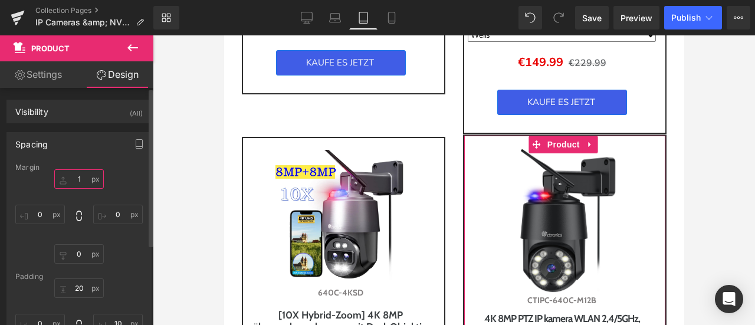
type input "10"
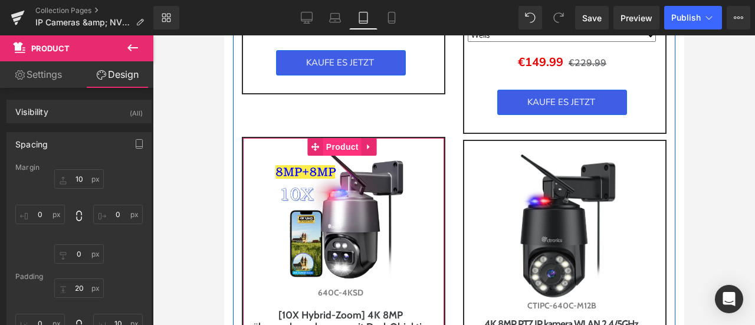
click at [333, 149] on span "Product" at bounding box center [342, 147] width 38 height 18
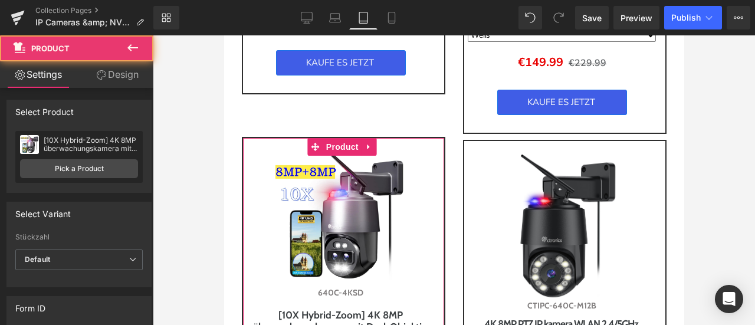
click at [131, 76] on link "Design" at bounding box center [117, 74] width 77 height 27
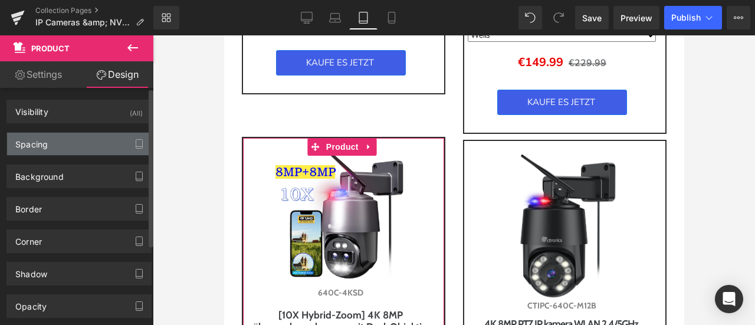
click at [88, 143] on div "Spacing" at bounding box center [79, 144] width 144 height 22
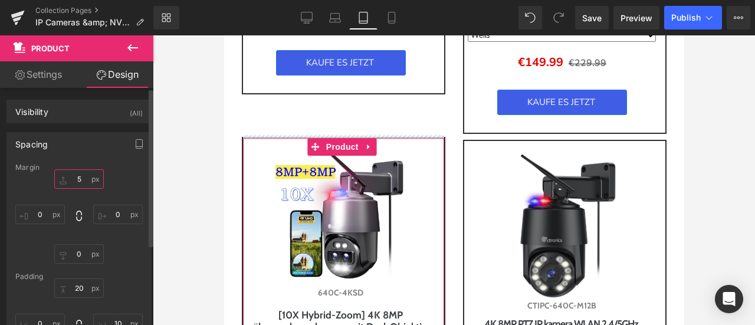
click at [79, 180] on input "text" at bounding box center [79, 178] width 50 height 19
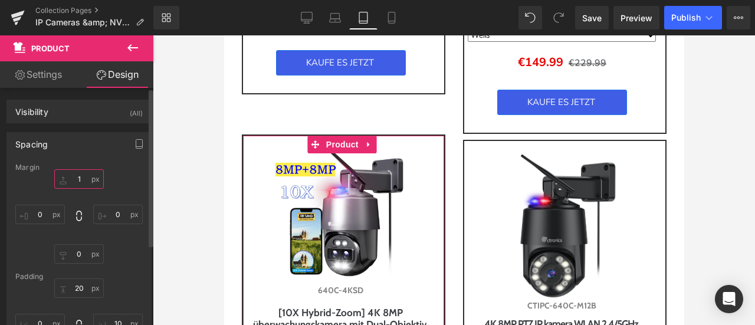
type input "10"
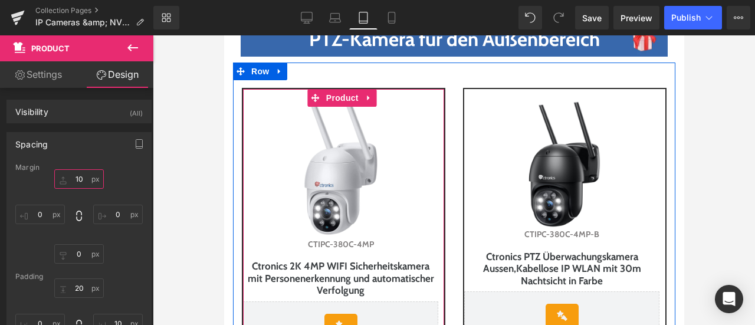
scroll to position [2125, 0]
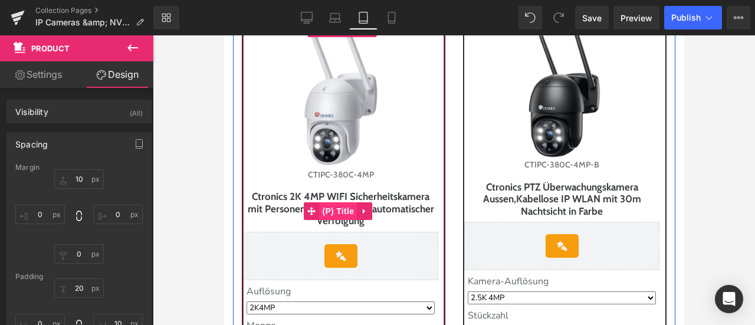
click at [335, 208] on span "(P) Title" at bounding box center [338, 211] width 38 height 18
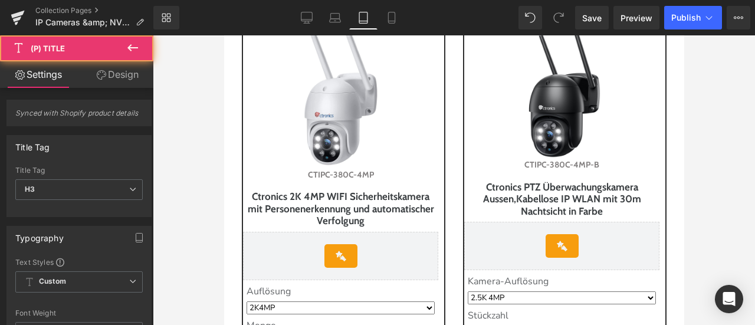
click at [127, 68] on link "Design" at bounding box center [117, 74] width 77 height 27
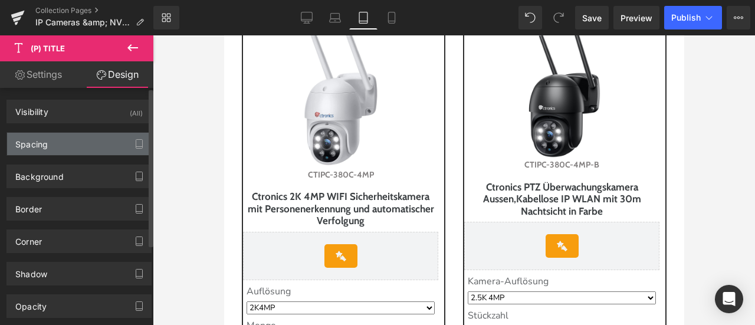
click at [74, 145] on div "Spacing" at bounding box center [79, 144] width 144 height 22
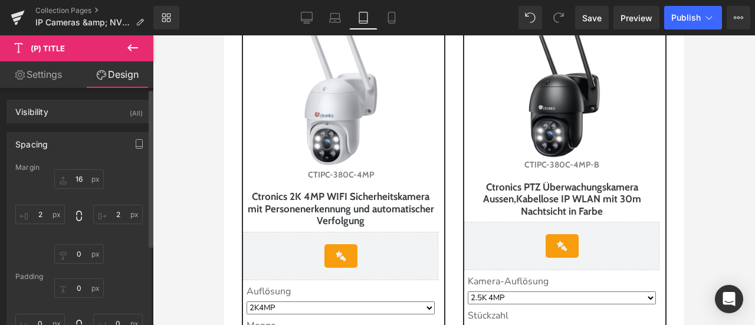
scroll to position [59, 0]
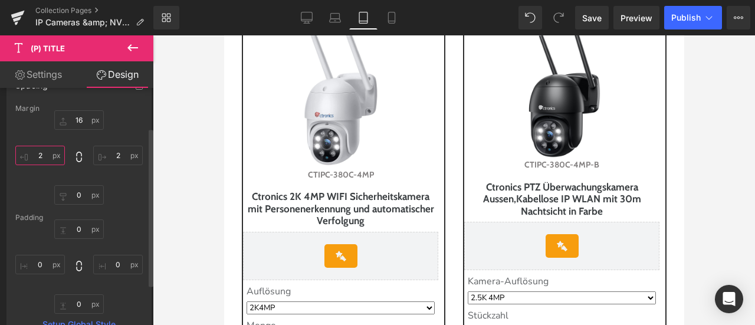
click at [47, 155] on input "text" at bounding box center [40, 155] width 50 height 19
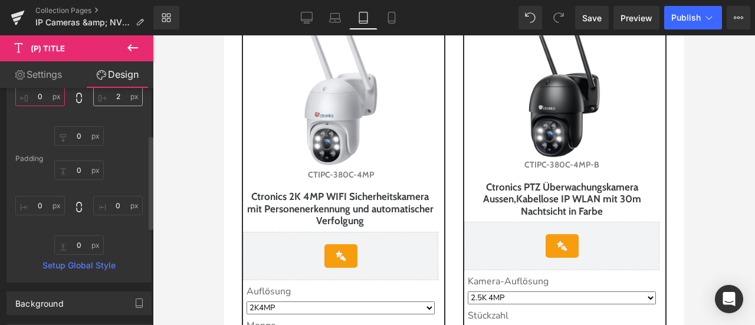
type input "0"
click at [115, 97] on input "text" at bounding box center [118, 96] width 50 height 19
type input "0"
click at [136, 152] on div "Margin 0 0 [GEOGRAPHIC_DATA] Setup Global Style" at bounding box center [79, 163] width 144 height 237
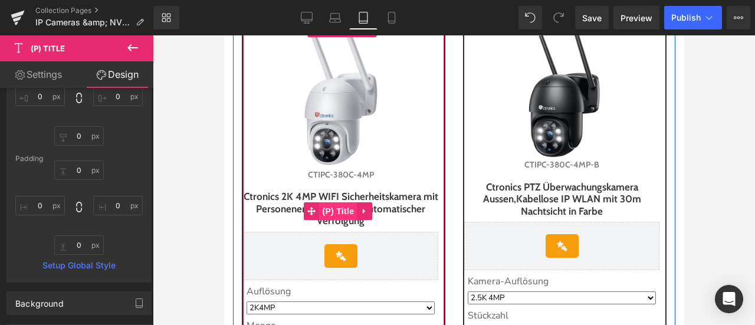
click at [328, 215] on span "(P) Title" at bounding box center [338, 211] width 38 height 18
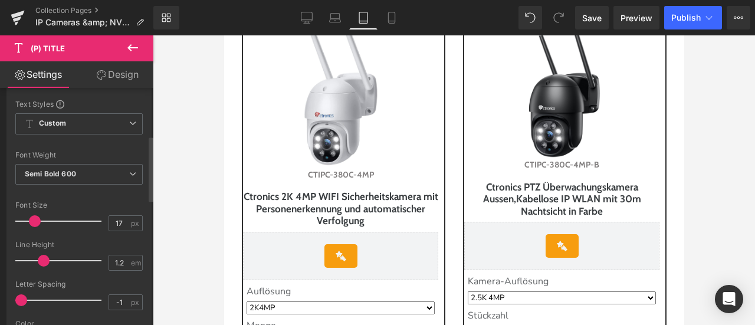
scroll to position [177, 0]
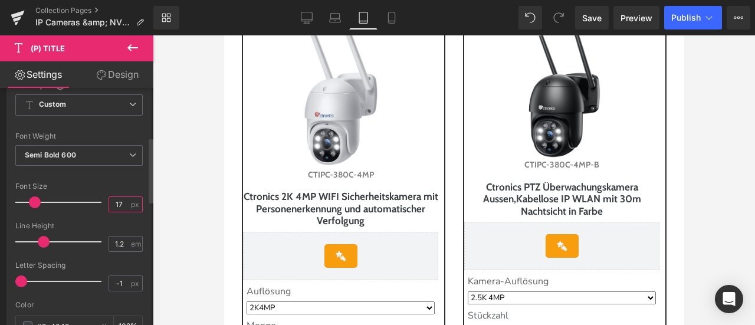
click at [120, 202] on input "17" at bounding box center [119, 204] width 21 height 15
click at [112, 186] on div "Font Size" at bounding box center [78, 186] width 127 height 8
drag, startPoint x: 115, startPoint y: 198, endPoint x: 124, endPoint y: 200, distance: 9.2
click at [124, 200] on input "16" at bounding box center [119, 204] width 21 height 15
type input "17"
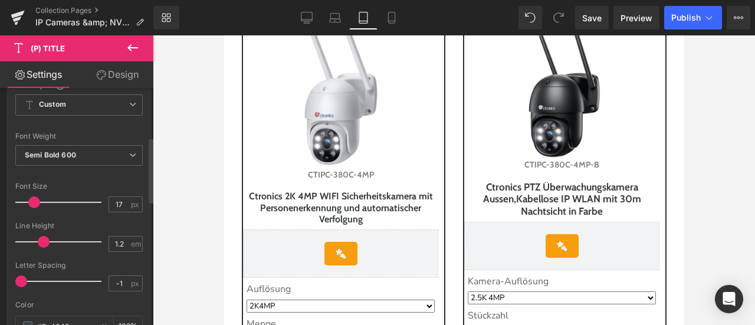
click at [100, 182] on div "Font Size" at bounding box center [78, 186] width 127 height 8
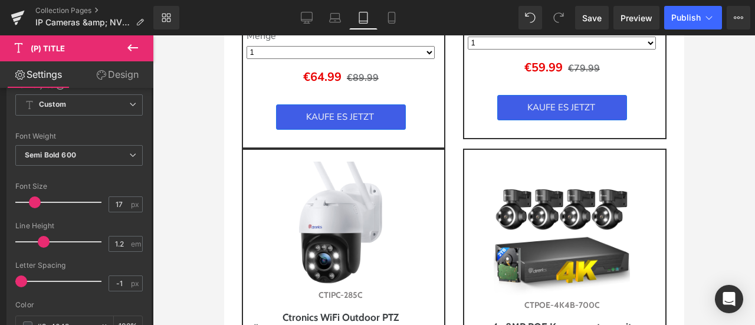
scroll to position [2420, 0]
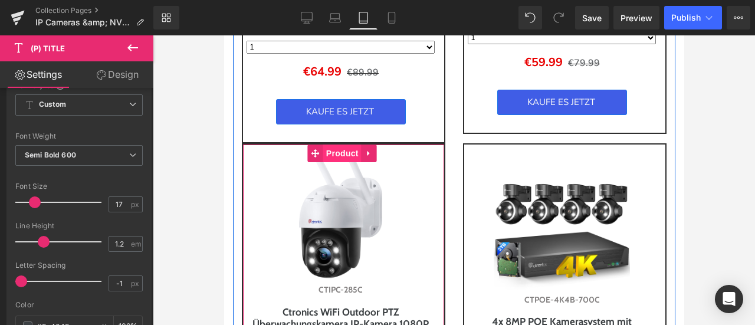
click at [341, 158] on span "Product" at bounding box center [342, 154] width 38 height 18
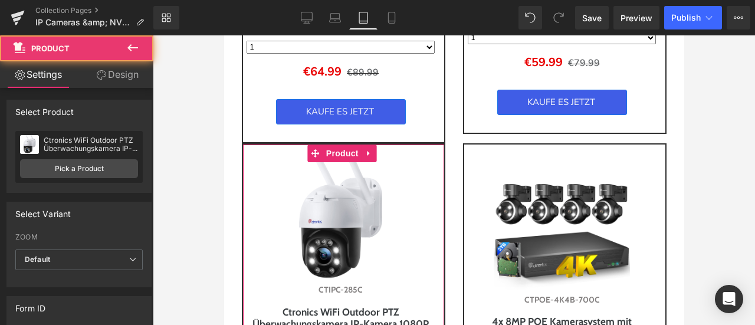
click at [116, 77] on link "Design" at bounding box center [117, 74] width 77 height 27
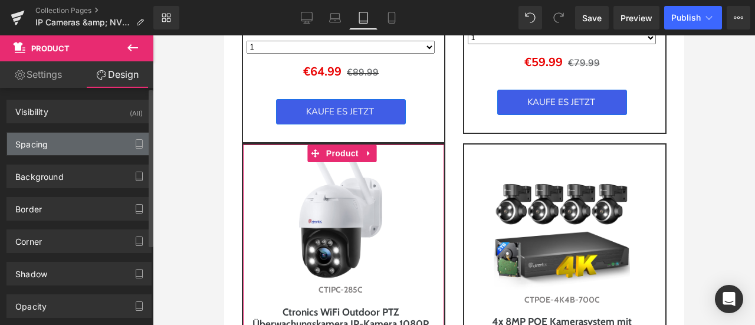
click at [62, 143] on div "Spacing" at bounding box center [79, 144] width 144 height 22
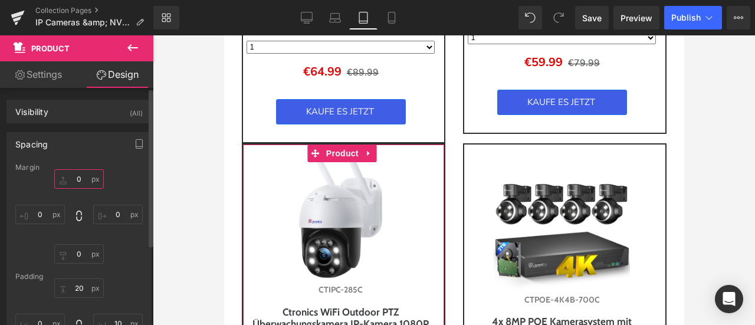
click at [77, 176] on input "text" at bounding box center [79, 178] width 50 height 19
type input "15"
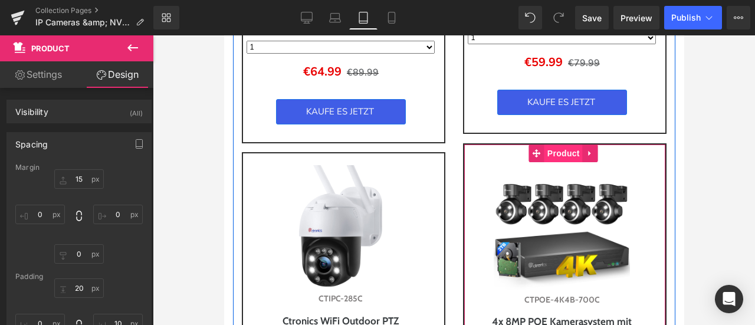
click at [544, 158] on span "Product" at bounding box center [563, 154] width 38 height 18
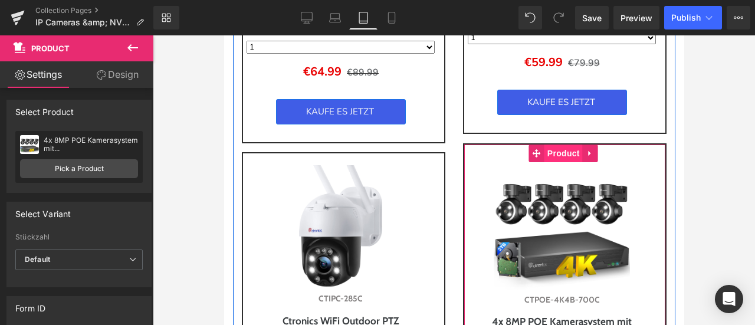
click at [544, 159] on span "Product" at bounding box center [563, 154] width 38 height 18
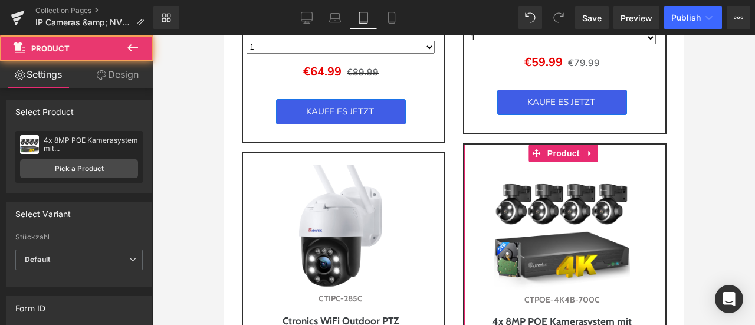
click at [130, 78] on link "Design" at bounding box center [117, 74] width 77 height 27
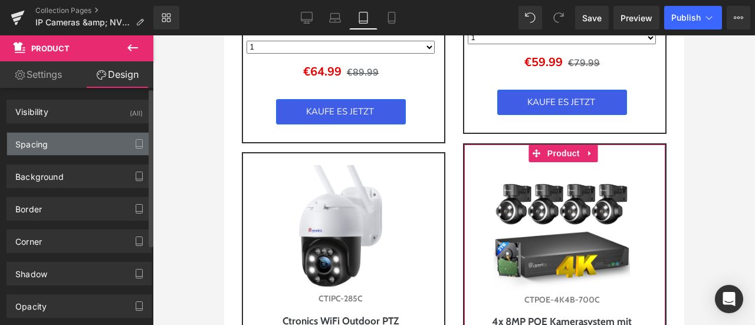
click at [78, 141] on div "Spacing" at bounding box center [79, 144] width 144 height 22
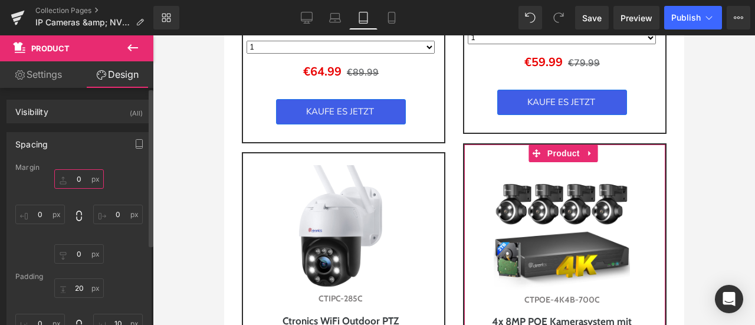
click at [74, 176] on input "0" at bounding box center [79, 178] width 50 height 19
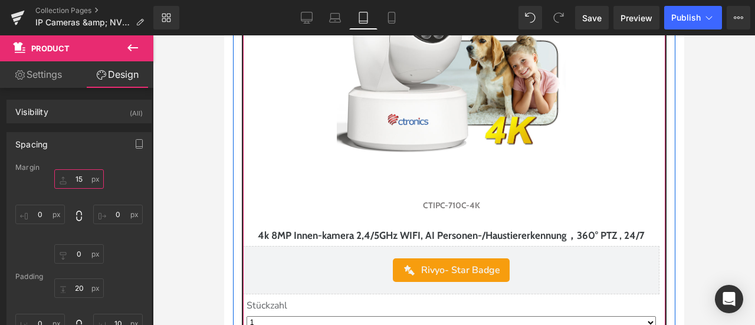
scroll to position [3541, 0]
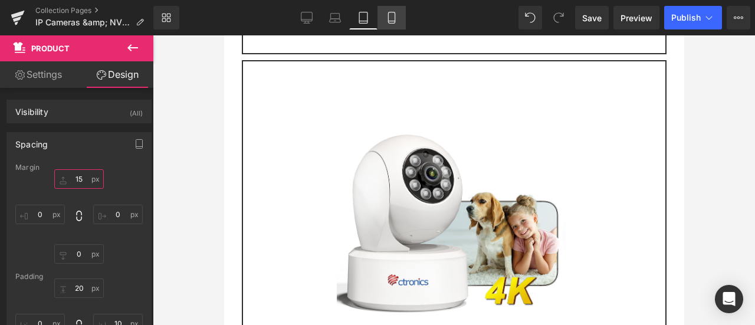
type input "15"
click at [389, 18] on icon at bounding box center [392, 18] width 12 height 12
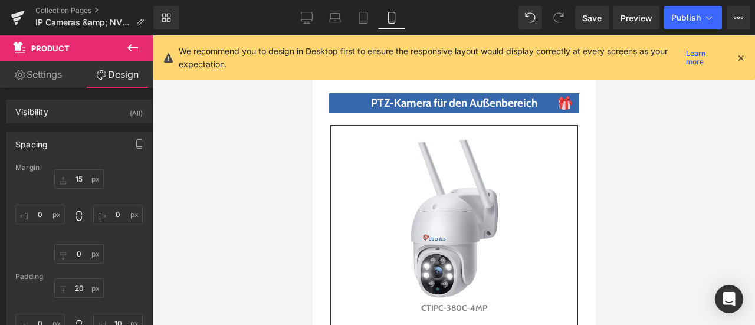
scroll to position [4766, 0]
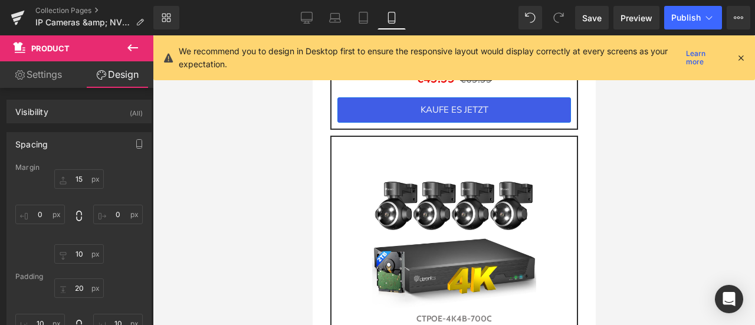
click at [745, 54] on icon at bounding box center [741, 58] width 11 height 11
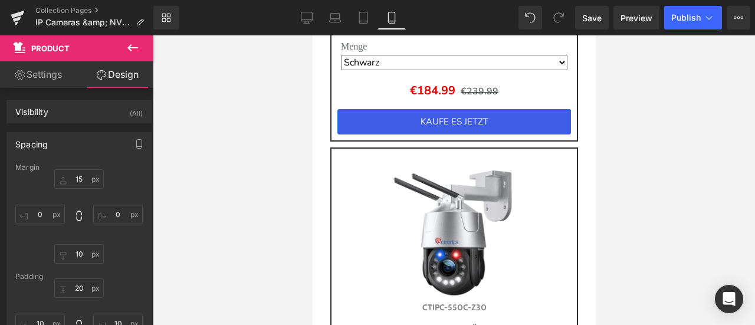
scroll to position [1298, 0]
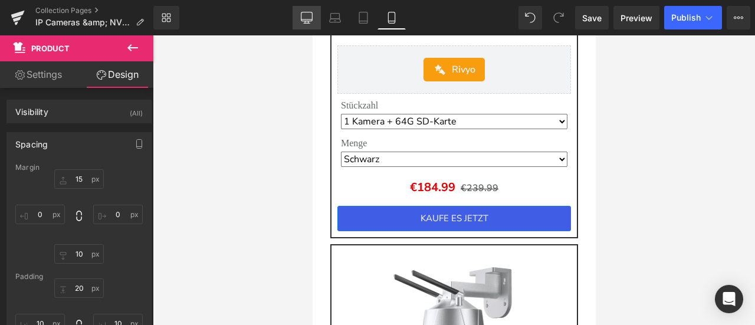
click at [302, 13] on icon at bounding box center [307, 18] width 12 height 12
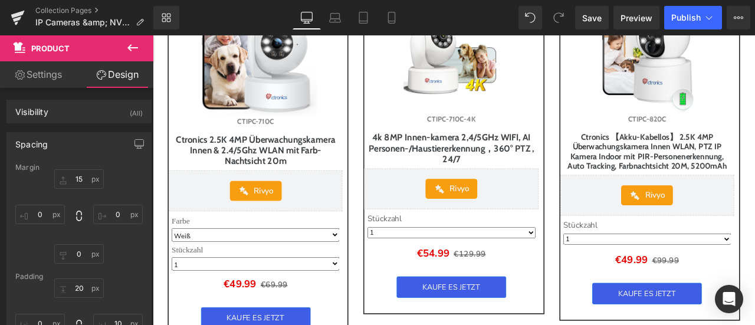
scroll to position [2006, 0]
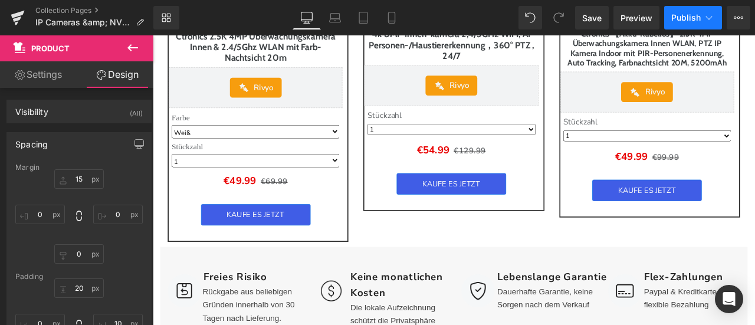
click at [677, 17] on span "Publish" at bounding box center [687, 17] width 30 height 9
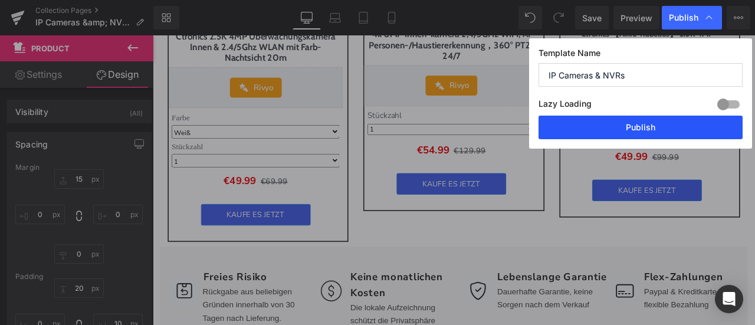
click at [649, 125] on button "Publish" at bounding box center [641, 128] width 204 height 24
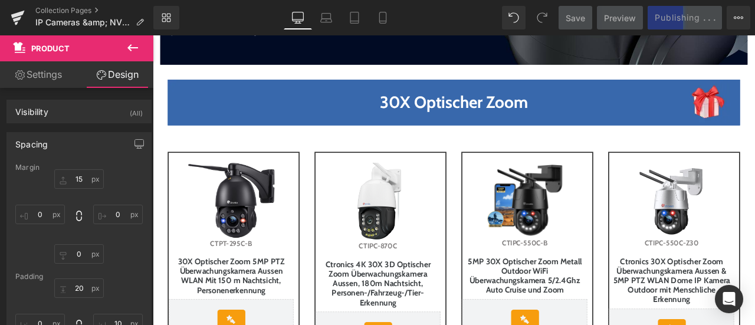
scroll to position [0, 0]
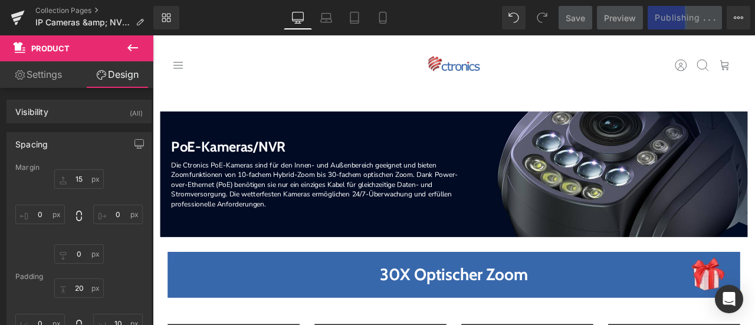
drag, startPoint x: 863, startPoint y: 221, endPoint x: 908, endPoint y: 57, distance: 169.9
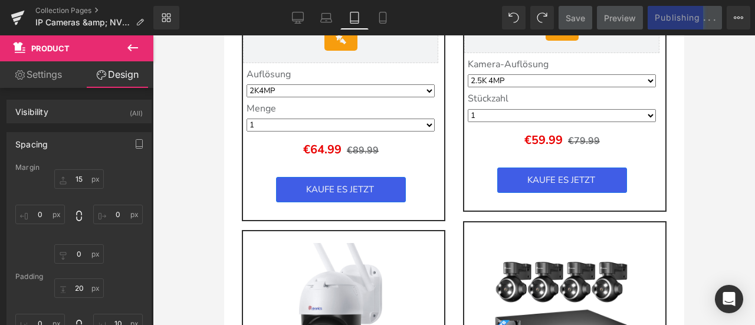
scroll to position [2434, 0]
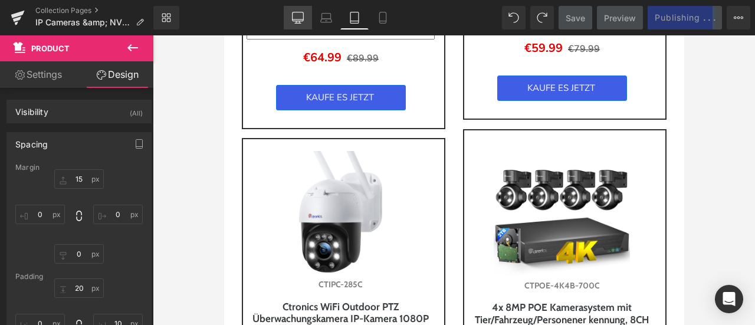
click at [300, 16] on icon at bounding box center [298, 18] width 12 height 12
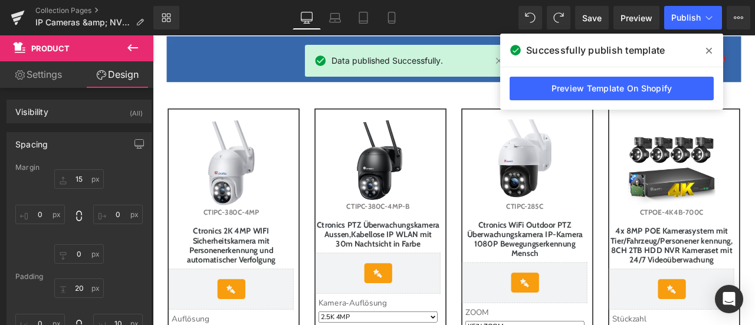
scroll to position [897, 0]
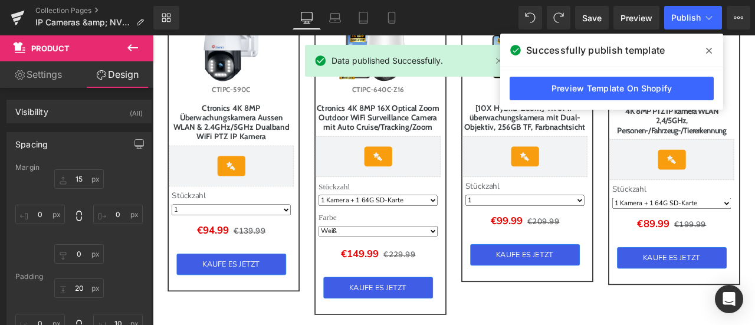
click at [712, 51] on icon at bounding box center [709, 50] width 6 height 9
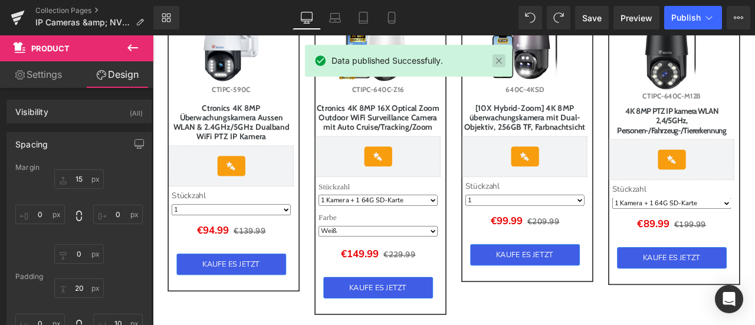
click at [498, 62] on link at bounding box center [499, 60] width 13 height 13
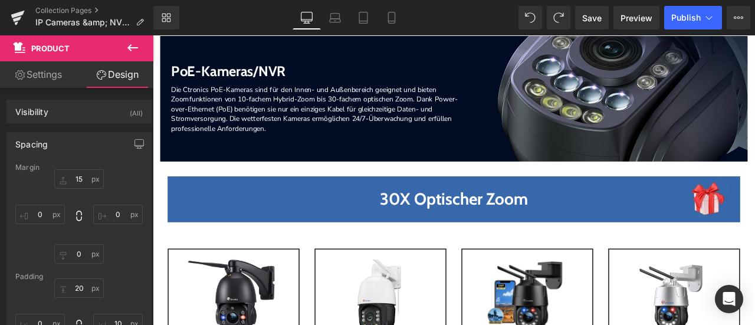
scroll to position [0, 0]
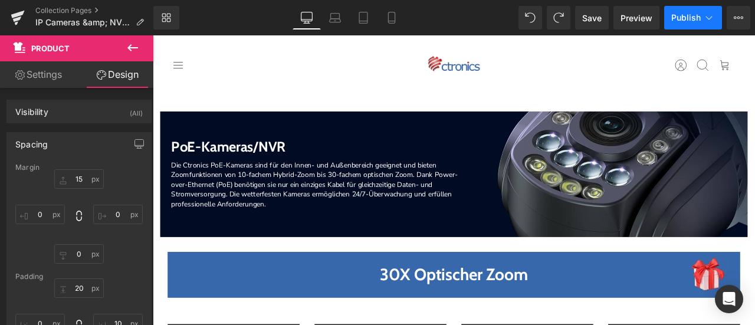
click at [691, 16] on span "Publish" at bounding box center [687, 17] width 30 height 9
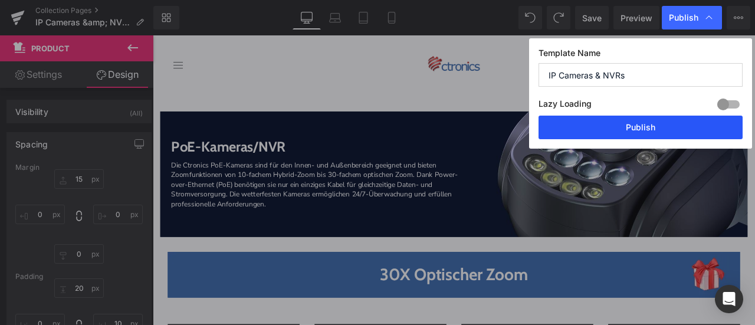
click at [659, 120] on button "Publish" at bounding box center [641, 128] width 204 height 24
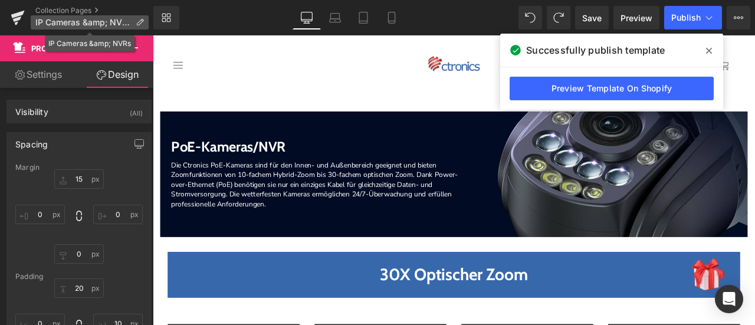
click at [142, 22] on icon at bounding box center [140, 22] width 8 height 8
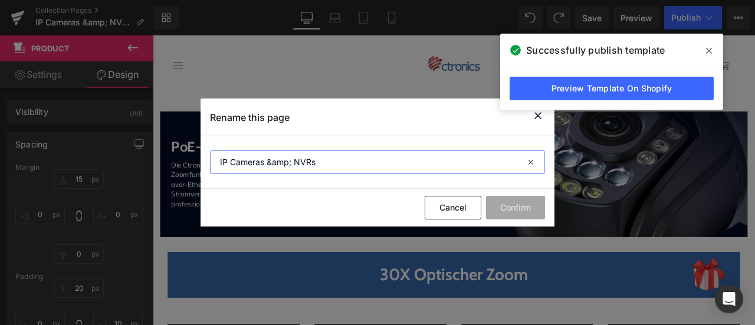
drag, startPoint x: 344, startPoint y: 167, endPoint x: 201, endPoint y: 160, distance: 143.6
click at [201, 160] on section "IP Cameras &amp; NVRs" at bounding box center [378, 162] width 354 height 53
click at [541, 119] on icon at bounding box center [538, 116] width 14 height 15
